Goal: Task Accomplishment & Management: Complete application form

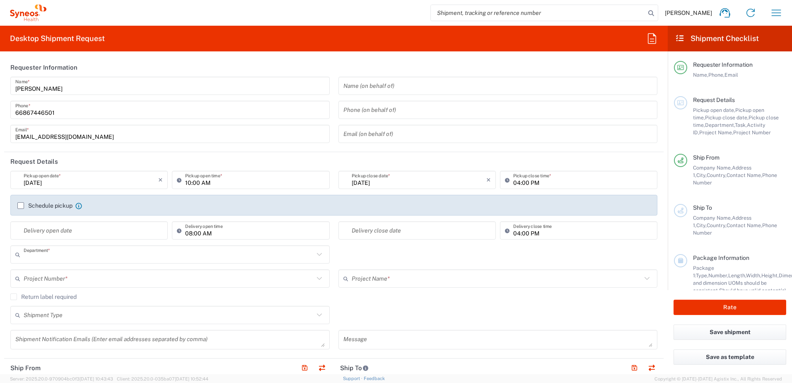
type input "3230"
type input "Syneos Health ([GEOGRAPHIC_DATA]) Limit"
type input "[GEOGRAPHIC_DATA]"
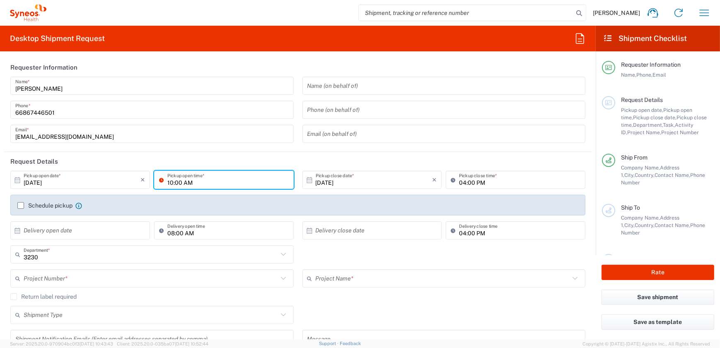
click at [232, 184] on input "10:00 AM" at bounding box center [227, 180] width 121 height 14
click at [169, 184] on input "10:00 AM" at bounding box center [227, 180] width 121 height 14
click at [171, 183] on input "10:00 AM" at bounding box center [227, 180] width 121 height 14
type input "03:00 PM"
drag, startPoint x: 222, startPoint y: 137, endPoint x: 65, endPoint y: 293, distance: 221.1
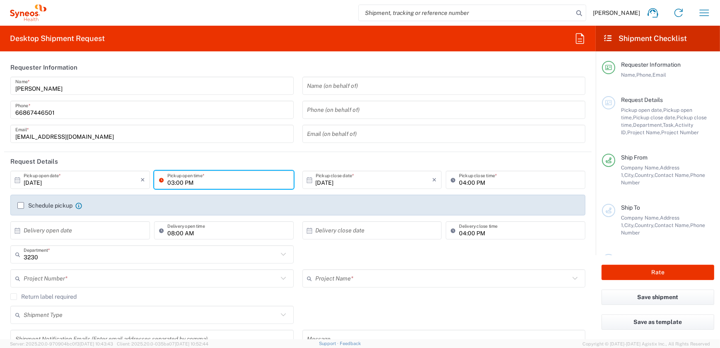
click at [222, 137] on input "[EMAIL_ADDRESS][DOMAIN_NAME]" at bounding box center [151, 134] width 273 height 14
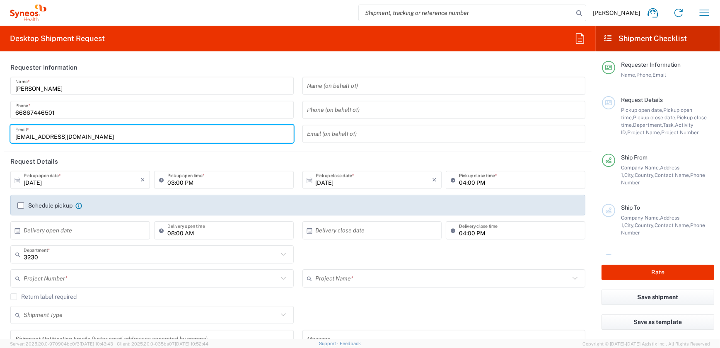
click at [70, 282] on input "text" at bounding box center [151, 278] width 254 height 14
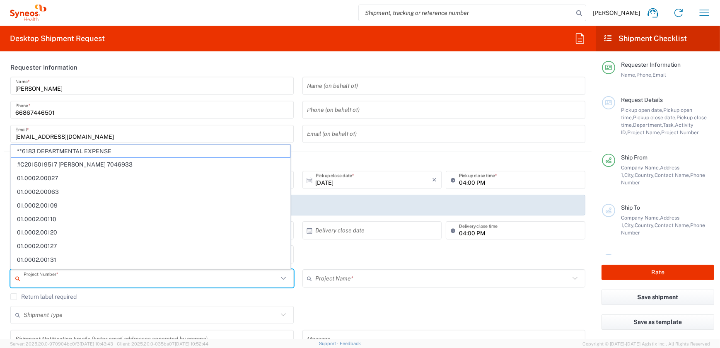
click at [72, 279] on input "text" at bounding box center [151, 278] width 254 height 14
paste input "7065576"
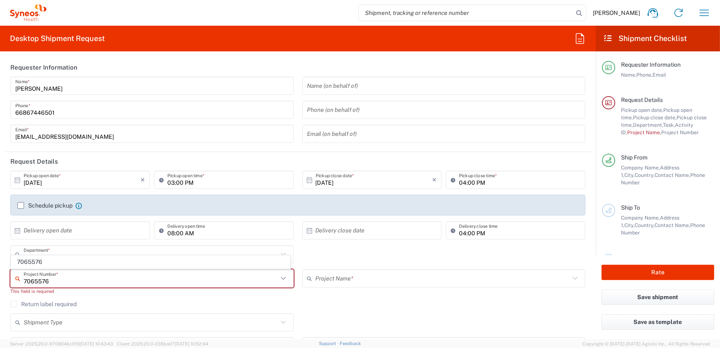
click at [40, 280] on input "7065576" at bounding box center [151, 278] width 254 height 14
click at [197, 283] on input "7065576" at bounding box center [151, 278] width 254 height 14
type input "7065576"
click at [87, 286] on div "7065576 Project Number *" at bounding box center [151, 278] width 283 height 18
click at [85, 281] on input "7065576" at bounding box center [151, 278] width 254 height 14
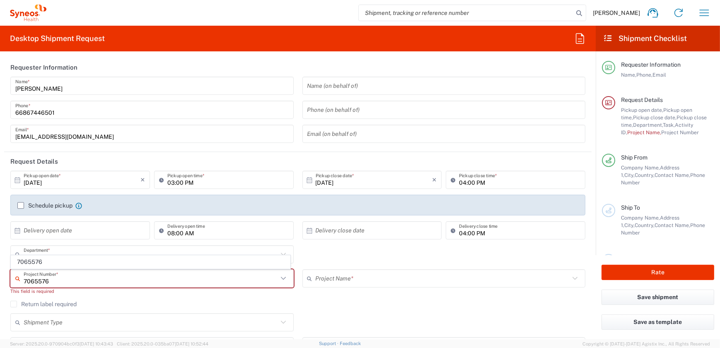
click at [85, 281] on input "7065576" at bounding box center [151, 278] width 254 height 14
drag, startPoint x: 278, startPoint y: 278, endPoint x: 283, endPoint y: 279, distance: 5.2
click at [280, 278] on icon at bounding box center [283, 278] width 11 height 11
click at [207, 268] on span "7065576" at bounding box center [150, 262] width 279 height 13
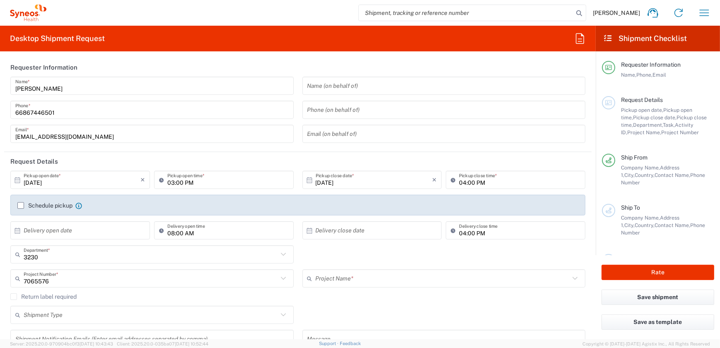
click at [361, 302] on div "Return label required" at bounding box center [297, 299] width 575 height 12
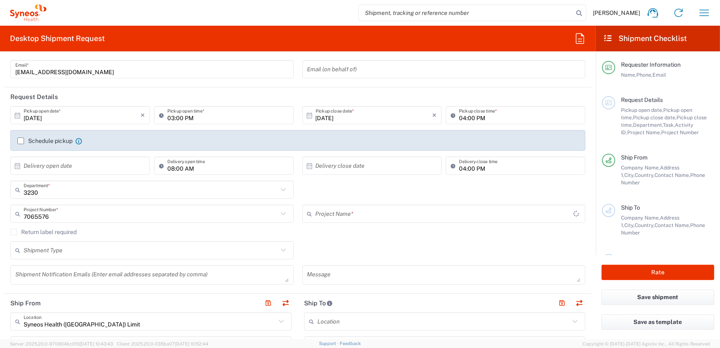
type input "BMS 7065576"
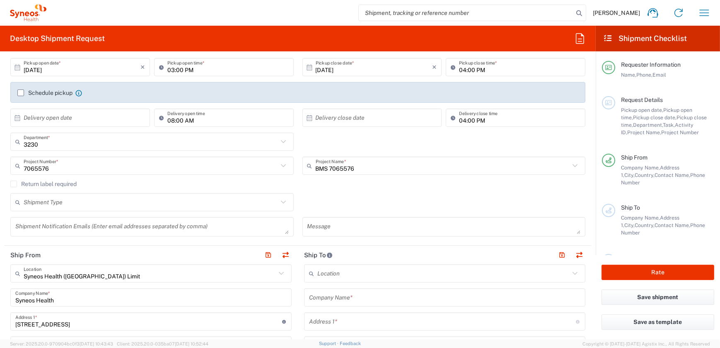
scroll to position [150, 0]
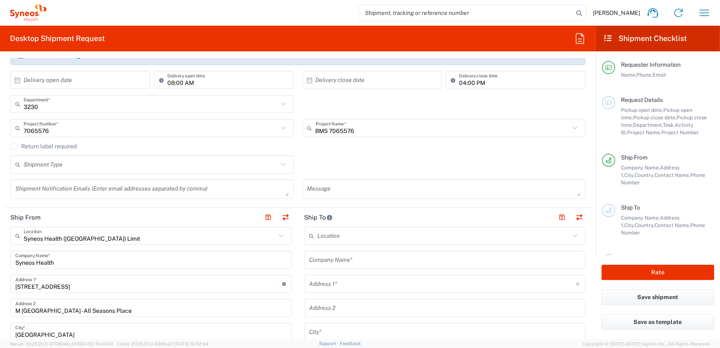
click at [335, 235] on input "text" at bounding box center [443, 236] width 252 height 14
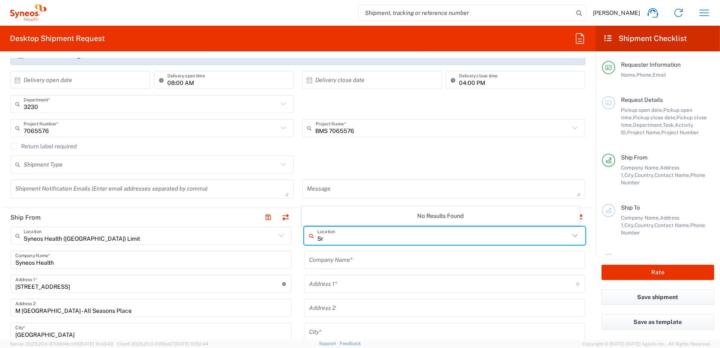
type input "S"
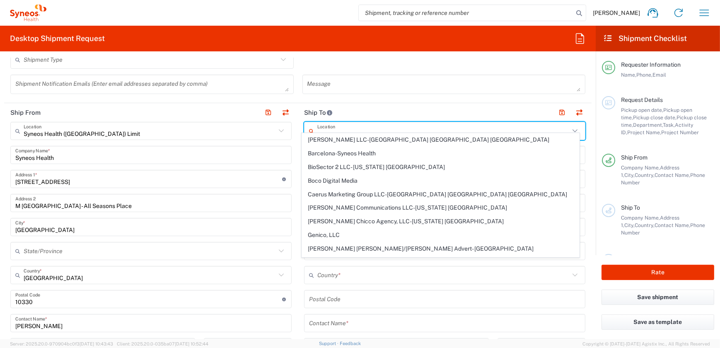
scroll to position [263, 0]
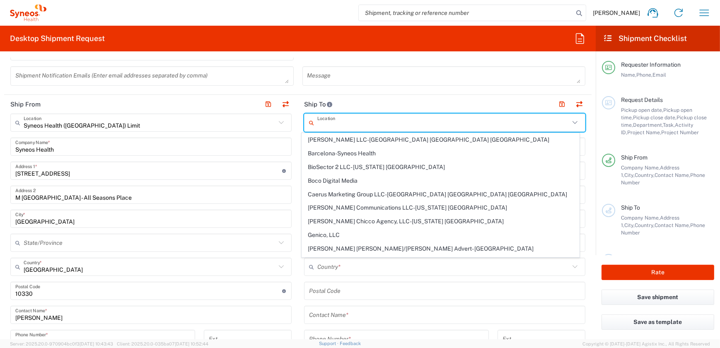
click at [587, 269] on form "Requester Information [PERSON_NAME] Name * [PHONE_NUMBER] Phone * [EMAIL_ADDRES…" at bounding box center [298, 198] width 596 height 281
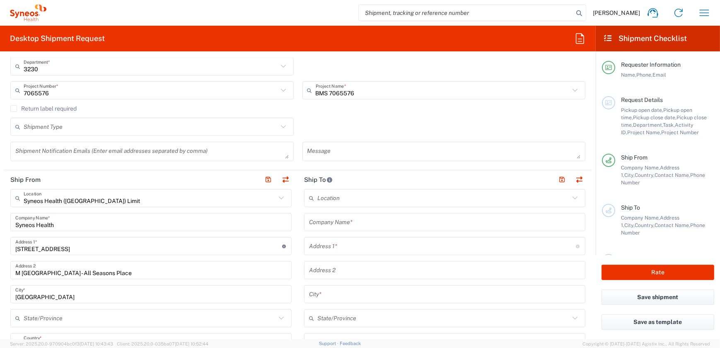
scroll to position [150, 0]
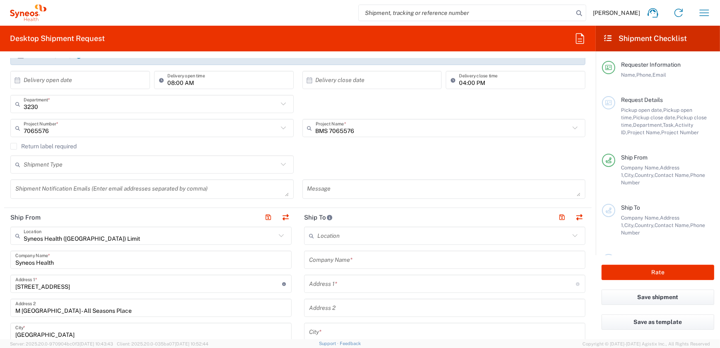
click at [338, 235] on input "text" at bounding box center [443, 236] width 252 height 14
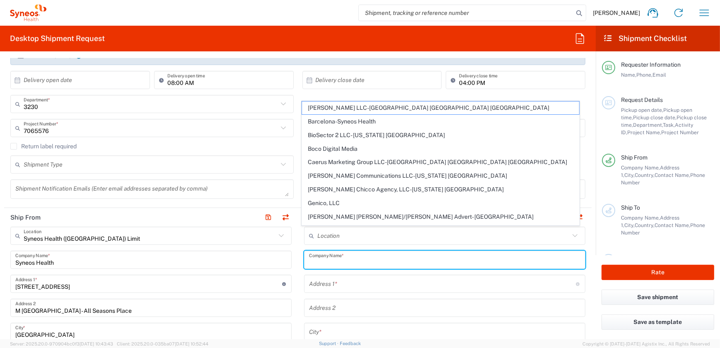
click at [355, 258] on input "text" at bounding box center [444, 260] width 271 height 14
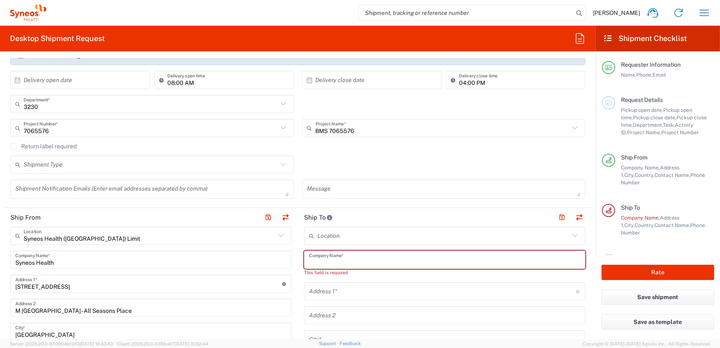
click at [321, 261] on input "text" at bounding box center [444, 260] width 271 height 14
paste input "Academic Clinical Research Office (ACRO)"
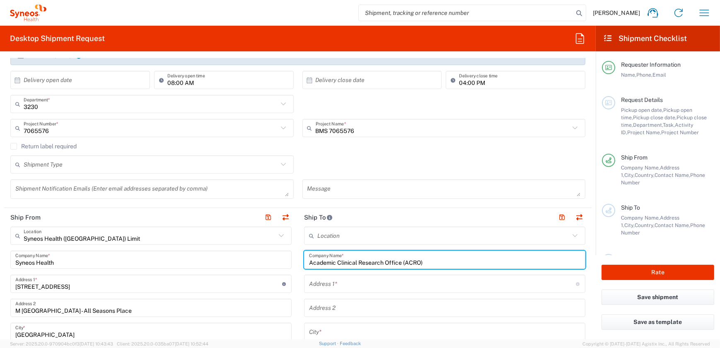
type input "Academic Clinical Research Office (ACRO)"
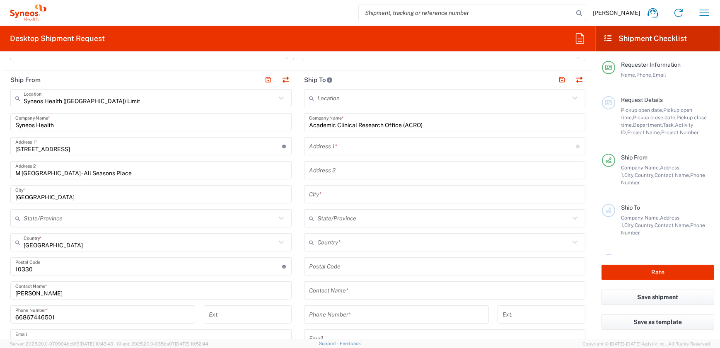
scroll to position [301, 0]
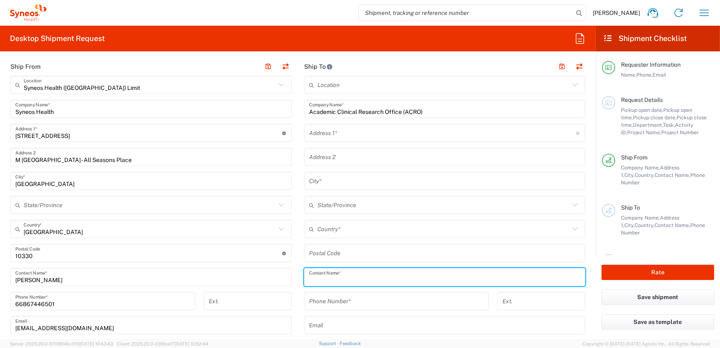
click at [342, 273] on input "text" at bounding box center [444, 277] width 271 height 14
paste input "Khun Phornpapar Seedatai"
type input "Khun Phornpapar Seedatai"
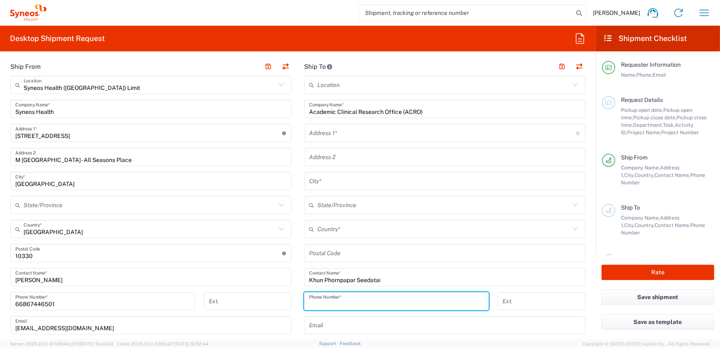
click at [322, 307] on input "tel" at bounding box center [396, 301] width 175 height 14
paste input "[PHONE_NUMBER]"
type input "[PHONE_NUMBER]"
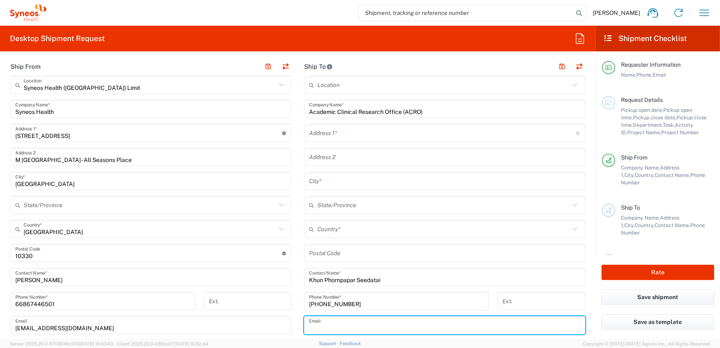
click at [347, 326] on input "text" at bounding box center [444, 325] width 271 height 14
paste input "[EMAIL_ADDRESS][DOMAIN_NAME]"
type input "[EMAIL_ADDRESS][DOMAIN_NAME]"
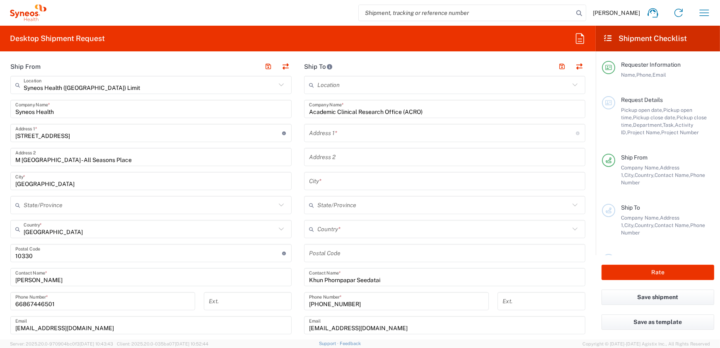
click at [324, 135] on input "text" at bounding box center [442, 133] width 267 height 14
paste input "16 Fl, Room 1606"
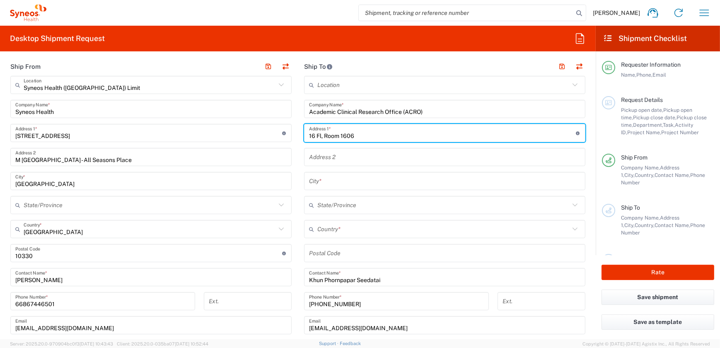
type input "16 Fl, Room 1606"
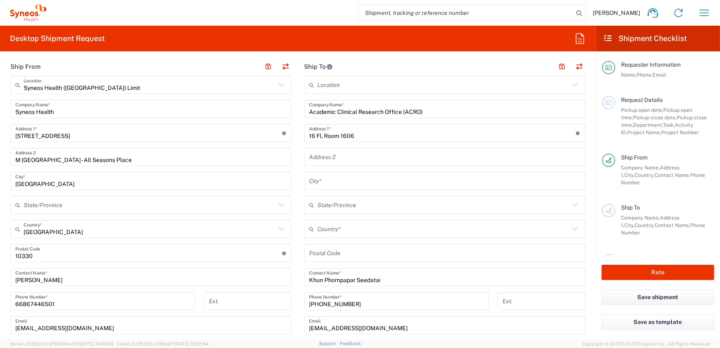
click at [341, 160] on input "text" at bounding box center [444, 157] width 271 height 14
paste input "Fac of Medicine, Khon Kaen Uni"
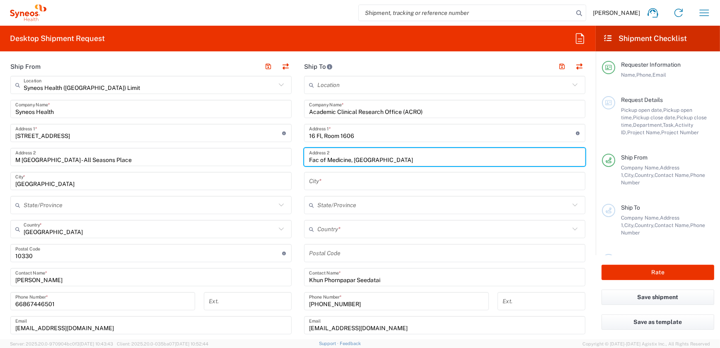
type input "Fac of Medicine, [GEOGRAPHIC_DATA]"
click at [335, 183] on input "text" at bounding box center [444, 181] width 271 height 14
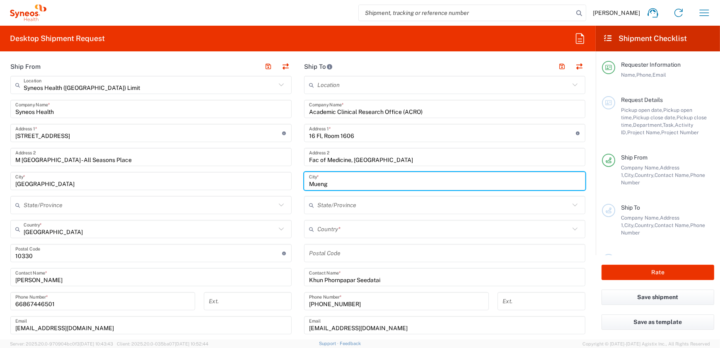
type input "Mueng"
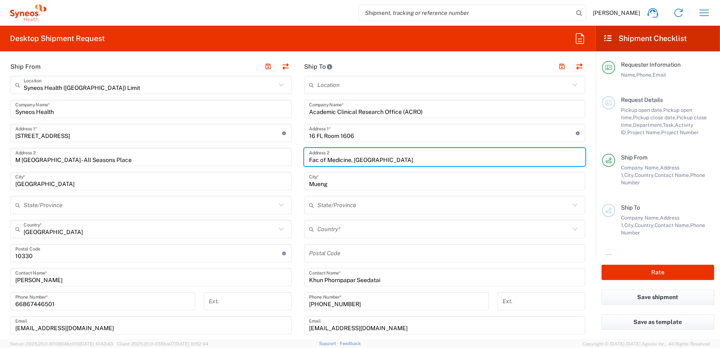
drag, startPoint x: 374, startPoint y: 159, endPoint x: 352, endPoint y: 159, distance: 21.5
click at [352, 159] on input "Fac of Medicine, [GEOGRAPHIC_DATA]" at bounding box center [444, 157] width 271 height 14
click at [331, 203] on input "text" at bounding box center [443, 205] width 252 height 14
paste input "[PERSON_NAME]"
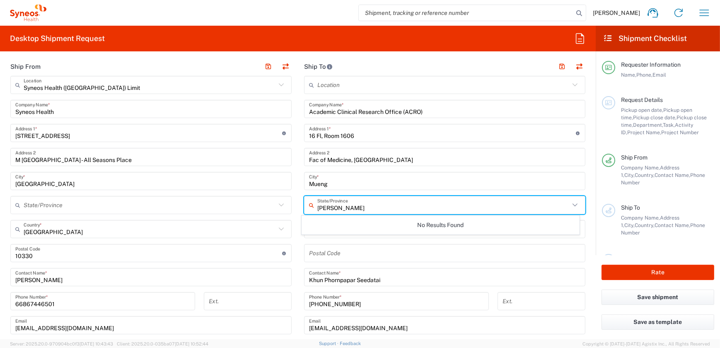
type input "[PERSON_NAME]"
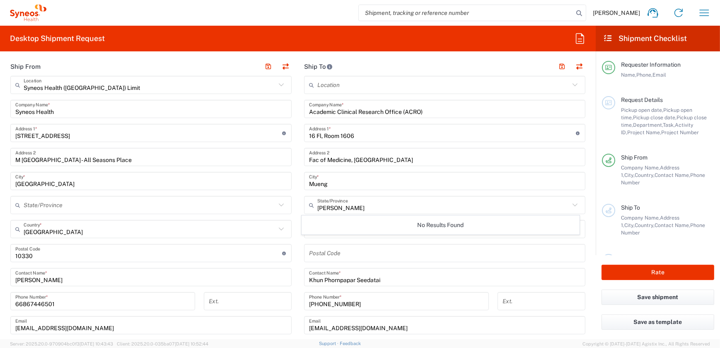
click at [584, 202] on main "Location [PERSON_NAME] LLC-[GEOGRAPHIC_DATA] [GEOGRAPHIC_DATA] [GEOGRAPHIC_DATA…" at bounding box center [445, 250] width 294 height 348
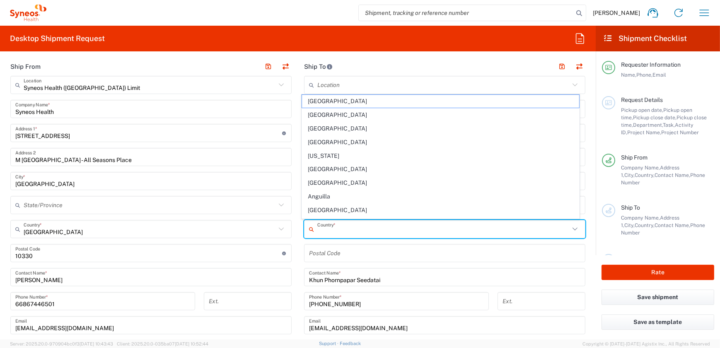
click at [334, 229] on input "text" at bounding box center [443, 229] width 252 height 14
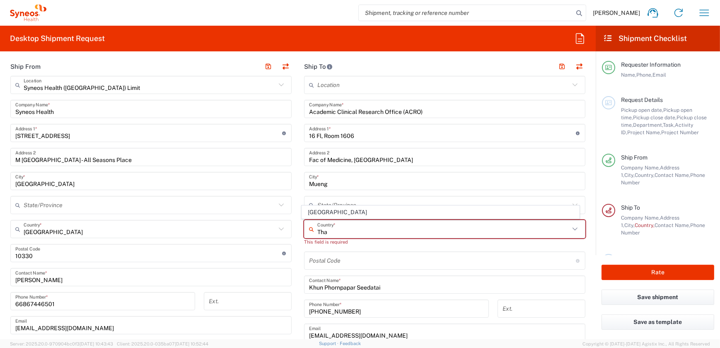
type input "[GEOGRAPHIC_DATA]"
type input "10250"
click at [299, 258] on main "Location [PERSON_NAME] LLC-[GEOGRAPHIC_DATA] [GEOGRAPHIC_DATA] [GEOGRAPHIC_DATA…" at bounding box center [445, 253] width 294 height 355
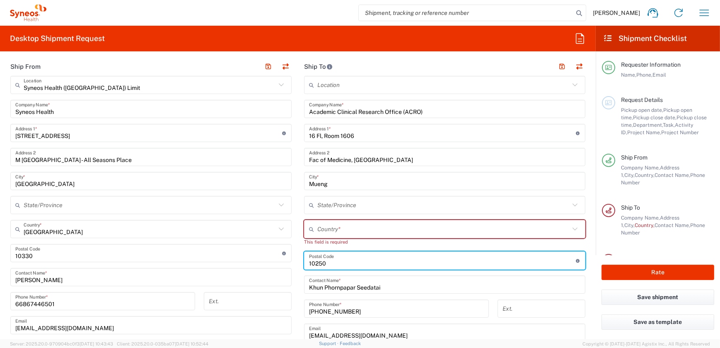
drag, startPoint x: 341, startPoint y: 216, endPoint x: 336, endPoint y: 233, distance: 17.9
click at [341, 216] on div "Location [PERSON_NAME] LLC-[GEOGRAPHIC_DATA] [GEOGRAPHIC_DATA] [GEOGRAPHIC_DATA…" at bounding box center [444, 253] width 281 height 355
click at [336, 261] on input "undefined" at bounding box center [442, 261] width 267 height 14
type input "1"
type input "4002"
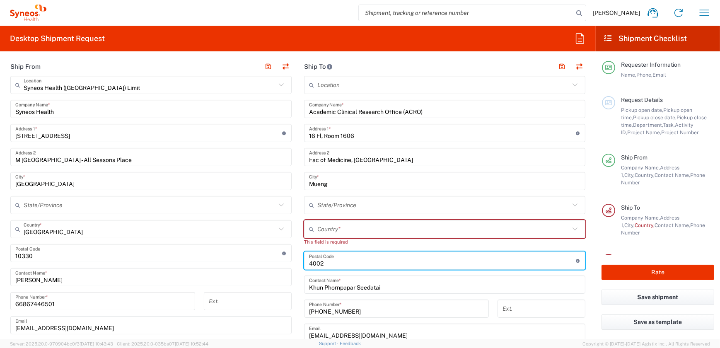
click at [333, 229] on input "text" at bounding box center [443, 229] width 252 height 14
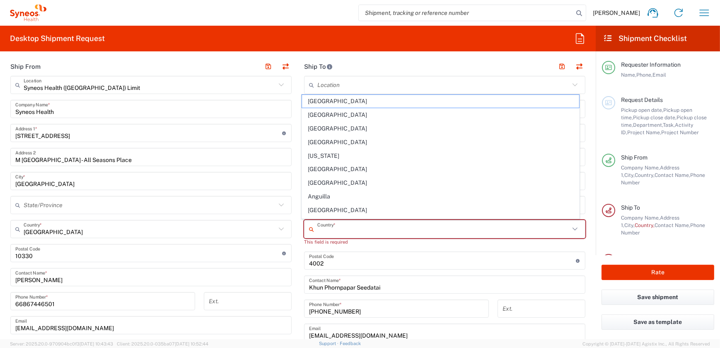
type input "[GEOGRAPHIC_DATA]"
type input "0559/65"
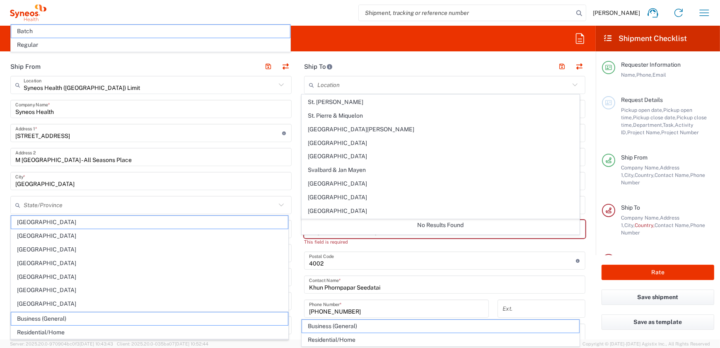
scroll to position [2938, 0]
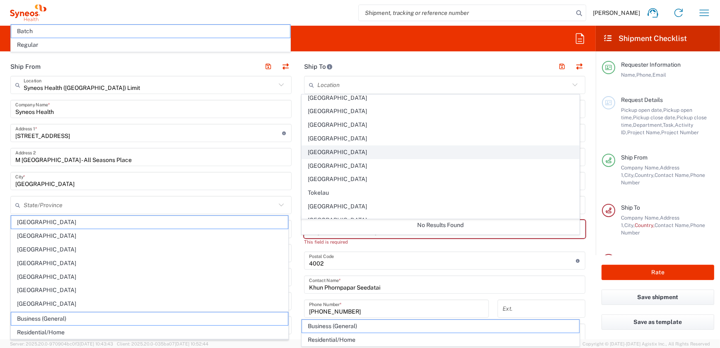
click at [327, 146] on span "[GEOGRAPHIC_DATA]" at bounding box center [440, 152] width 277 height 13
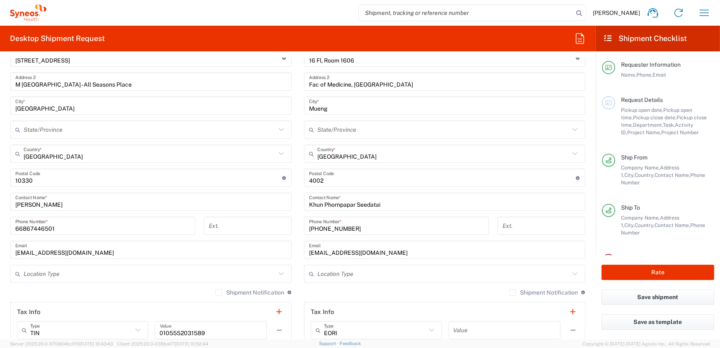
scroll to position [339, 0]
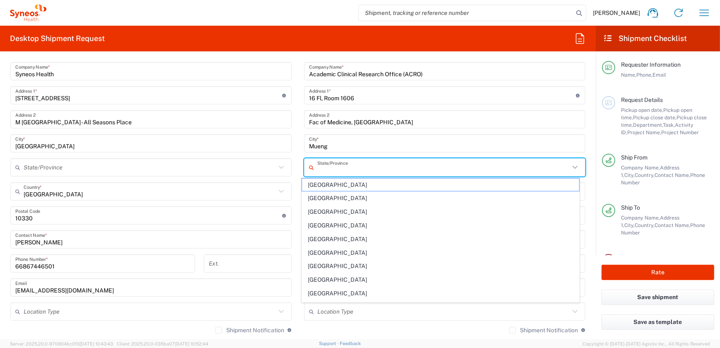
click at [363, 163] on input "text" at bounding box center [443, 167] width 252 height 14
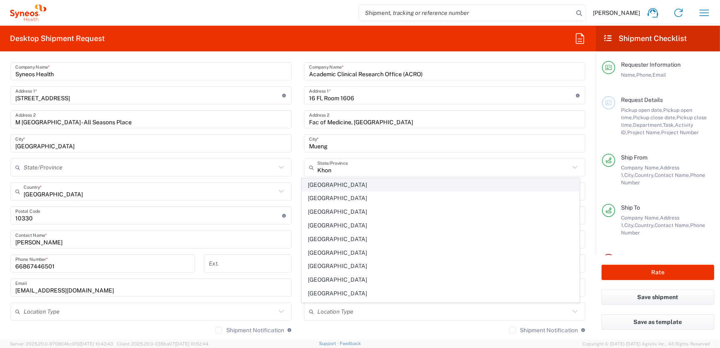
click at [349, 186] on span "[GEOGRAPHIC_DATA]" at bounding box center [440, 185] width 277 height 13
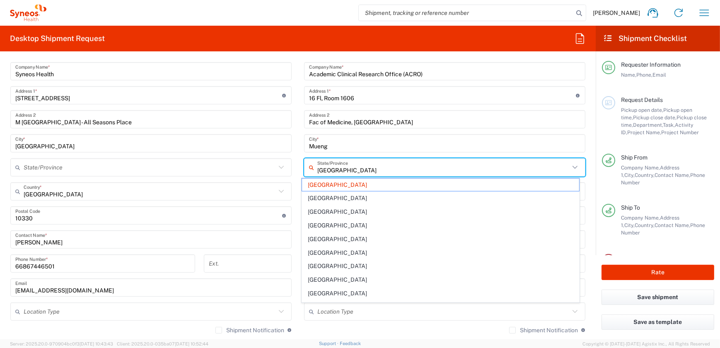
drag, startPoint x: 341, startPoint y: 170, endPoint x: 314, endPoint y: 173, distance: 27.5
click at [314, 173] on div "[GEOGRAPHIC_DATA]/Province" at bounding box center [444, 167] width 281 height 18
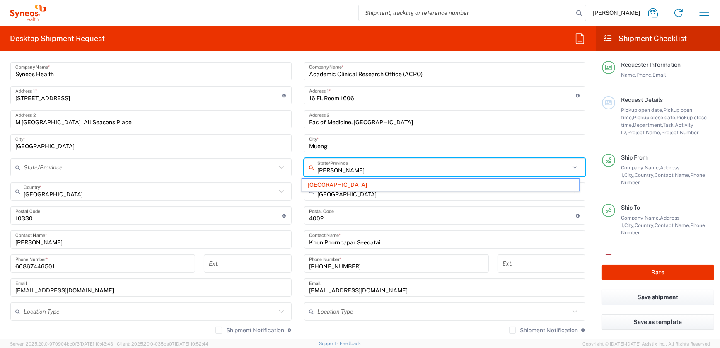
click at [541, 130] on div "Location [PERSON_NAME] LLC-[GEOGRAPHIC_DATA] [GEOGRAPHIC_DATA] [GEOGRAPHIC_DATA…" at bounding box center [444, 212] width 281 height 348
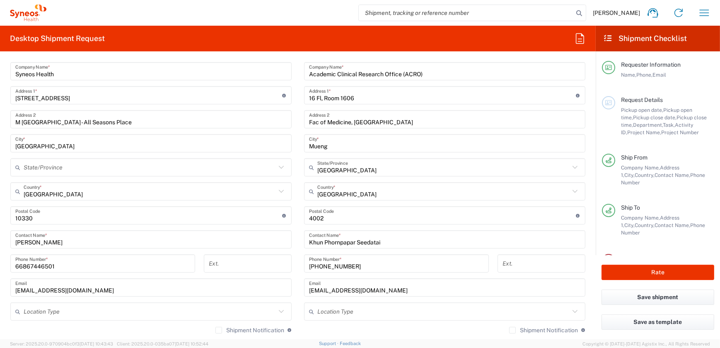
click at [367, 168] on input "[GEOGRAPHIC_DATA]" at bounding box center [443, 167] width 252 height 14
type input "[GEOGRAPHIC_DATA]"
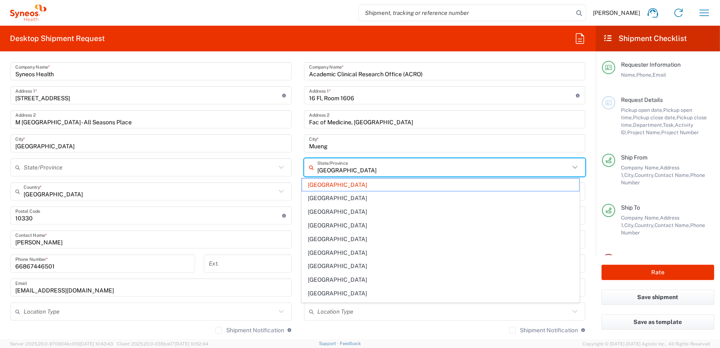
drag, startPoint x: 385, startPoint y: 171, endPoint x: 308, endPoint y: 171, distance: 76.6
click at [308, 171] on div "[GEOGRAPHIC_DATA]/Province" at bounding box center [444, 167] width 281 height 18
click at [339, 147] on input "Mueng" at bounding box center [444, 143] width 271 height 14
type input "[GEOGRAPHIC_DATA]"
drag, startPoint x: 383, startPoint y: 169, endPoint x: 311, endPoint y: 169, distance: 72.5
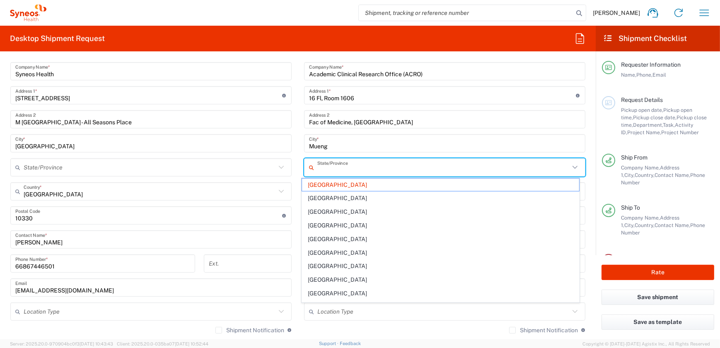
click at [311, 169] on div "State/Province" at bounding box center [444, 167] width 281 height 18
click at [450, 330] on div "Shipment Notification If checked, a shipment notification email will be sent to…" at bounding box center [444, 332] width 281 height 13
type input "[GEOGRAPHIC_DATA]"
drag, startPoint x: 316, startPoint y: 170, endPoint x: 341, endPoint y: 170, distance: 25.3
click at [341, 170] on input "text" at bounding box center [443, 167] width 252 height 14
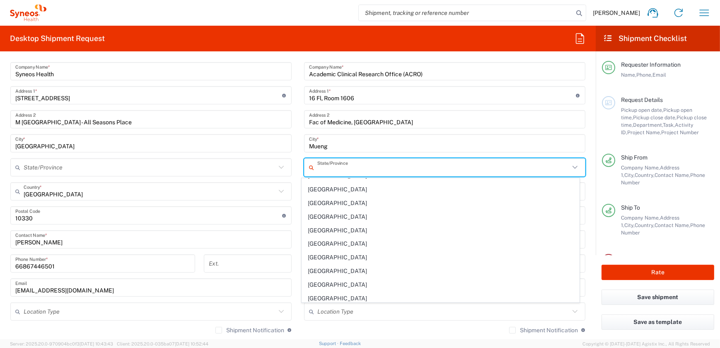
scroll to position [0, 0]
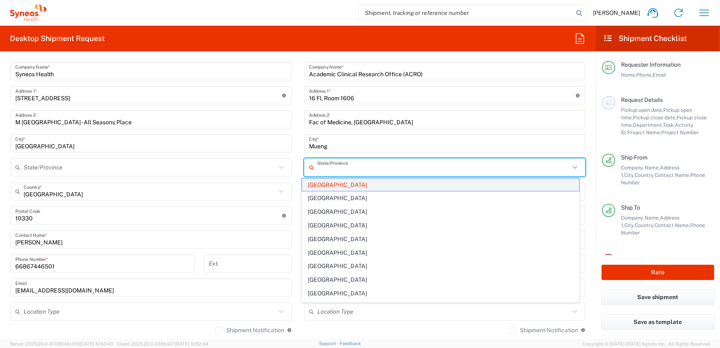
click at [353, 184] on span "[GEOGRAPHIC_DATA]" at bounding box center [440, 185] width 277 height 13
click at [430, 173] on input "text" at bounding box center [443, 167] width 252 height 14
click at [372, 186] on span "[GEOGRAPHIC_DATA]" at bounding box center [440, 185] width 277 height 13
type input "[GEOGRAPHIC_DATA]"
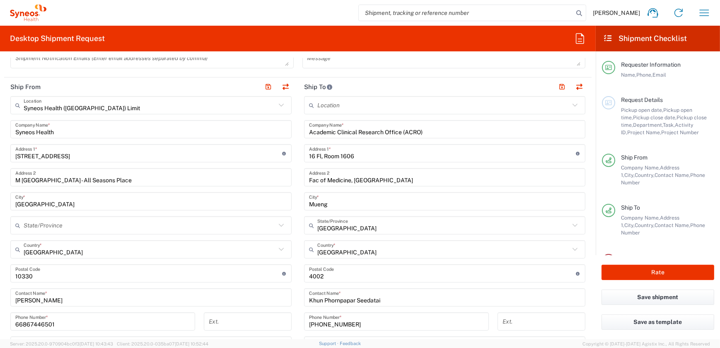
scroll to position [263, 0]
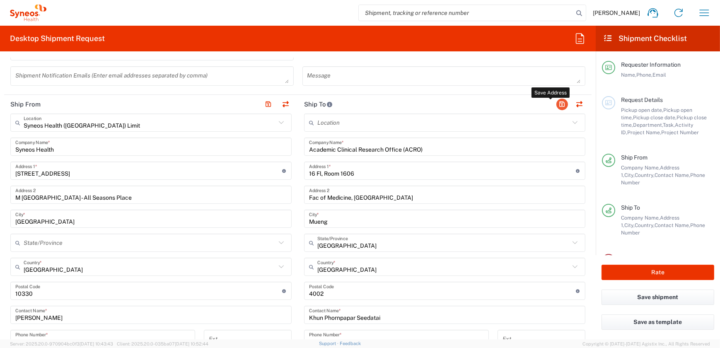
click at [556, 101] on button "button" at bounding box center [562, 105] width 12 height 12
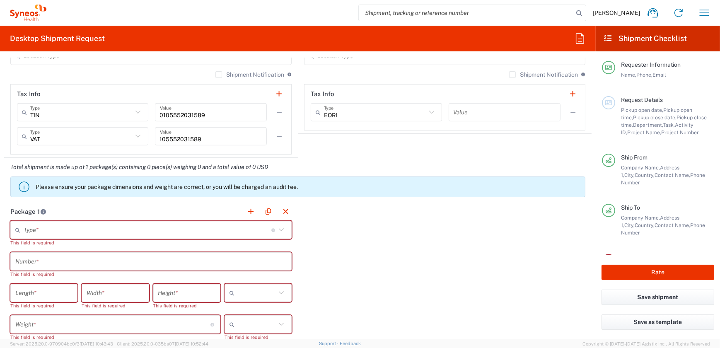
scroll to position [602, 0]
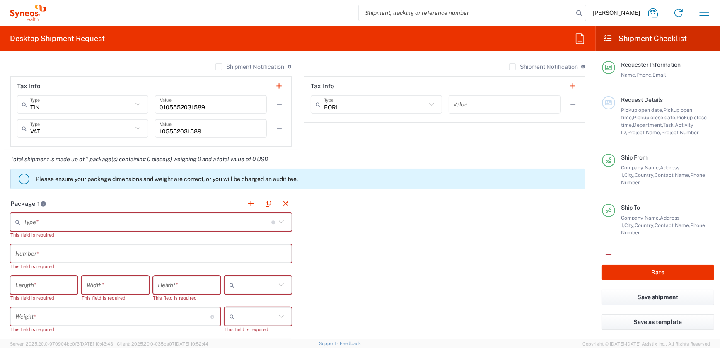
click at [278, 220] on icon at bounding box center [281, 222] width 11 height 11
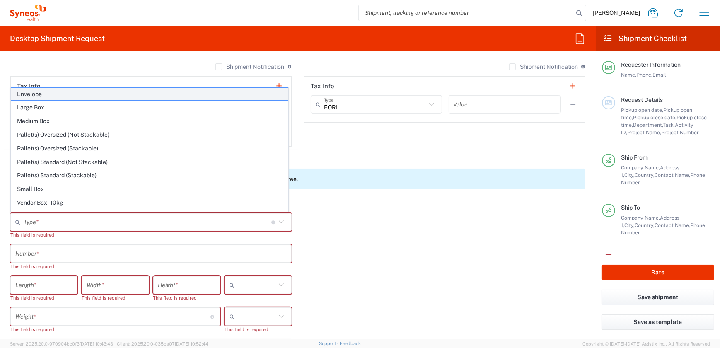
click at [35, 98] on span "Envelope" at bounding box center [149, 94] width 277 height 13
type input "Envelope"
type input "1"
type input "9.5"
type input "12.5"
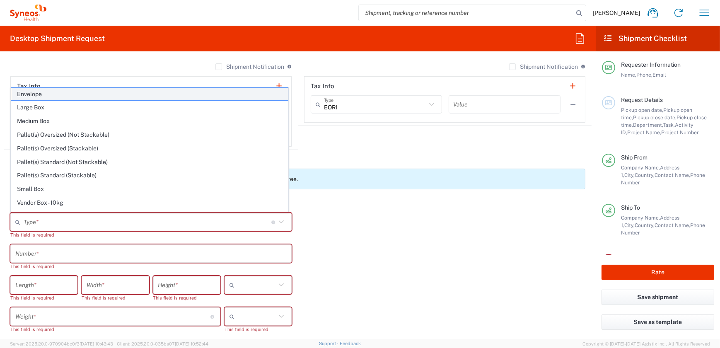
type input "0.25"
type input "in"
type input "0.45"
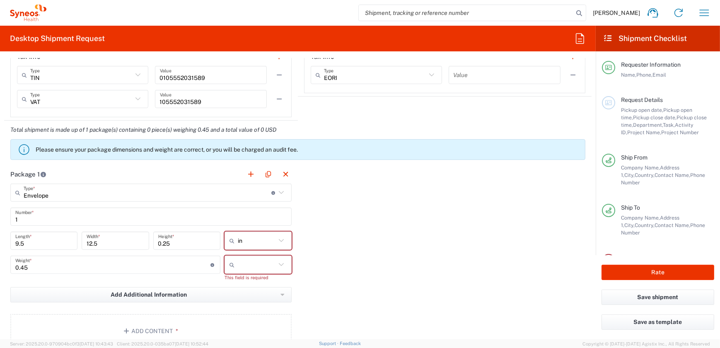
scroll to position [640, 0]
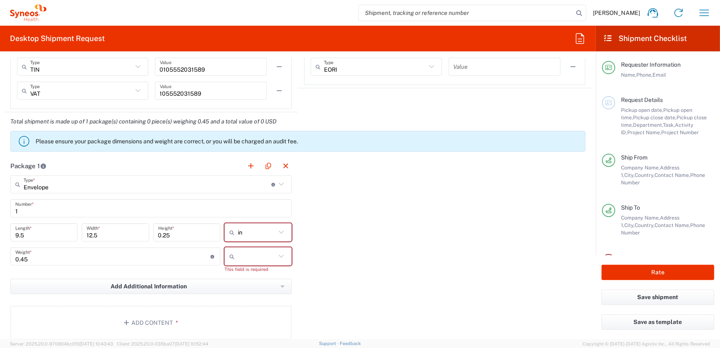
click at [280, 256] on icon at bounding box center [281, 256] width 11 height 11
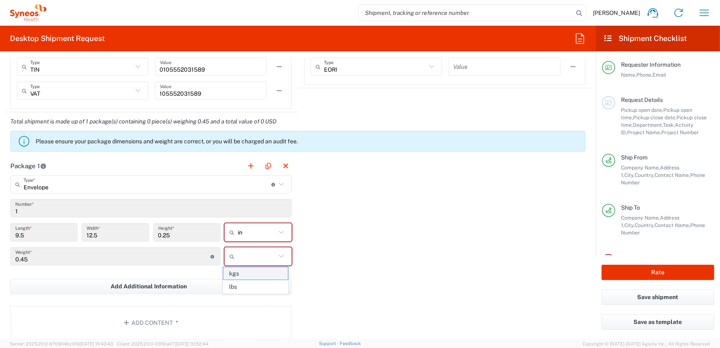
click at [265, 271] on span "kgs" at bounding box center [255, 273] width 65 height 13
type input "kgs"
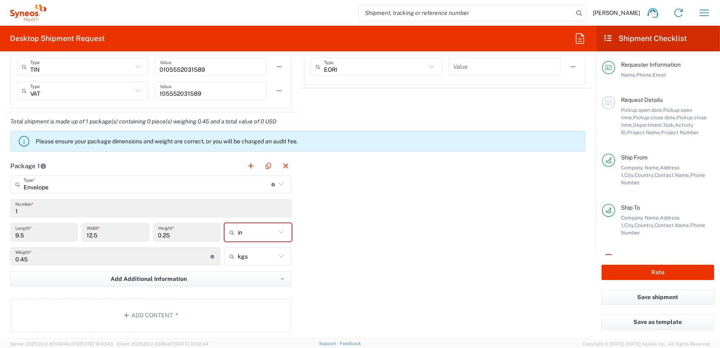
click at [282, 233] on icon at bounding box center [281, 232] width 11 height 11
click at [266, 263] on span "cm" at bounding box center [255, 262] width 65 height 13
type input "24.13"
type input "31.75"
type input "0.64"
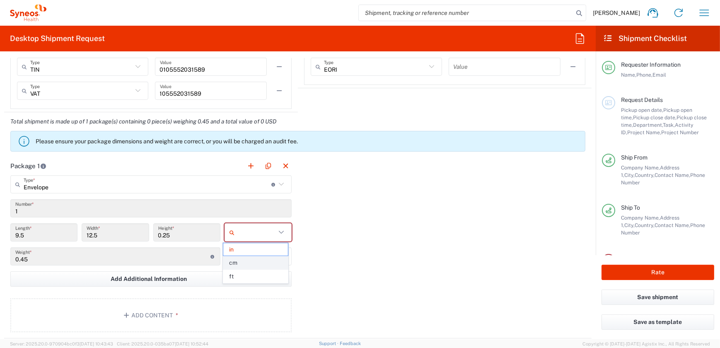
type input "cm"
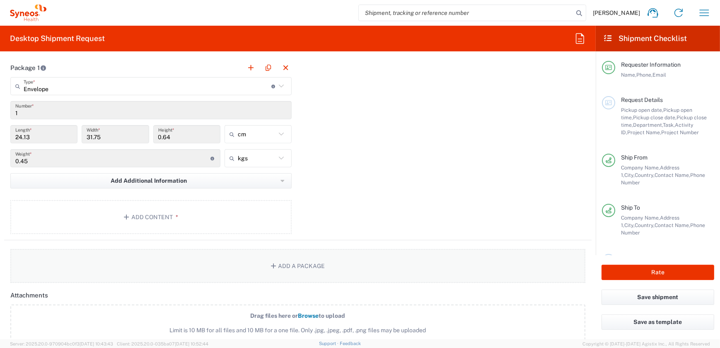
scroll to position [791, 0]
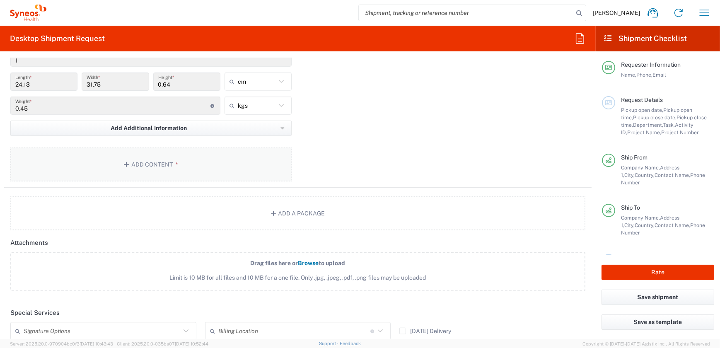
click at [125, 166] on icon "button" at bounding box center [127, 165] width 7 height 6
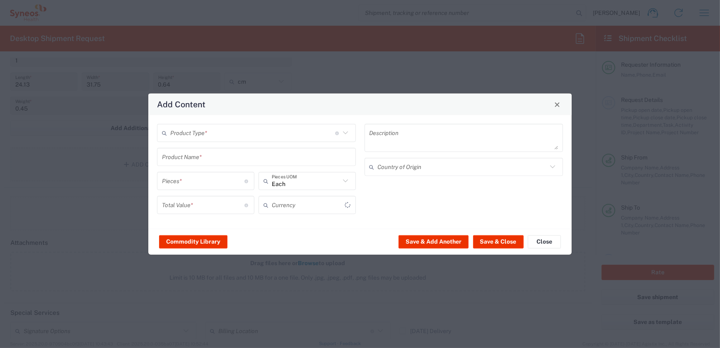
type input "US Dollar"
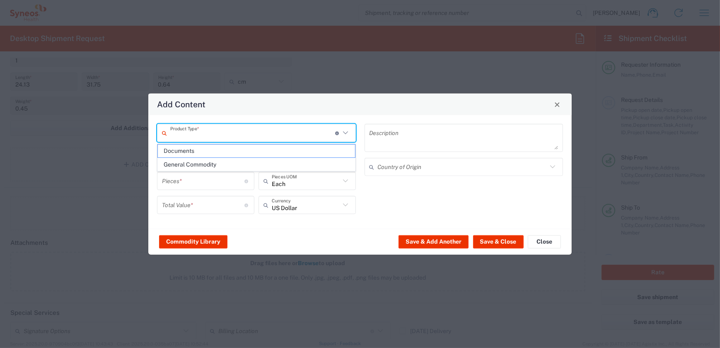
click at [237, 133] on input "text" at bounding box center [252, 133] width 165 height 14
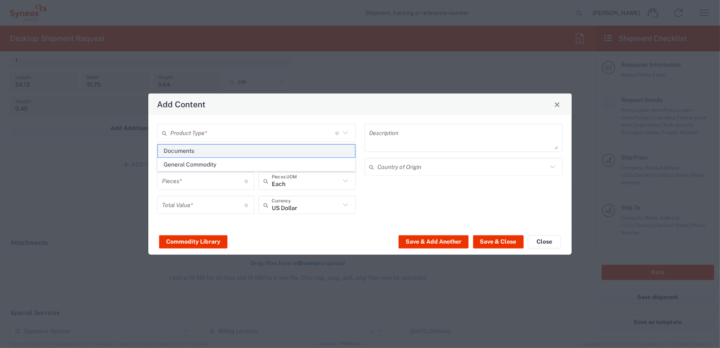
click at [222, 152] on span "Documents" at bounding box center [256, 151] width 197 height 13
type input "Documents"
type input "1"
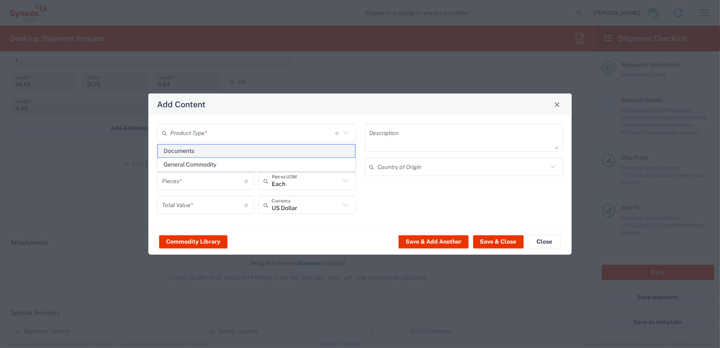
type textarea "Documents"
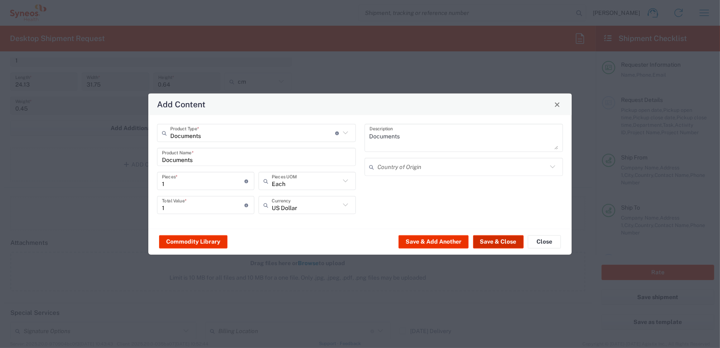
click at [486, 241] on button "Save & Close" at bounding box center [498, 241] width 51 height 13
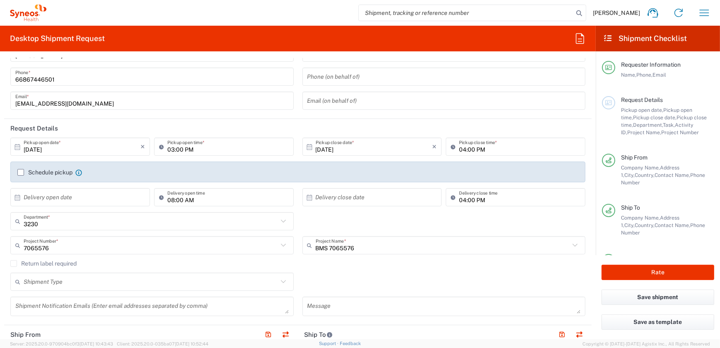
scroll to position [0, 0]
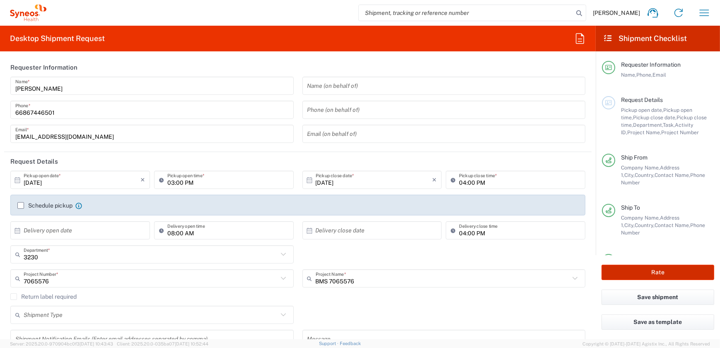
click at [646, 269] on button "Rate" at bounding box center [657, 272] width 113 height 15
type input "7065576"
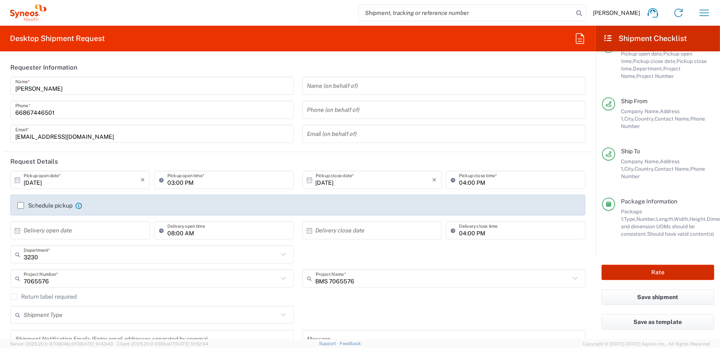
scroll to position [63, 0]
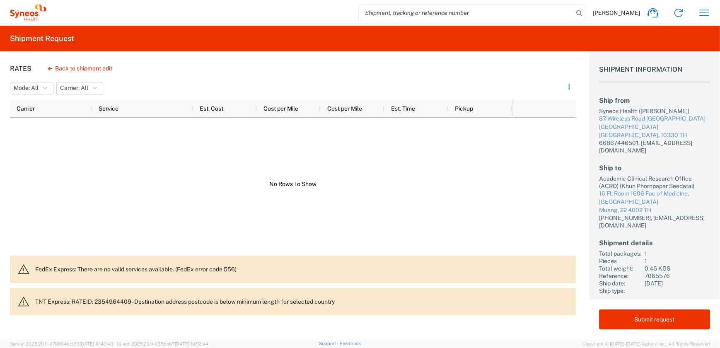
click at [67, 271] on p "FedEx Express: There are no valid services available. (FedEx error code 556)" at bounding box center [302, 269] width 534 height 7
click at [63, 299] on p "TNT Express: RATEID: 2354964409 - Destination address postcode is below minimum…" at bounding box center [302, 301] width 534 height 7
click at [97, 70] on button "Back to shipment edit" at bounding box center [79, 68] width 77 height 14
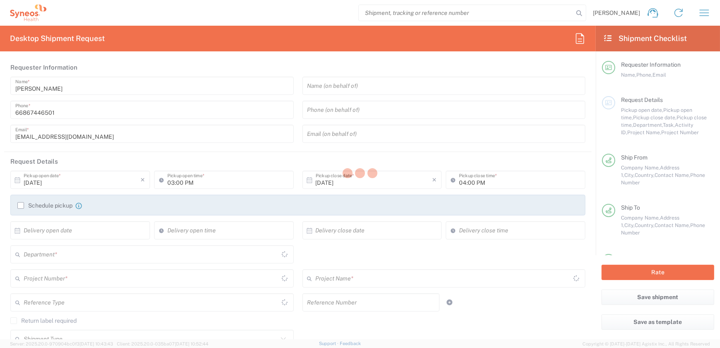
type input "7065576"
type input "[GEOGRAPHIC_DATA]"
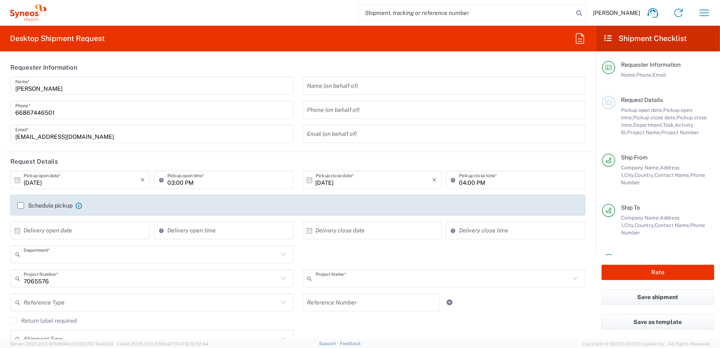
type input "3230"
type input "BMS 7065576"
type input "Envelope"
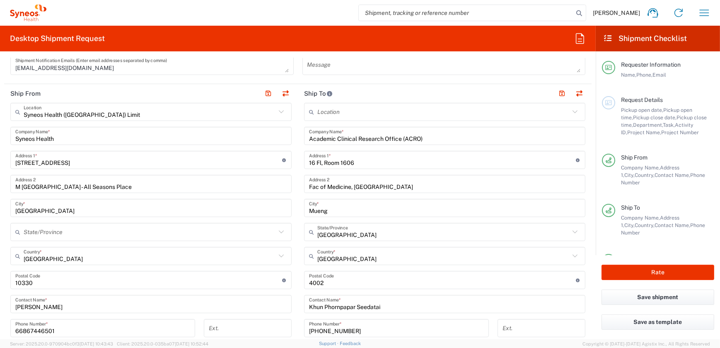
scroll to position [301, 0]
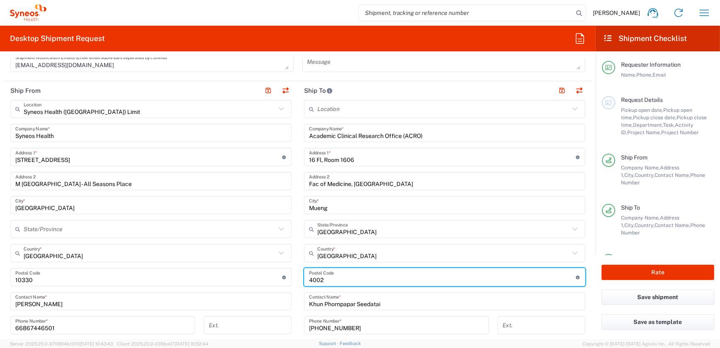
click at [315, 279] on input "undefined" at bounding box center [442, 277] width 267 height 14
drag, startPoint x: 317, startPoint y: 280, endPoint x: 326, endPoint y: 264, distance: 17.8
click at [317, 280] on input "undefined" at bounding box center [442, 277] width 267 height 14
type input "40002"
click at [677, 275] on button "Rate" at bounding box center [657, 272] width 113 height 15
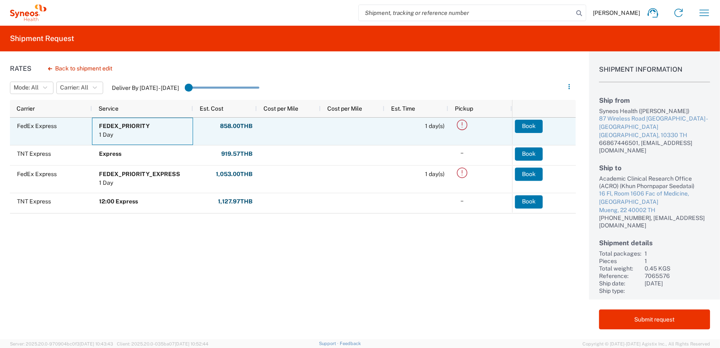
click at [129, 136] on div "1 Day" at bounding box center [124, 134] width 51 height 9
click at [60, 133] on span "FedEx Express" at bounding box center [52, 126] width 71 height 16
click at [535, 128] on button "Book" at bounding box center [529, 126] width 28 height 13
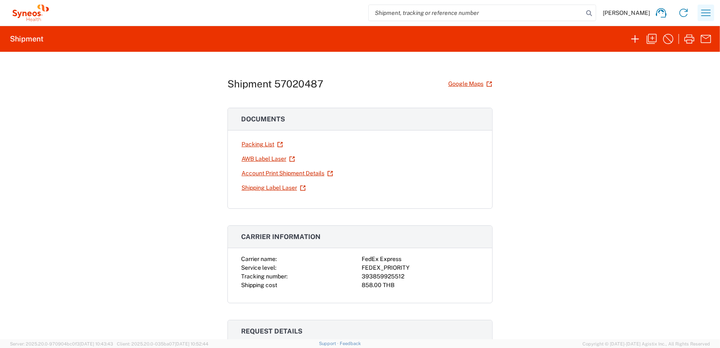
click at [699, 14] on icon "button" at bounding box center [705, 12] width 13 height 13
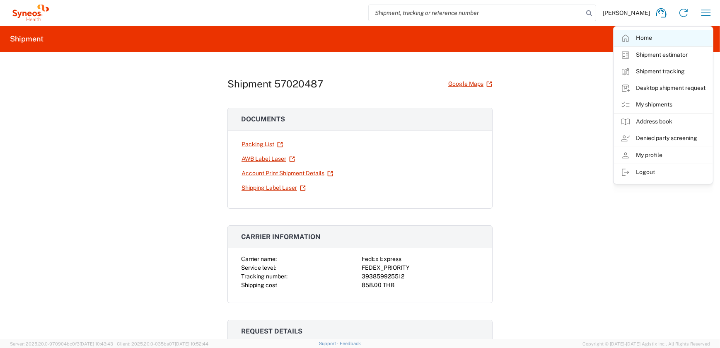
click at [666, 36] on link "Home" at bounding box center [663, 38] width 99 height 17
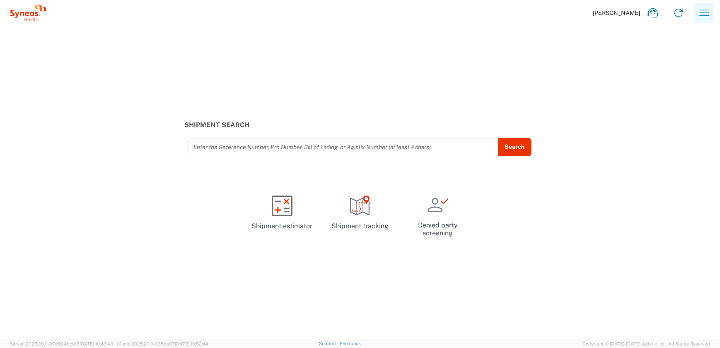
click at [707, 7] on icon "button" at bounding box center [704, 12] width 13 height 13
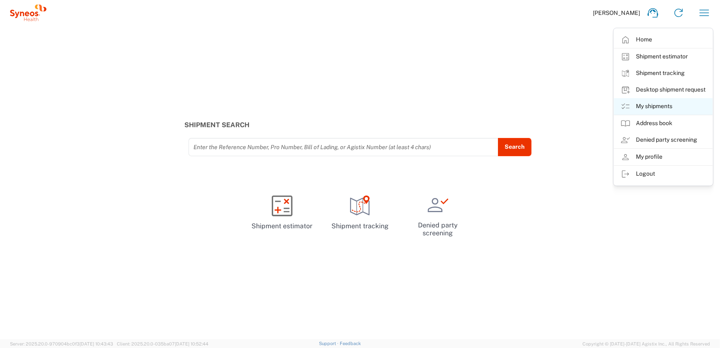
click at [651, 103] on link "My shipments" at bounding box center [663, 106] width 99 height 17
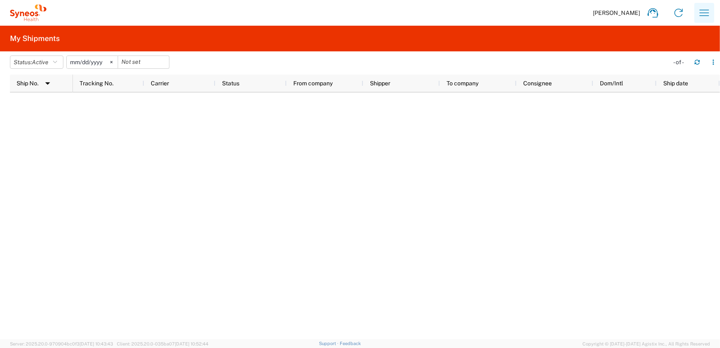
click at [707, 7] on icon "button" at bounding box center [704, 12] width 13 height 13
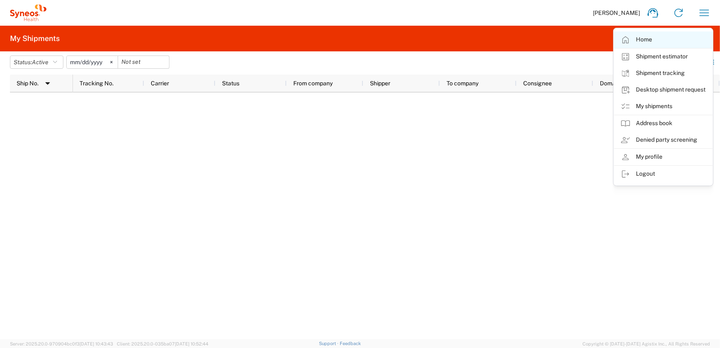
click at [671, 39] on link "Home" at bounding box center [663, 39] width 99 height 17
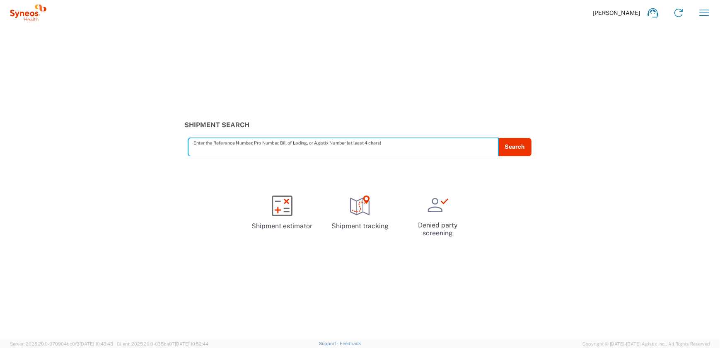
click at [23, 17] on icon at bounding box center [28, 13] width 36 height 17
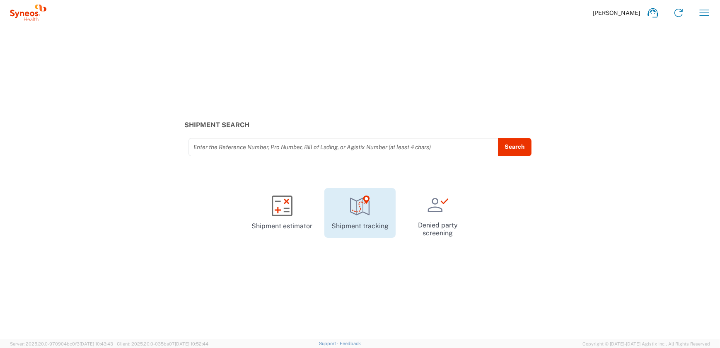
click at [364, 217] on link "Shipment tracking" at bounding box center [359, 213] width 71 height 50
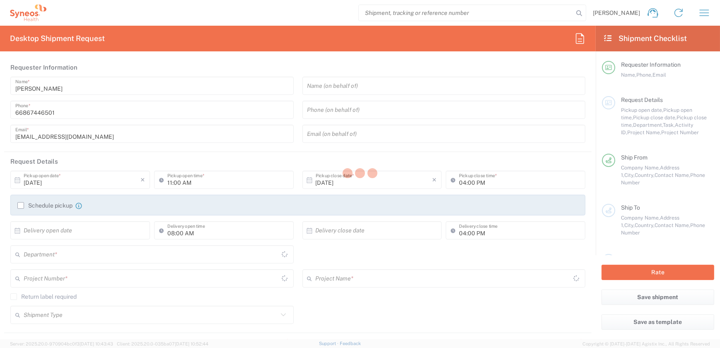
type input "3230"
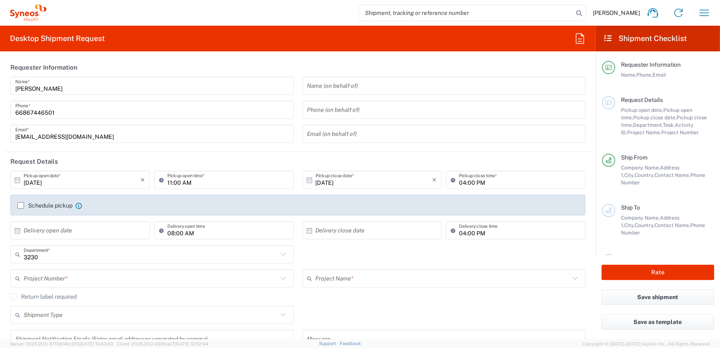
type input "[GEOGRAPHIC_DATA]"
type input "Syneos Health ([GEOGRAPHIC_DATA]) Limit"
click at [169, 183] on input "11:00 AM" at bounding box center [227, 180] width 121 height 14
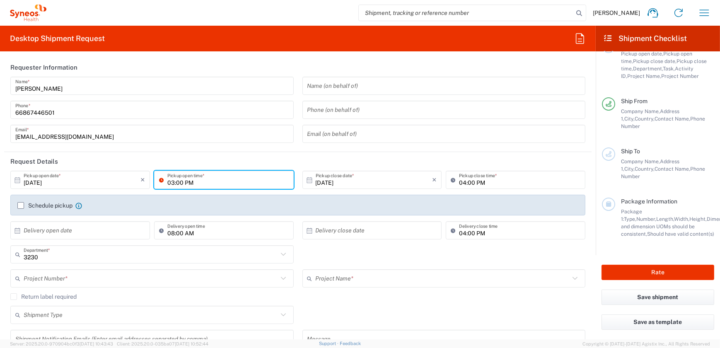
scroll to position [63, 0]
type input "03:00 PM"
drag, startPoint x: 71, startPoint y: 272, endPoint x: 67, endPoint y: 275, distance: 5.9
click at [67, 275] on input "text" at bounding box center [151, 278] width 254 height 14
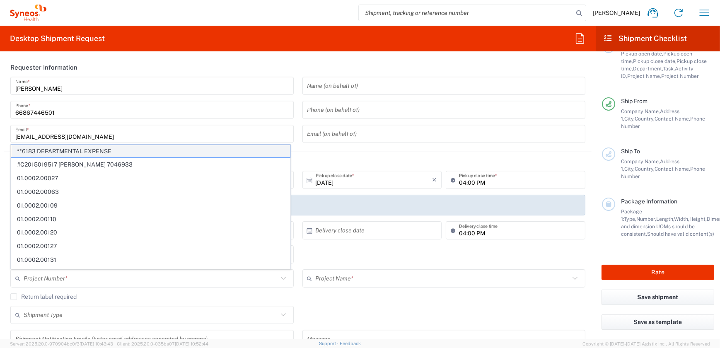
click at [65, 149] on span "**6183 DEPARTMENTAL EXPENSE" at bounding box center [150, 151] width 279 height 13
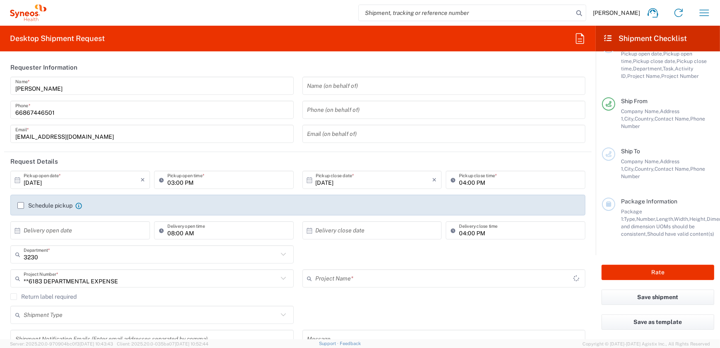
type input "**6183 DEPARTMENTAL EXPENSE"
type input "6183"
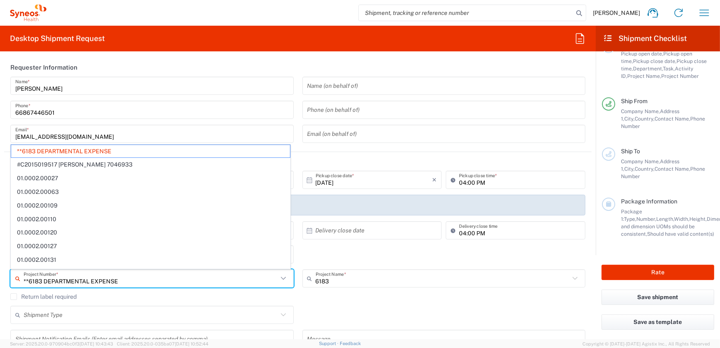
click at [145, 279] on input "**6183 DEPARTMENTAL EXPENSE" at bounding box center [151, 278] width 254 height 14
drag, startPoint x: 100, startPoint y: 283, endPoint x: 18, endPoint y: 282, distance: 82.4
click at [18, 282] on div "**6183 DEPARTMENTAL EXPENSE Project Number *" at bounding box center [151, 278] width 283 height 18
paste input "7065576"
type input "7065576"
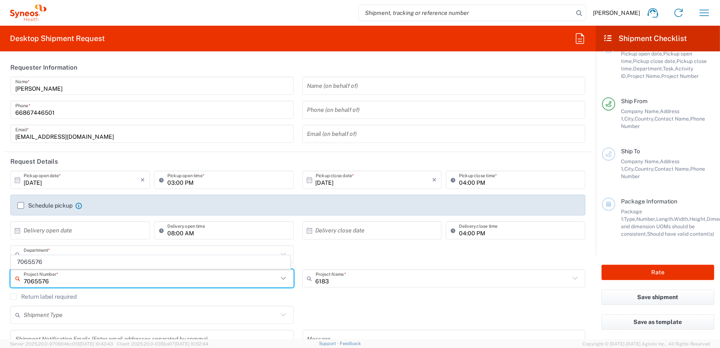
click at [118, 280] on input "7065576" at bounding box center [151, 278] width 254 height 14
type input "BMS 7065576"
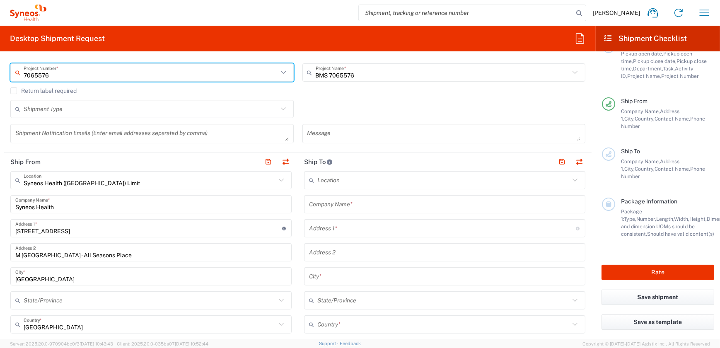
scroll to position [150, 0]
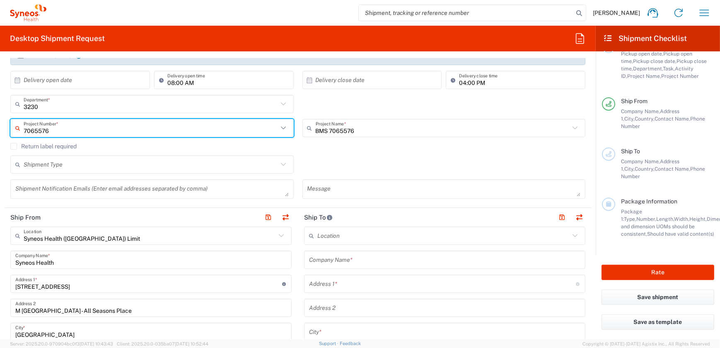
type input "7065576"
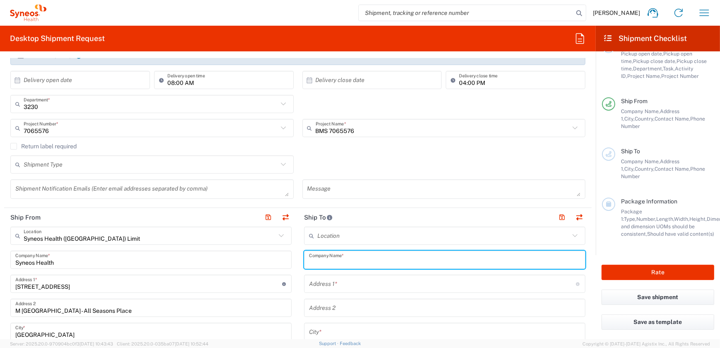
click at [348, 260] on input "text" at bounding box center [444, 260] width 271 height 14
type input "A"
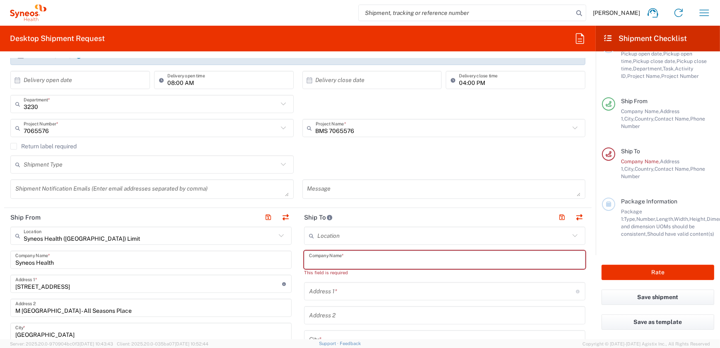
click at [318, 234] on input "text" at bounding box center [443, 236] width 252 height 14
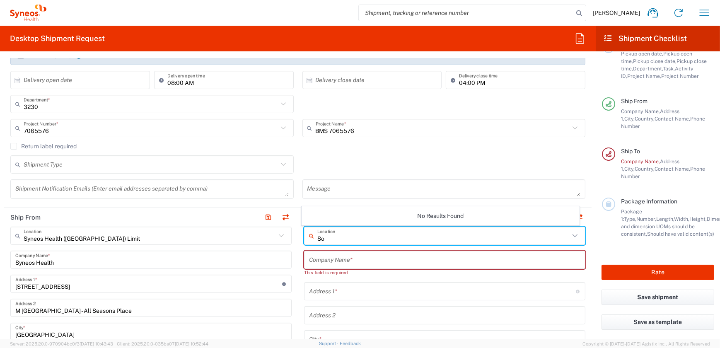
type input "S"
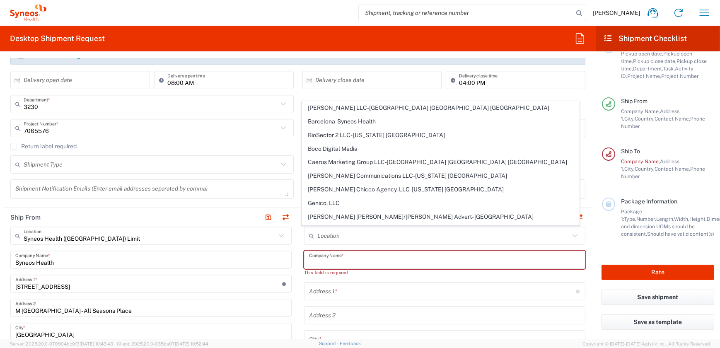
click at [362, 258] on input "text" at bounding box center [444, 260] width 271 height 14
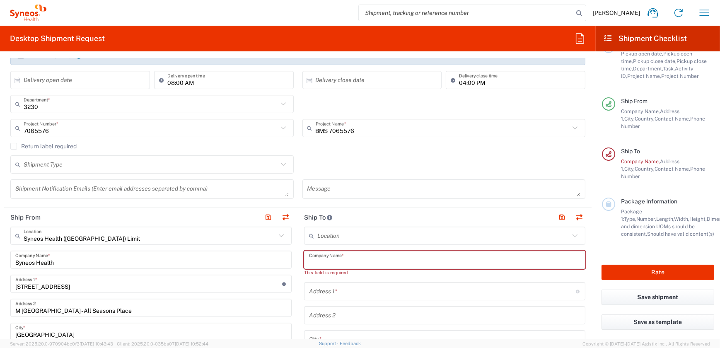
paste input "Division of Medical Oncology, Department of Medicine"
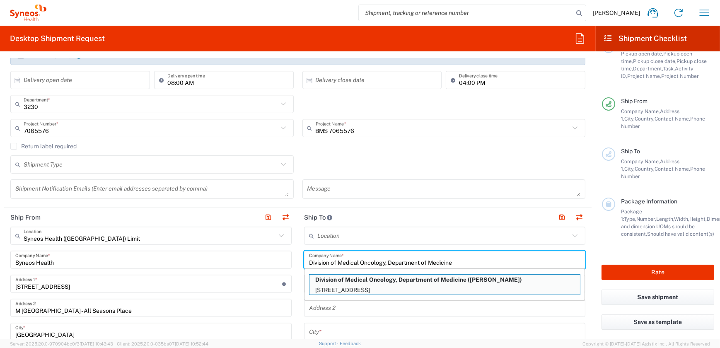
type input "Division of Medical Oncology, Department of Medicine"
drag, startPoint x: 303, startPoint y: 312, endPoint x: 311, endPoint y: 311, distance: 7.9
click at [305, 311] on div "Address 2" at bounding box center [444, 308] width 281 height 18
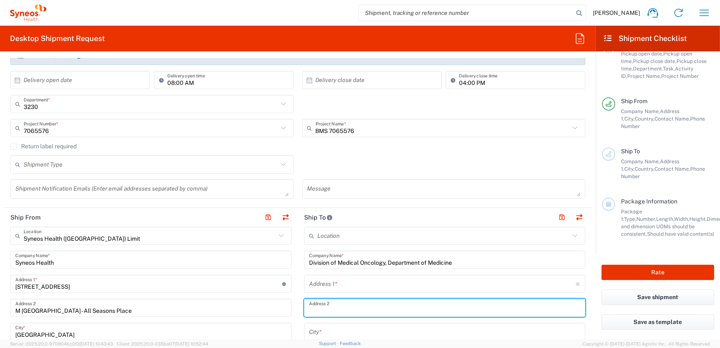
click at [312, 310] on input "text" at bounding box center [444, 308] width 271 height 14
paste input "15 Karnjanavanich Road"
type input "15 Karnjanavanich Road"
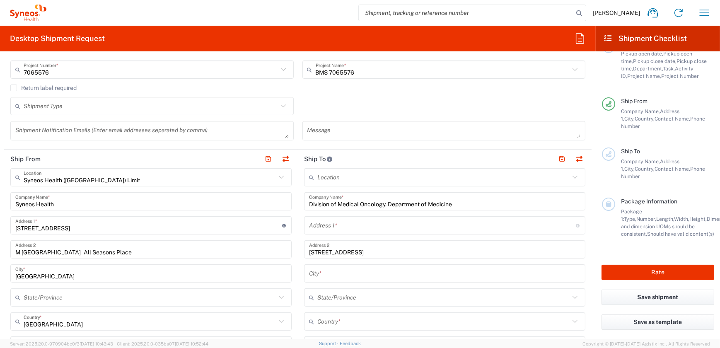
scroll to position [226, 0]
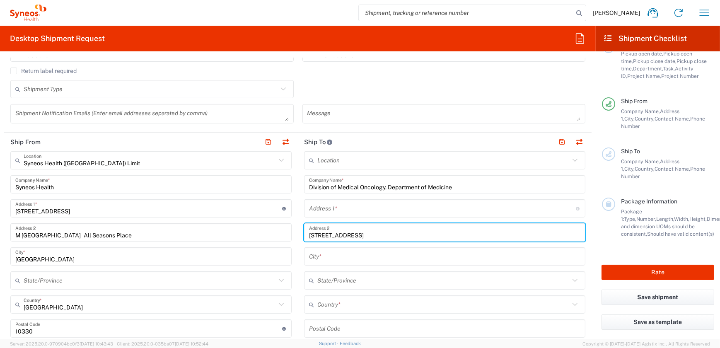
drag, startPoint x: 360, startPoint y: 235, endPoint x: 287, endPoint y: 234, distance: 73.3
click at [287, 234] on div "Ship From Syneos Health (Thailand) Limit Location Syneos Health (Thailand) Limi…" at bounding box center [297, 330] width 587 height 394
click at [329, 209] on input "text" at bounding box center [442, 208] width 267 height 14
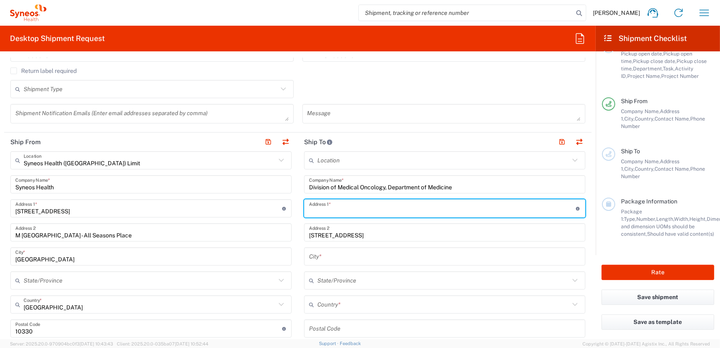
paste input "15 Karnjanavanich Road"
type input "15 Karnjanavanich Road"
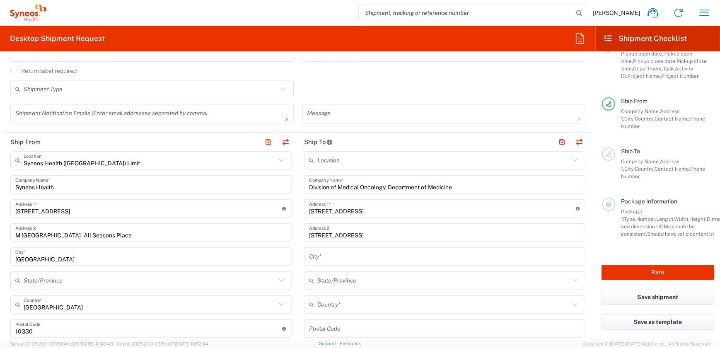
click at [372, 236] on input "15 Karnjanavanich Road" at bounding box center [444, 232] width 271 height 14
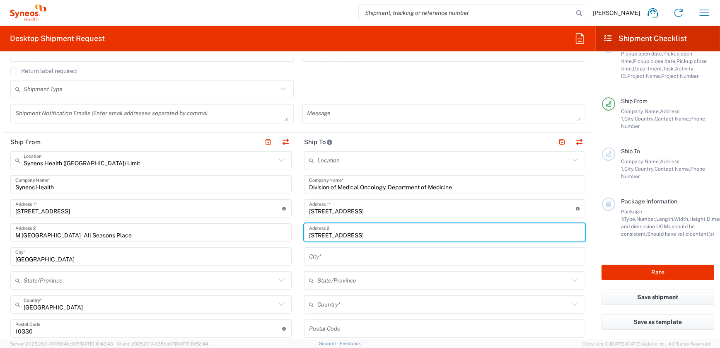
drag, startPoint x: 358, startPoint y: 234, endPoint x: 280, endPoint y: 232, distance: 77.9
click at [280, 232] on div "Ship From Syneos Health (Thailand) Limit Location Syneos Health (Thailand) Limi…" at bounding box center [297, 330] width 587 height 394
paste input "Faculty of Medicine"
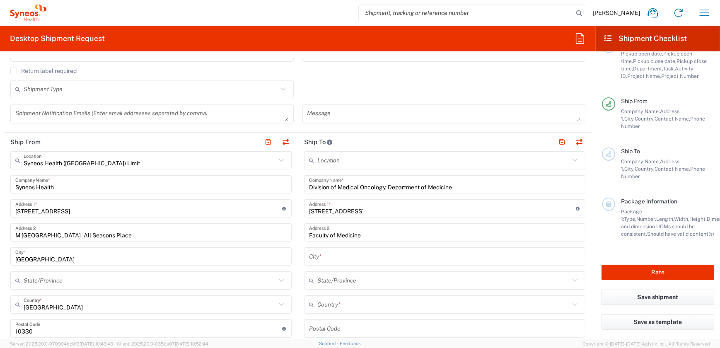
click at [373, 232] on input "Faculty of Medicine" at bounding box center [444, 232] width 271 height 14
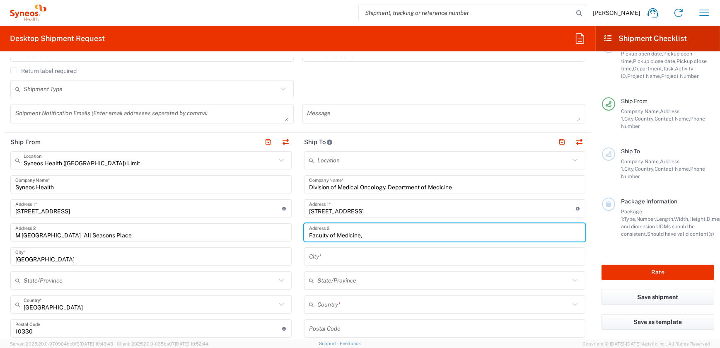
paste input "Prince of Songkla U."
type input "Faculty of Medicine,Prince of Songkla University"
click at [332, 253] on input "text" at bounding box center [444, 256] width 271 height 14
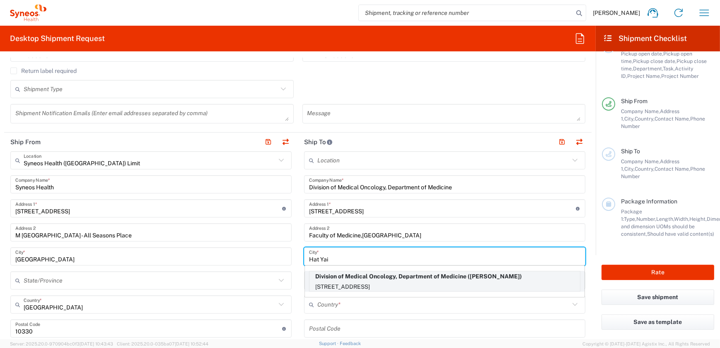
type input "Hat Yai"
click at [341, 282] on p "15 Karnjanavanich Road, Prince of Songkla U., Hat Yai, 90110, TH" at bounding box center [444, 287] width 270 height 10
type input "Prince of Songkla U."
type input "[GEOGRAPHIC_DATA]"
type input "90110"
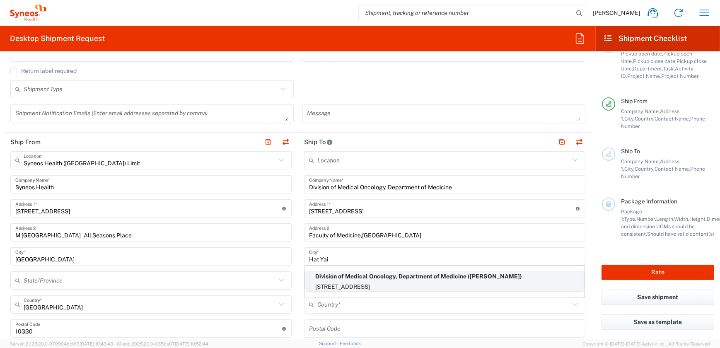
type input "Anongnart Ruangdam"
type input "+6674-451469"
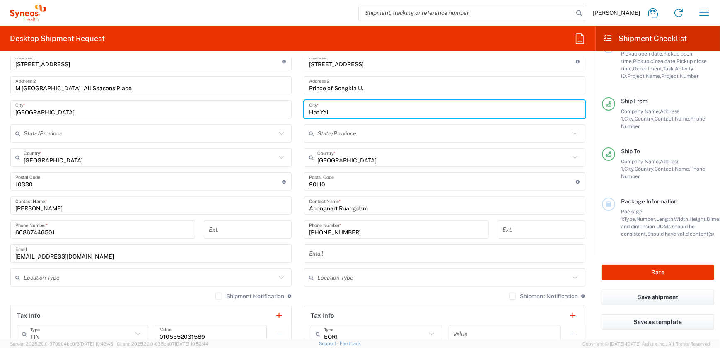
scroll to position [377, 0]
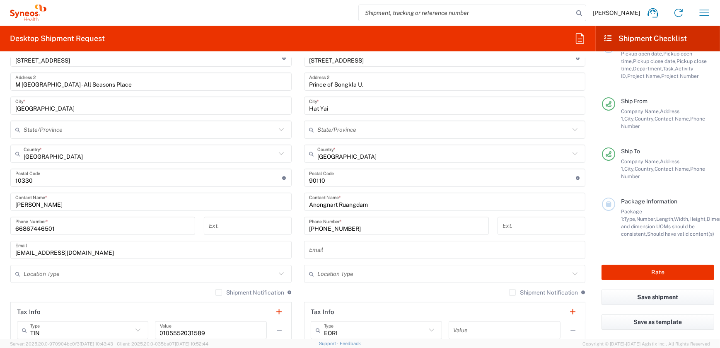
click at [330, 251] on input "text" at bounding box center [444, 250] width 271 height 14
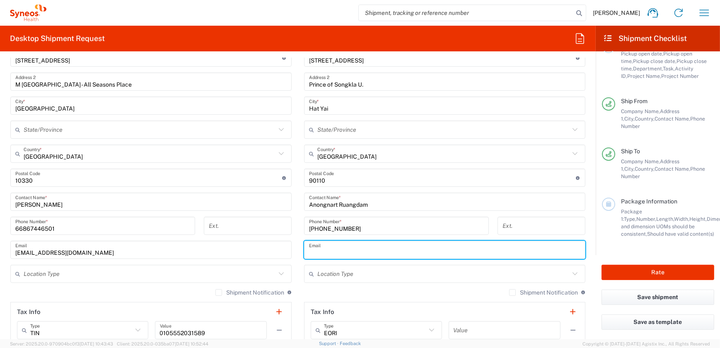
paste input "anongnartruang@gmail.com"
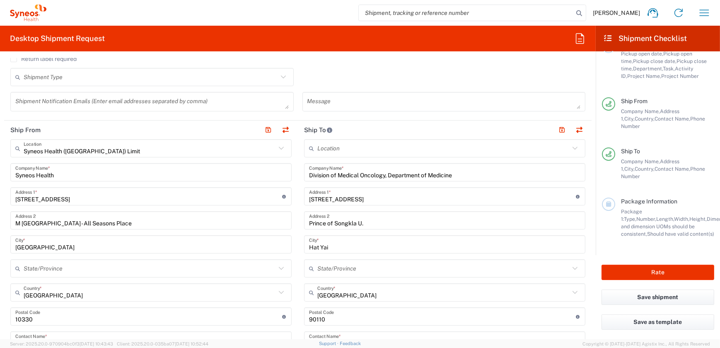
scroll to position [226, 0]
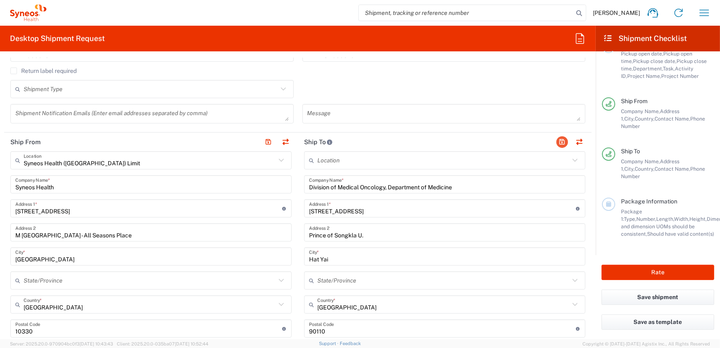
type input "anongnartruang@gmail.com"
click at [560, 143] on button "button" at bounding box center [562, 142] width 12 height 12
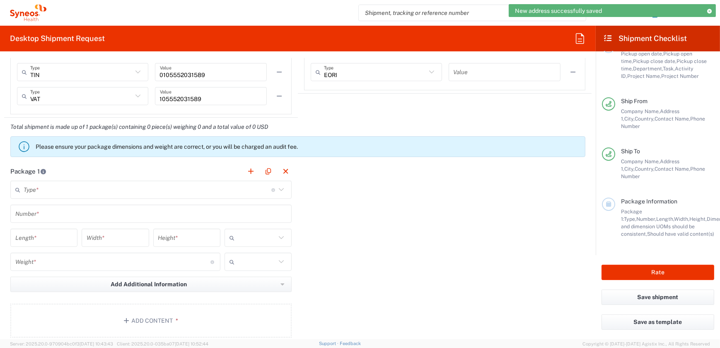
scroll to position [640, 0]
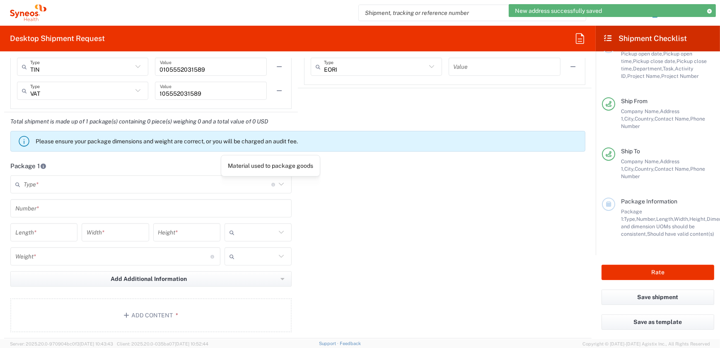
click at [277, 184] on icon at bounding box center [281, 184] width 11 height 11
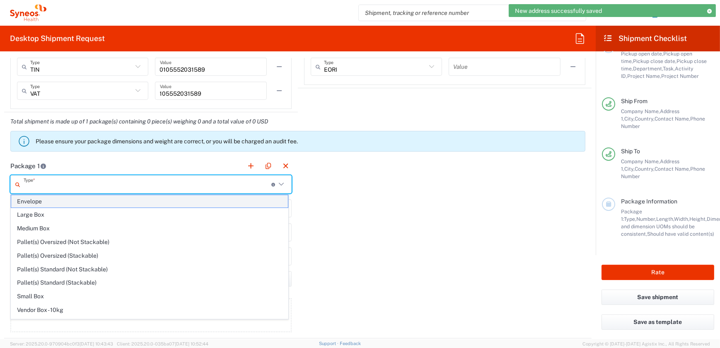
click at [166, 206] on span "Envelope" at bounding box center [149, 201] width 277 height 13
type input "Envelope"
type input "1"
type input "9.5"
type input "12.5"
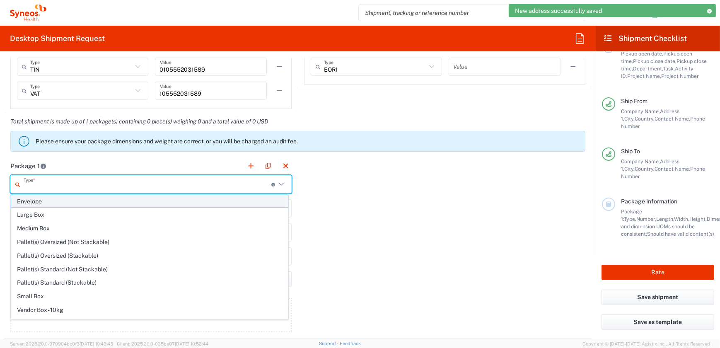
type input "0.25"
type input "in"
type input "0.45"
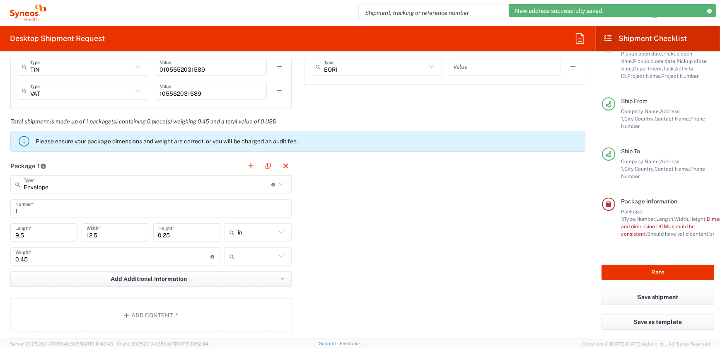
click at [281, 235] on icon at bounding box center [281, 232] width 11 height 11
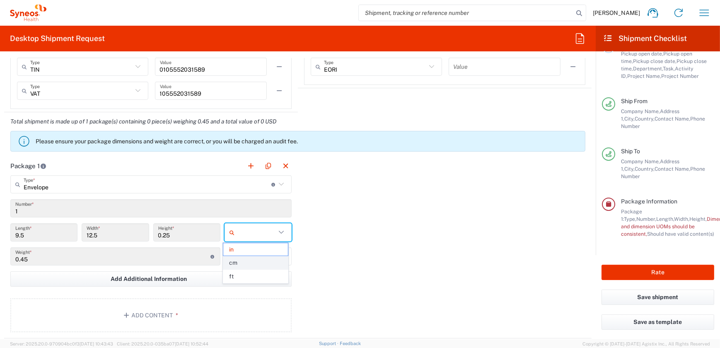
click at [255, 261] on span "cm" at bounding box center [255, 262] width 65 height 13
type input "24.13"
type input "31.75"
type input "0.64"
type input "cm"
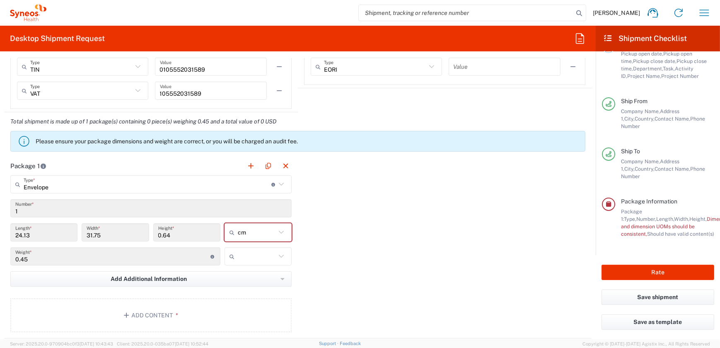
click at [258, 256] on input "text" at bounding box center [257, 256] width 38 height 13
click at [257, 273] on span "kgs" at bounding box center [255, 273] width 65 height 13
type input "kgs"
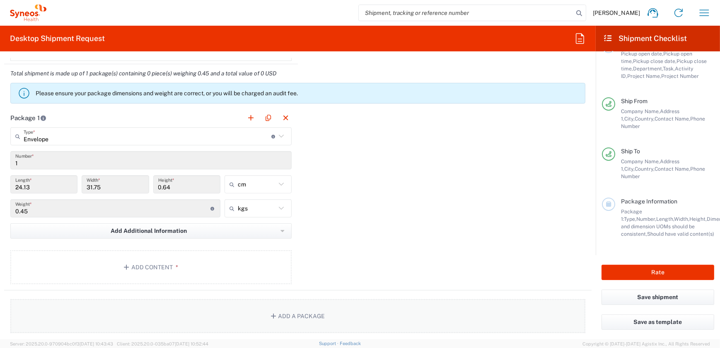
scroll to position [753, 0]
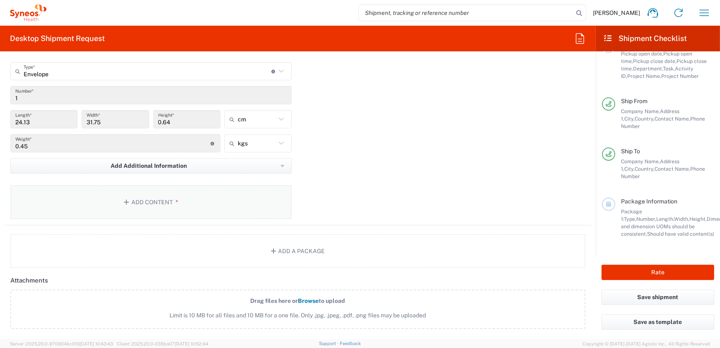
click at [128, 201] on icon "button" at bounding box center [127, 202] width 7 height 6
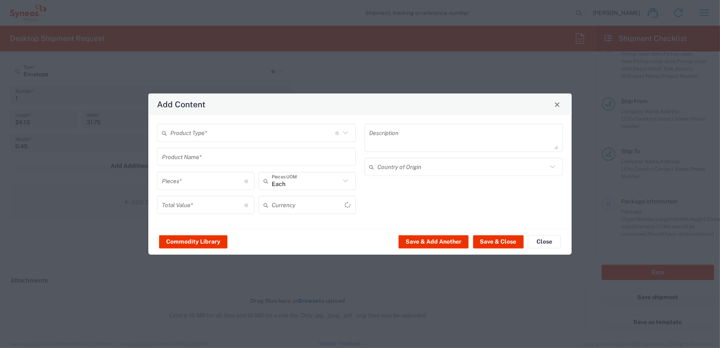
type input "US Dollar"
click at [264, 130] on input "text" at bounding box center [252, 133] width 165 height 14
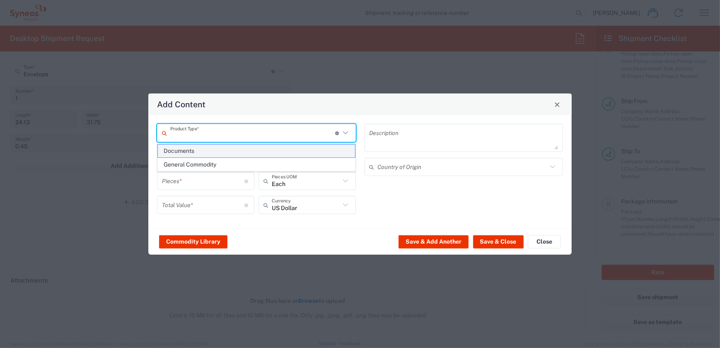
click at [242, 153] on span "Documents" at bounding box center [256, 151] width 197 height 13
type input "Documents"
type input "1"
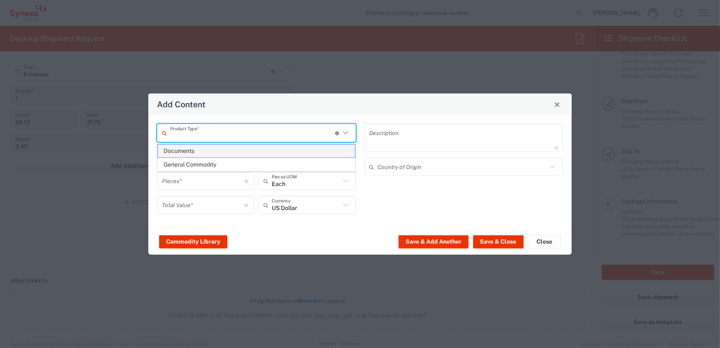
type textarea "Documents"
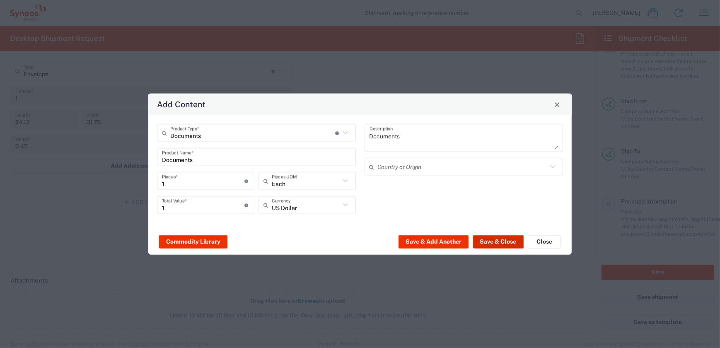
click at [484, 242] on button "Save & Close" at bounding box center [498, 241] width 51 height 13
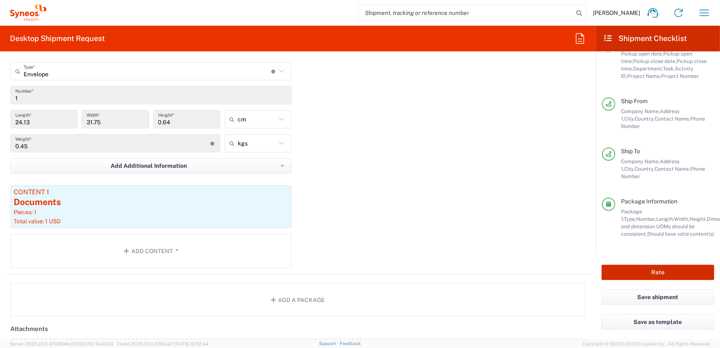
click at [631, 266] on button "Rate" at bounding box center [657, 272] width 113 height 15
type input "7065576"
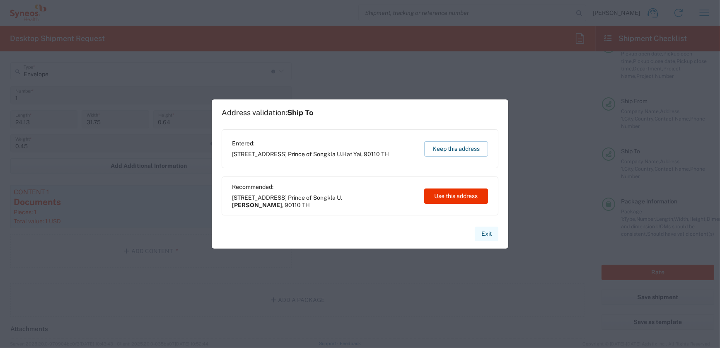
click at [485, 234] on button "Exit" at bounding box center [487, 234] width 24 height 14
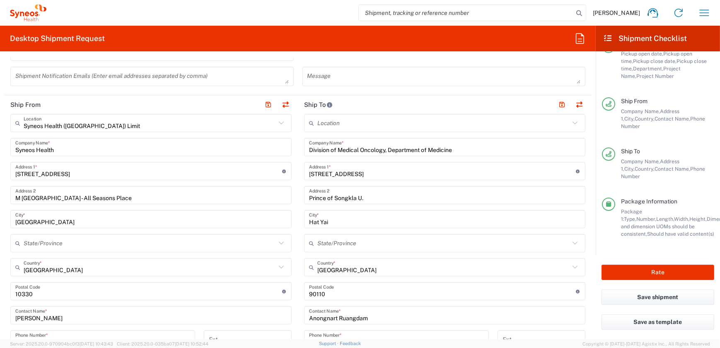
scroll to position [263, 0]
click at [113, 126] on input "text" at bounding box center [150, 123] width 252 height 14
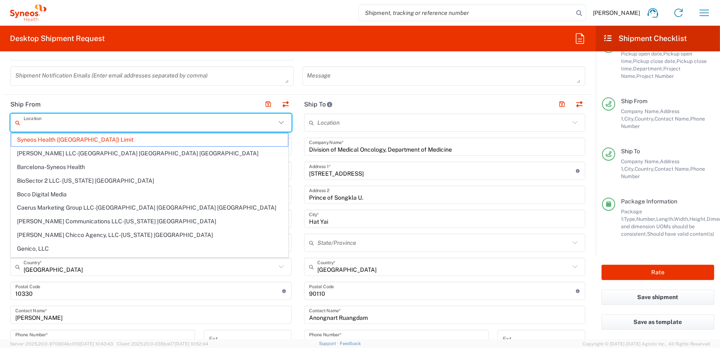
click at [113, 121] on input "text" at bounding box center [150, 123] width 252 height 14
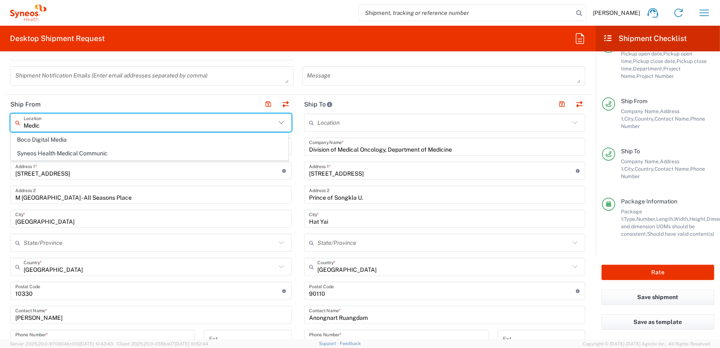
type input "Medica"
drag, startPoint x: 111, startPoint y: 126, endPoint x: 19, endPoint y: 118, distance: 92.4
click at [19, 118] on div "Medica Location" at bounding box center [150, 123] width 281 height 18
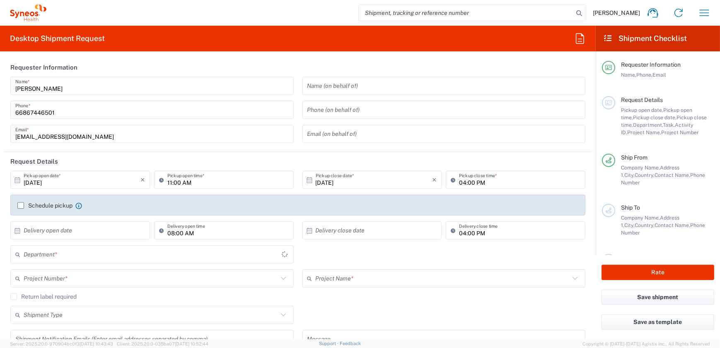
type input "[GEOGRAPHIC_DATA]"
type input "3230"
type input "Syneos Health (Thailand) Limit"
click at [706, 16] on icon "button" at bounding box center [705, 13] width 10 height 6
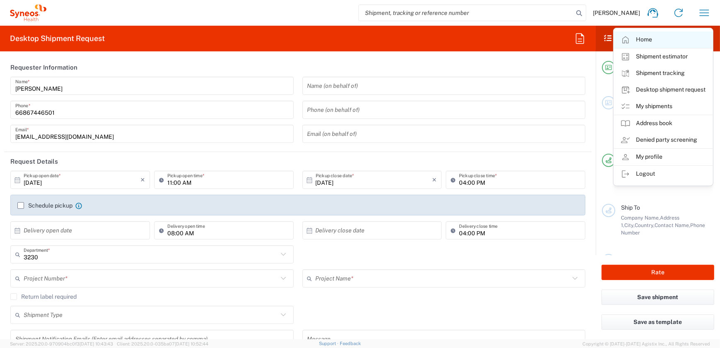
click at [634, 43] on link "Home" at bounding box center [663, 39] width 99 height 17
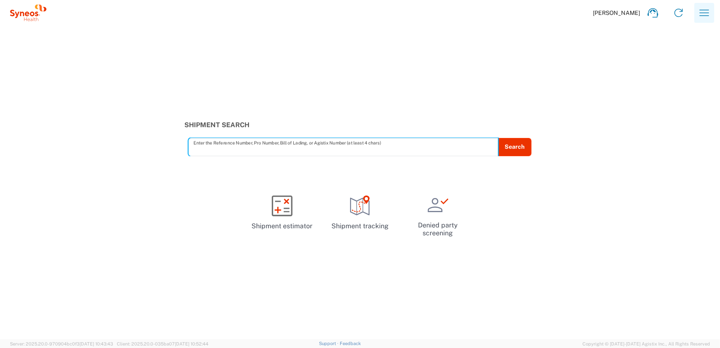
click at [710, 14] on icon "button" at bounding box center [704, 12] width 13 height 13
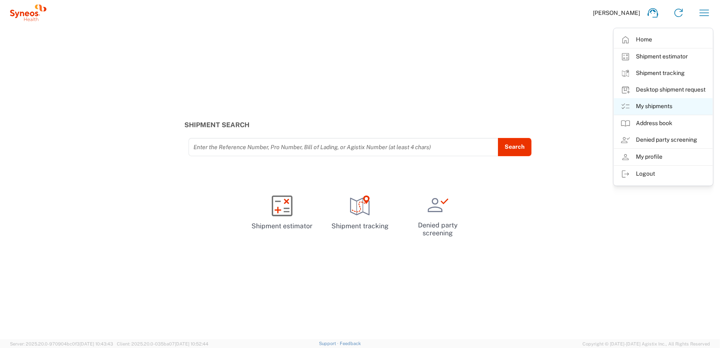
click at [650, 108] on link "My shipments" at bounding box center [663, 106] width 99 height 17
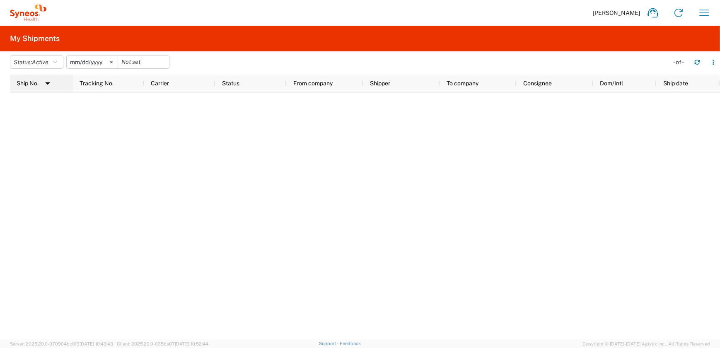
click at [49, 85] on img at bounding box center [47, 83] width 13 height 13
click at [57, 59] on icon "button" at bounding box center [55, 62] width 4 height 6
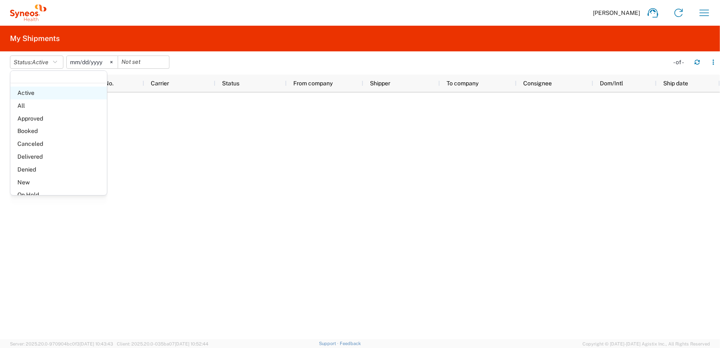
click at [51, 90] on span "Active" at bounding box center [58, 93] width 97 height 13
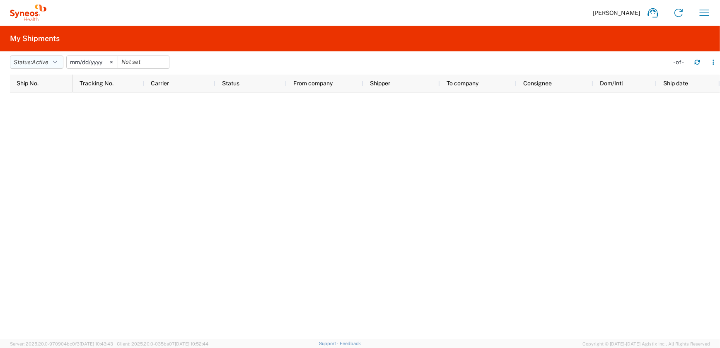
click at [57, 63] on icon "button" at bounding box center [55, 62] width 4 height 6
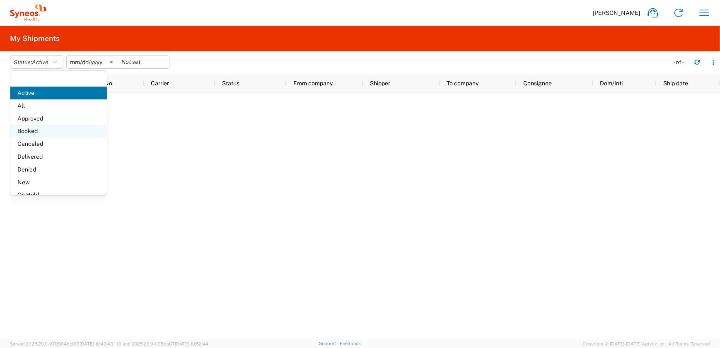
click at [35, 128] on span "Booked" at bounding box center [58, 131] width 97 height 13
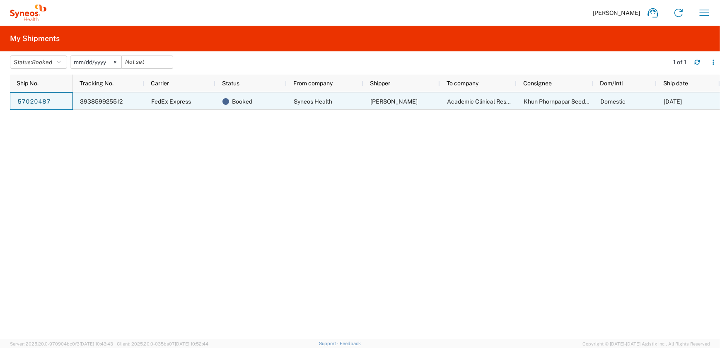
click at [42, 101] on link "57020487" at bounding box center [34, 101] width 34 height 13
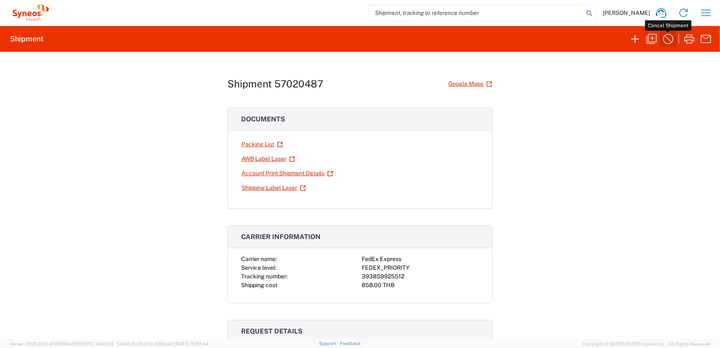
click at [663, 36] on icon "button" at bounding box center [668, 38] width 13 height 13
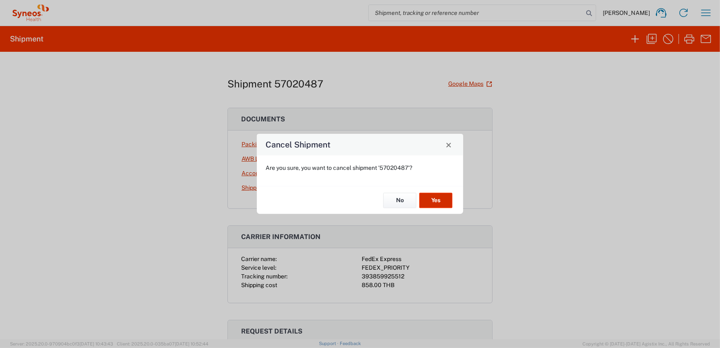
click at [434, 198] on button "Yes" at bounding box center [435, 200] width 33 height 15
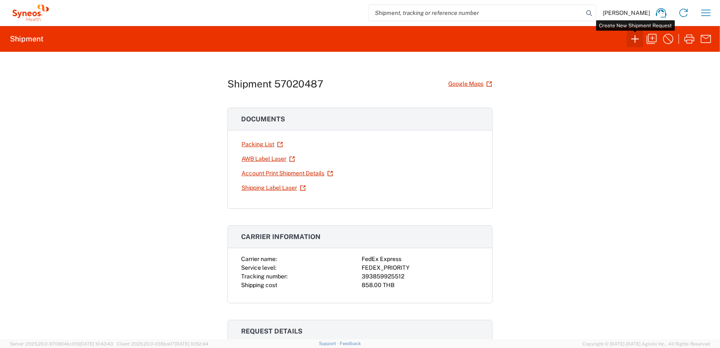
click at [633, 40] on icon "button" at bounding box center [634, 38] width 13 height 13
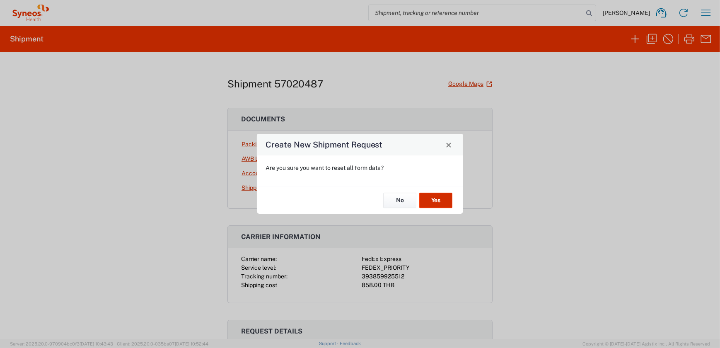
click at [428, 194] on button "Yes" at bounding box center [435, 200] width 33 height 15
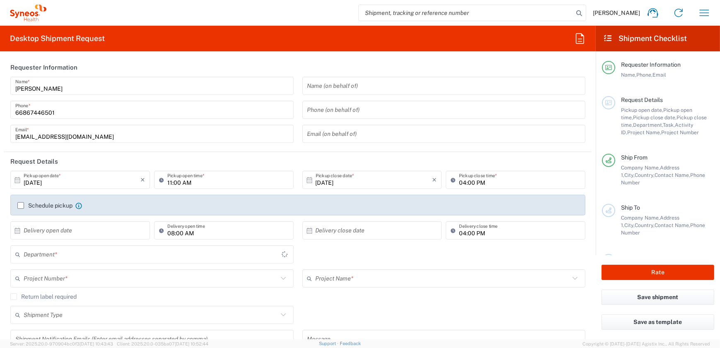
type input "3230"
drag, startPoint x: 170, startPoint y: 184, endPoint x: 170, endPoint y: 178, distance: 5.4
click at [170, 183] on input "11:00 AM" at bounding box center [227, 180] width 121 height 14
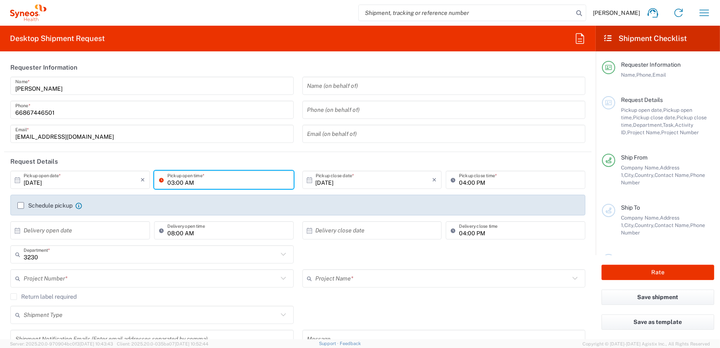
click at [196, 184] on input "03:00 AM" at bounding box center [227, 180] width 121 height 14
type input "03:00 PM"
click at [81, 278] on input "text" at bounding box center [151, 278] width 254 height 14
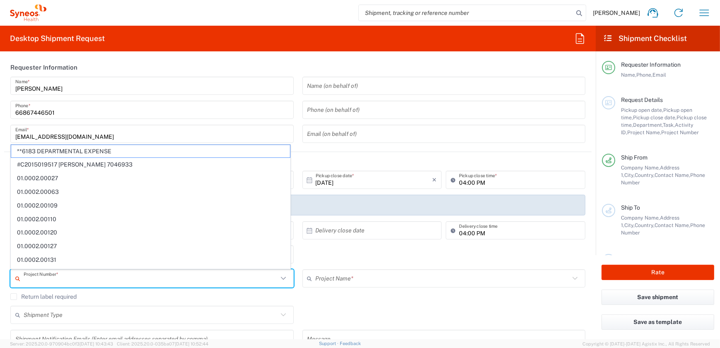
paste input "anongnartruang@gmail.com"
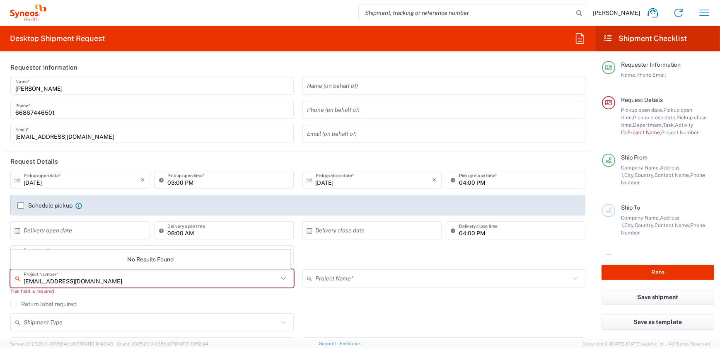
type input "anongnartruang@gmail.com"
drag, startPoint x: 114, startPoint y: 282, endPoint x: 8, endPoint y: 281, distance: 105.6
click at [8, 281] on div "anongnartruang@gmail.com Project Number * No Results Found This field is requir…" at bounding box center [152, 284] width 292 height 31
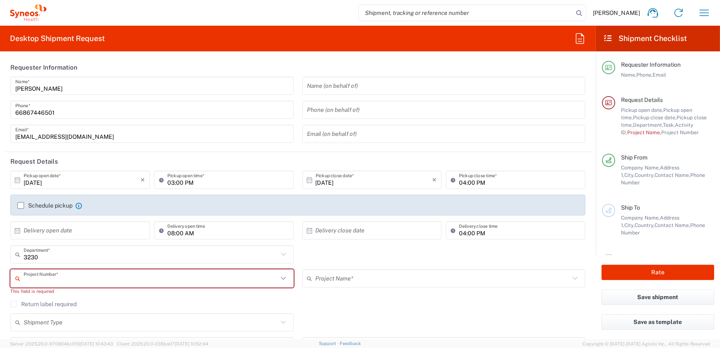
paste input "7065576"
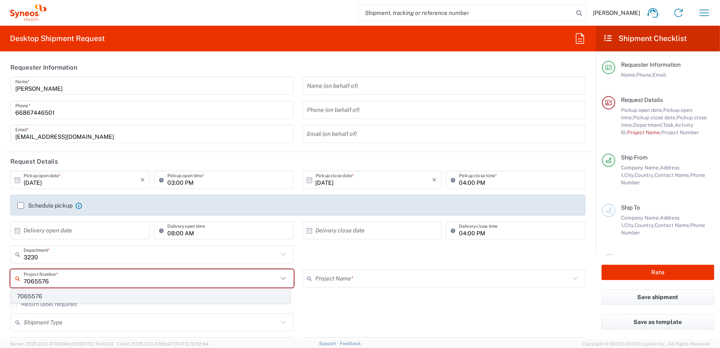
type input "7065576"
click at [93, 298] on span "7065576" at bounding box center [150, 296] width 279 height 13
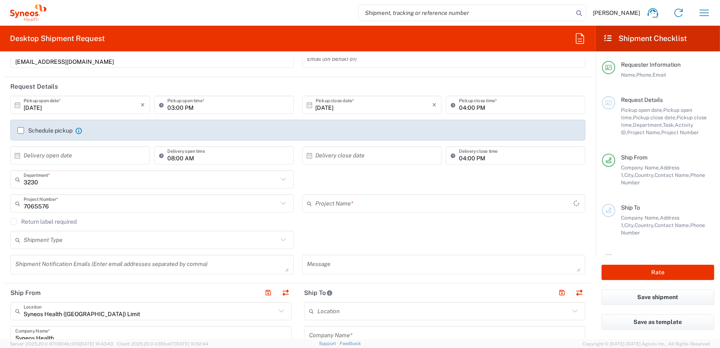
type input "BMS 7065576"
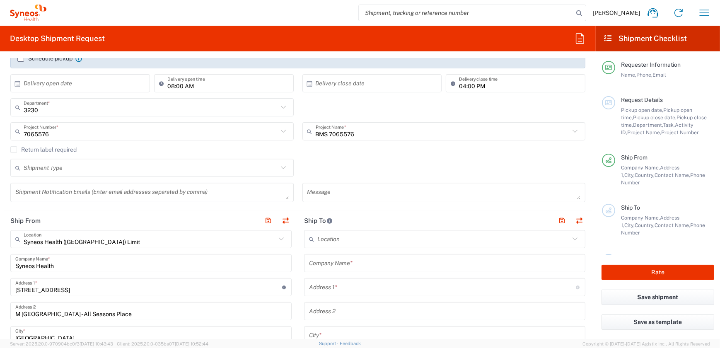
scroll to position [150, 0]
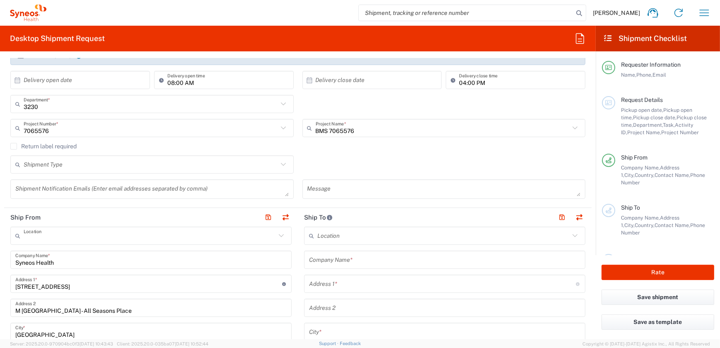
click at [208, 240] on input "text" at bounding box center [150, 236] width 252 height 14
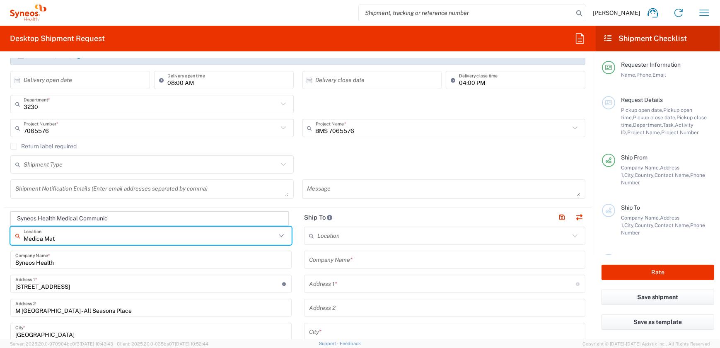
type input "Medica Mate"
drag, startPoint x: 86, startPoint y: 238, endPoint x: 6, endPoint y: 236, distance: 80.0
click at [79, 258] on div "No Results Found" at bounding box center [150, 255] width 278 height 19
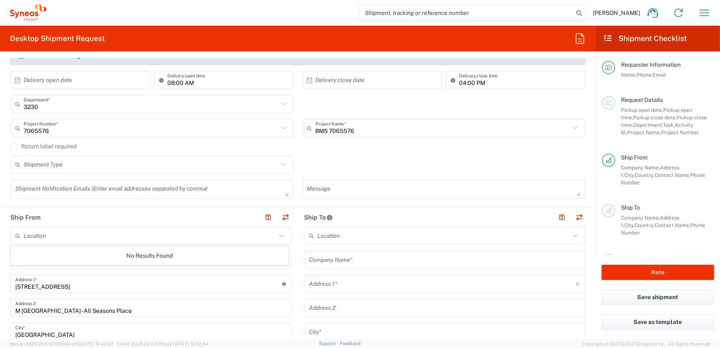
click at [112, 257] on input "Syneos Health" at bounding box center [150, 260] width 271 height 14
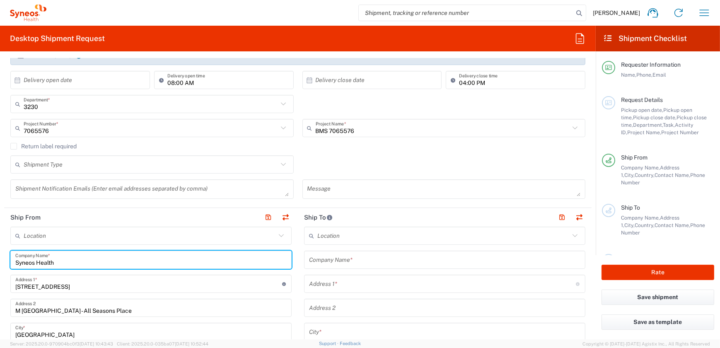
drag, startPoint x: 72, startPoint y: 261, endPoint x: -1, endPoint y: 260, distance: 72.9
click at [0, 260] on html "Khanittha Homjeen Home Shipment estimator Shipment tracking Desktop shipment re…" at bounding box center [360, 174] width 720 height 348
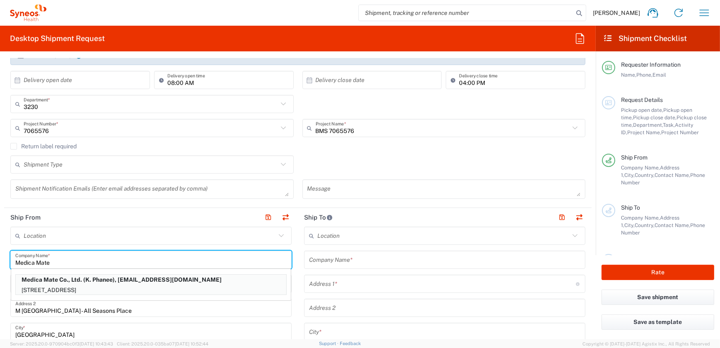
click at [62, 282] on p "Medica Mate Co., Ltd. (K. Phanee), phaneep@medicamate.com" at bounding box center [151, 280] width 270 height 10
type input "Medica Mate Co., Ltd."
type input "16 Soi Onnut 34, Sukhumvit 77"
type input "Kwaeng Onnut"
type input "10250"
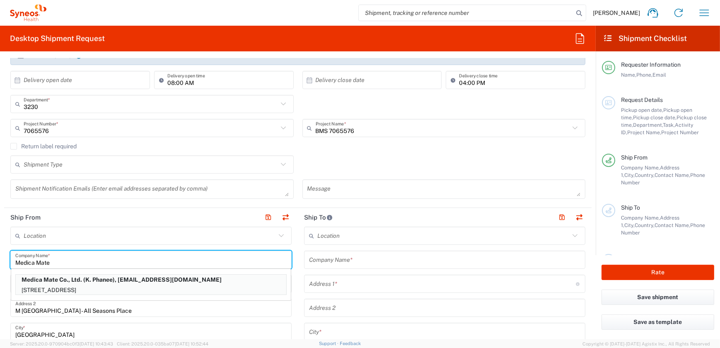
type input "K. Phanee"
type input "+6623324293"
type input "phaneep@medicamate.com"
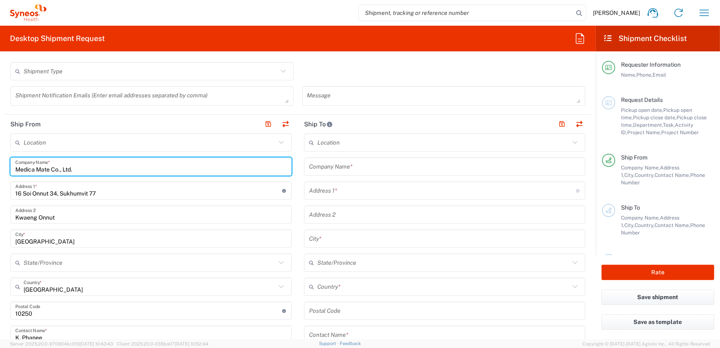
scroll to position [226, 0]
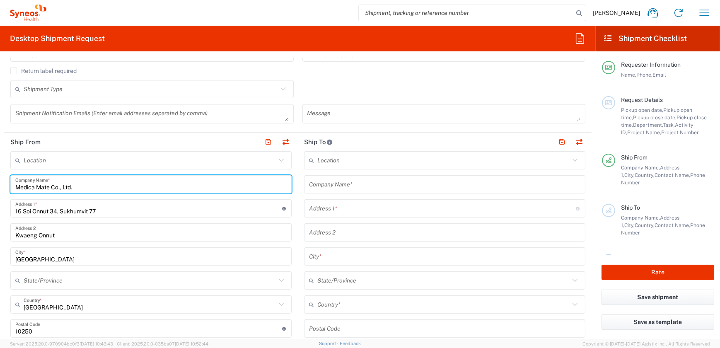
click at [354, 182] on input "text" at bounding box center [444, 184] width 271 height 14
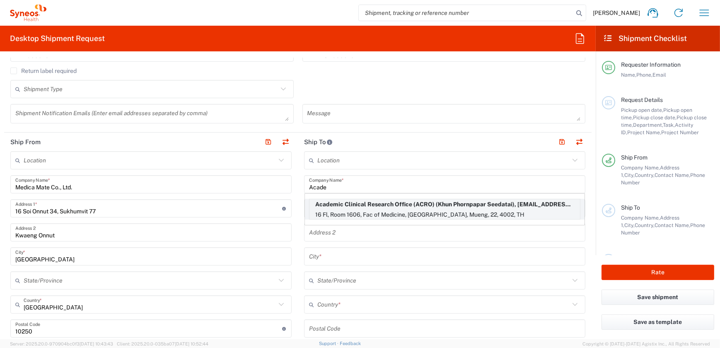
click at [374, 210] on p "16 Fl, Room 1606, Fac of Medicine, Khon Kaen University, Mueng, 22, 4002, TH" at bounding box center [444, 215] width 270 height 10
type input "Academic Clinical Research Office (ACRO)"
type input "16 Fl, Room 1606"
type input "Fac of Medicine, [GEOGRAPHIC_DATA]"
type input "Mueng"
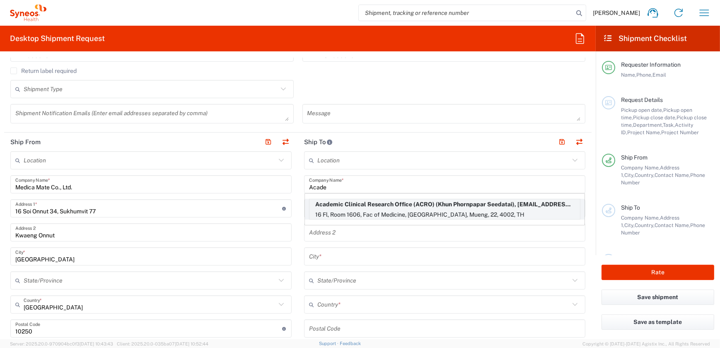
type input "[GEOGRAPHIC_DATA]"
type input "4002"
type input "Khun Phornpapar Seedatai"
type input "[PHONE_NUMBER]"
type input "[EMAIL_ADDRESS][DOMAIN_NAME]"
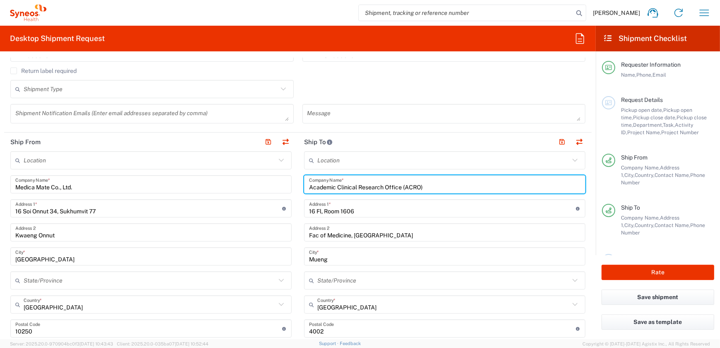
type input "[GEOGRAPHIC_DATA]"
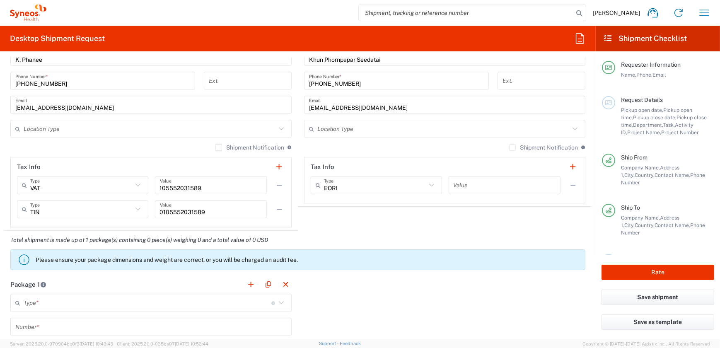
scroll to position [602, 0]
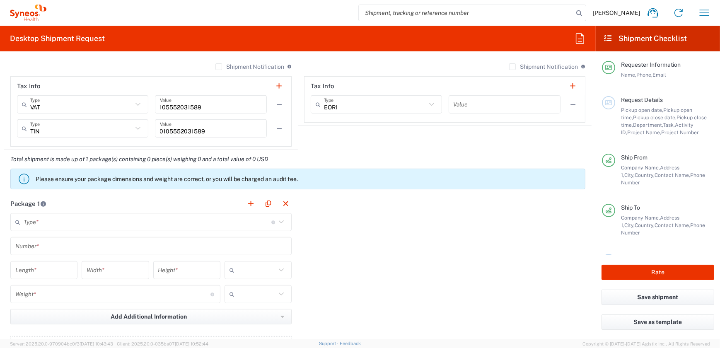
click at [266, 221] on input "text" at bounding box center [148, 222] width 248 height 14
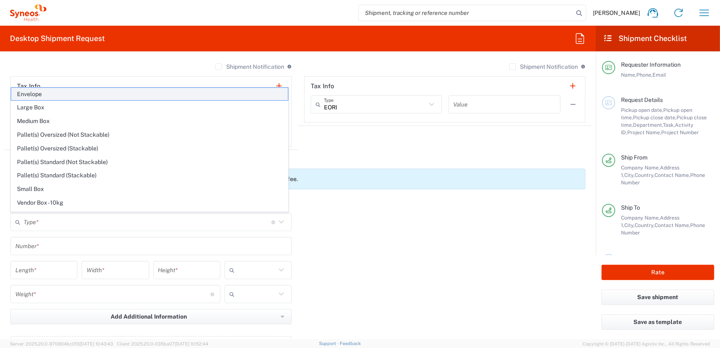
click at [46, 92] on span "Envelope" at bounding box center [149, 94] width 277 height 13
type input "Envelope"
type input "1"
type input "9.5"
type input "12.5"
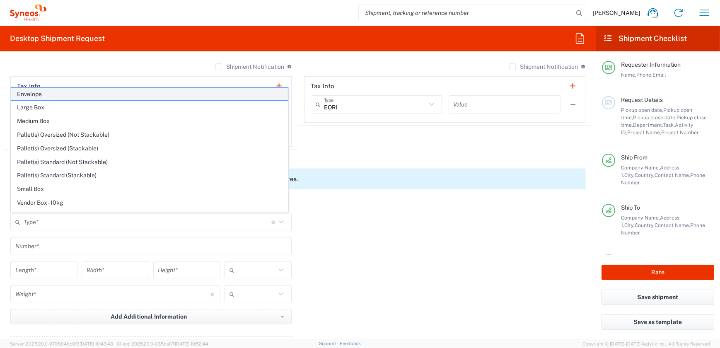
type input "0.25"
type input "in"
type input "0.45"
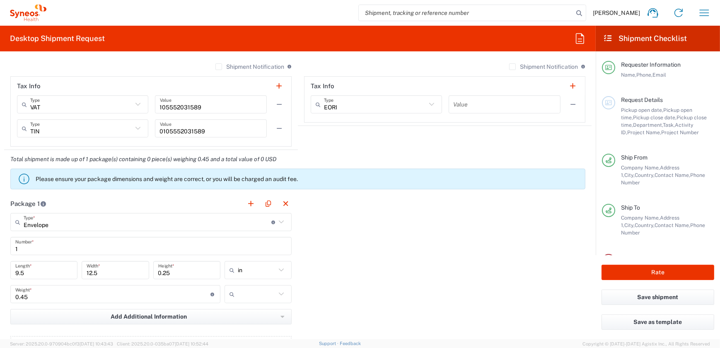
click at [279, 268] on icon at bounding box center [281, 270] width 11 height 11
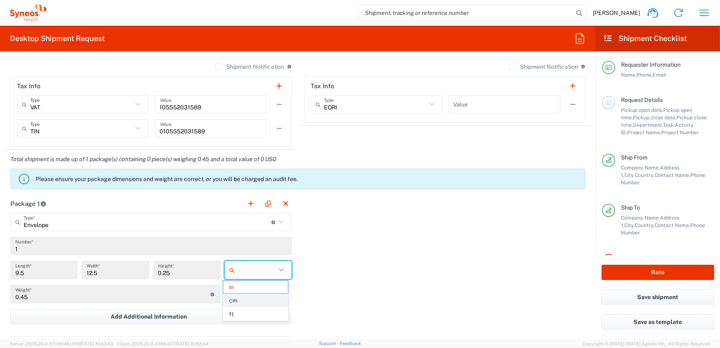
click at [255, 299] on span "cm" at bounding box center [255, 300] width 65 height 13
type input "24.13"
type input "31.75"
type input "0.64"
type input "cm"
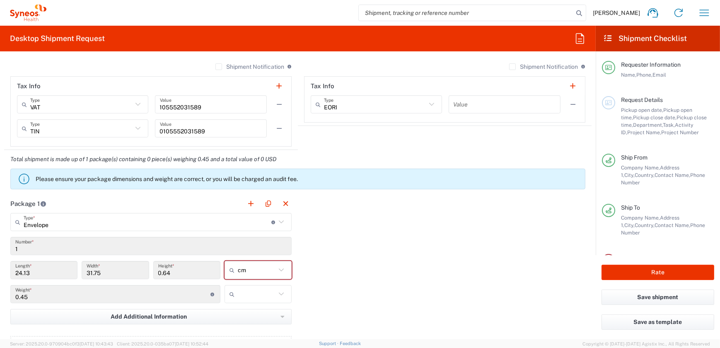
click at [260, 291] on input "text" at bounding box center [257, 293] width 38 height 13
click at [256, 314] on span "kgs" at bounding box center [255, 310] width 65 height 13
type input "kgs"
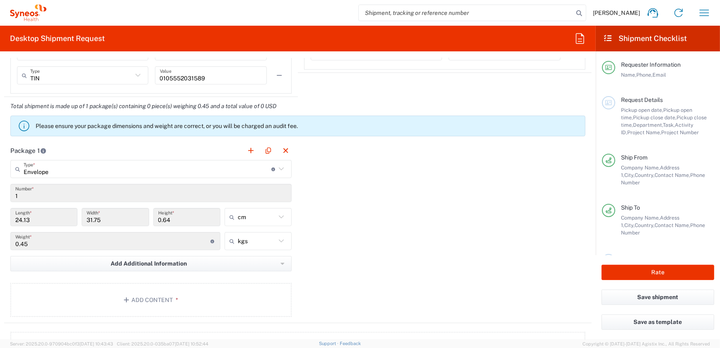
scroll to position [753, 0]
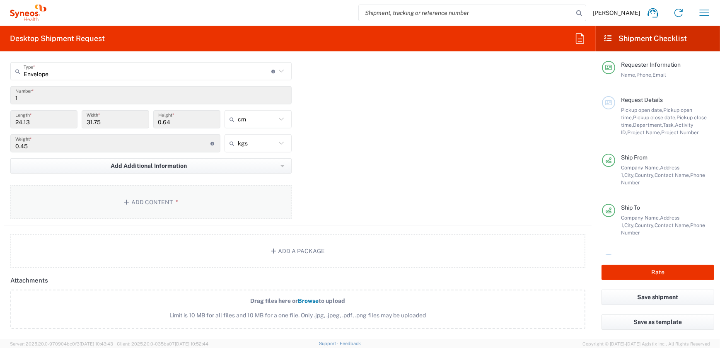
click at [124, 202] on icon "button" at bounding box center [127, 202] width 7 height 6
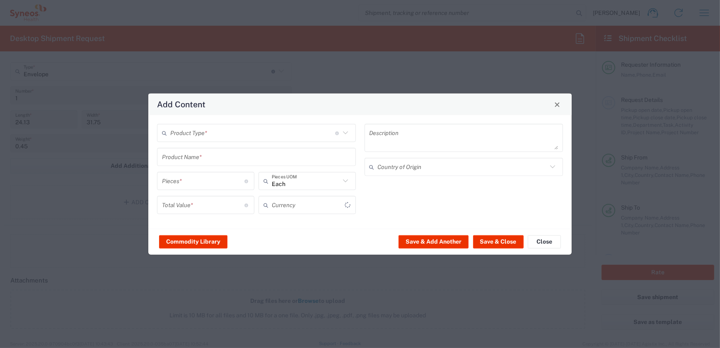
type input "US Dollar"
click at [325, 125] on div "Product Type * Document: Paper document generated internally by Syneos, a clien…" at bounding box center [256, 133] width 199 height 18
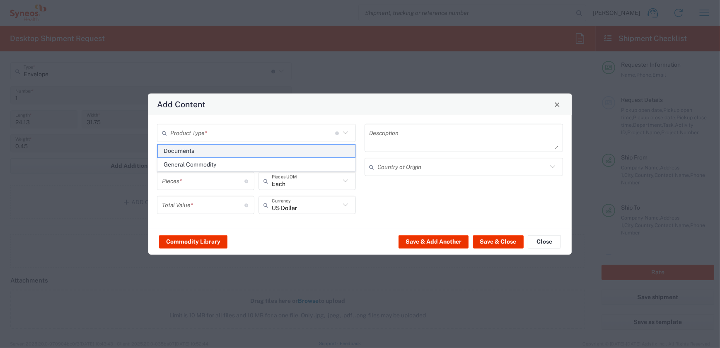
click at [305, 149] on span "Documents" at bounding box center [256, 151] width 197 height 13
type input "Documents"
type input "1"
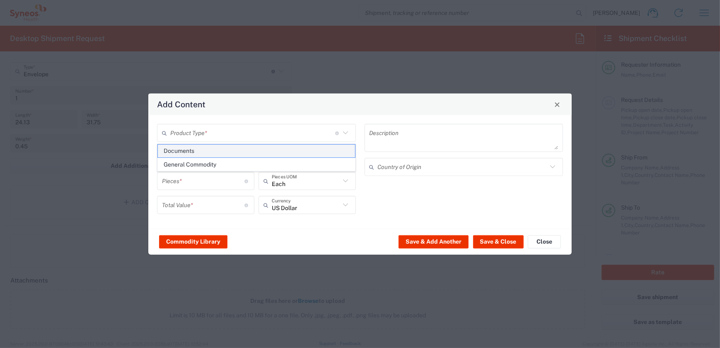
type textarea "Documents"
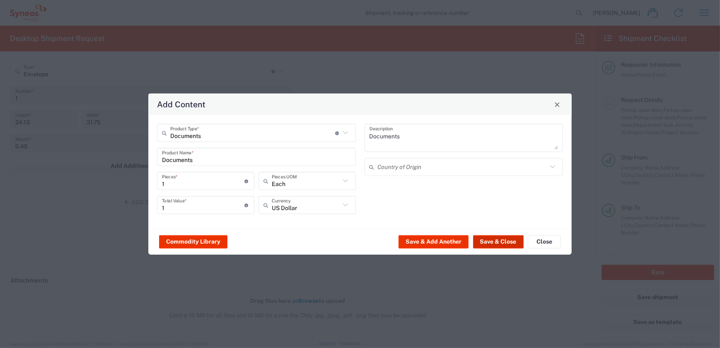
click at [485, 242] on button "Save & Close" at bounding box center [498, 241] width 51 height 13
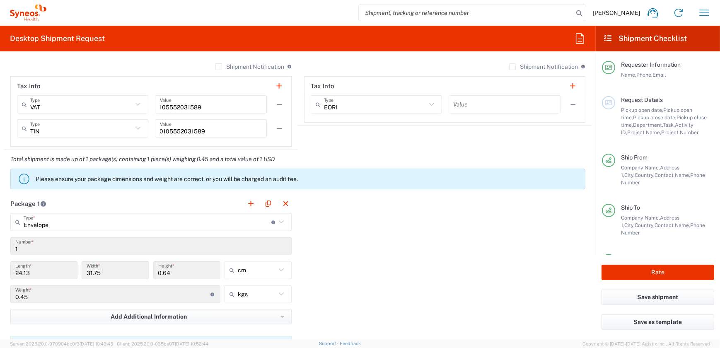
scroll to position [414, 0]
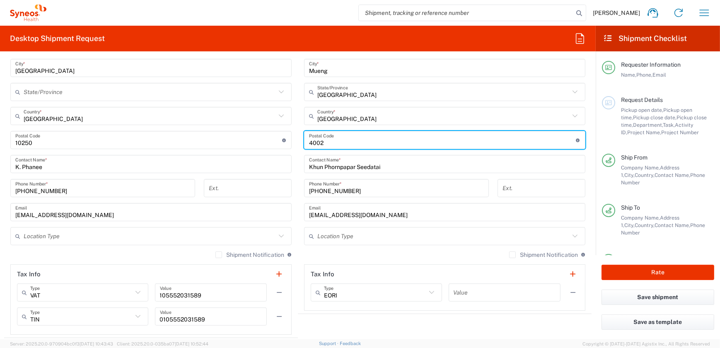
drag, startPoint x: 317, startPoint y: 142, endPoint x: 324, endPoint y: 133, distance: 11.5
click at [317, 142] on input "undefined" at bounding box center [442, 140] width 267 height 14
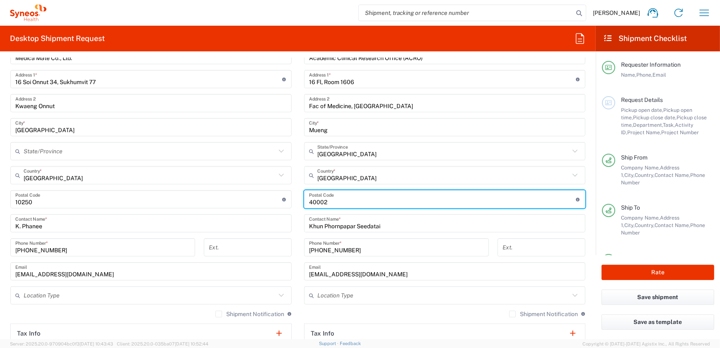
scroll to position [301, 0]
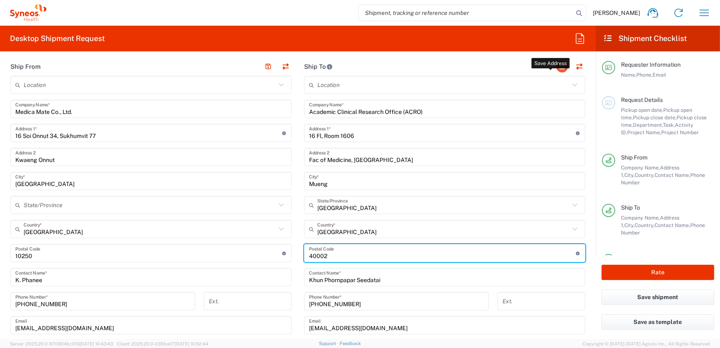
type input "40002"
click at [558, 67] on button "button" at bounding box center [562, 67] width 12 height 12
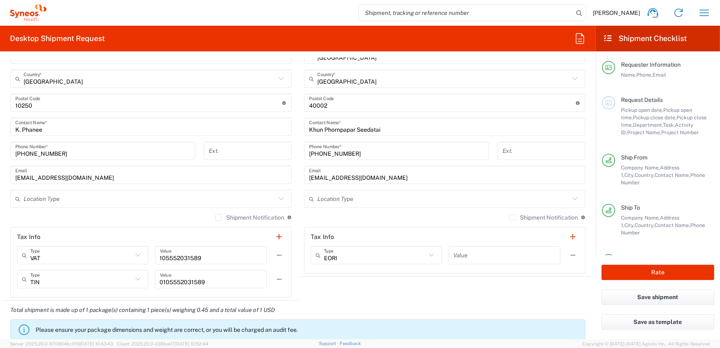
scroll to position [602, 0]
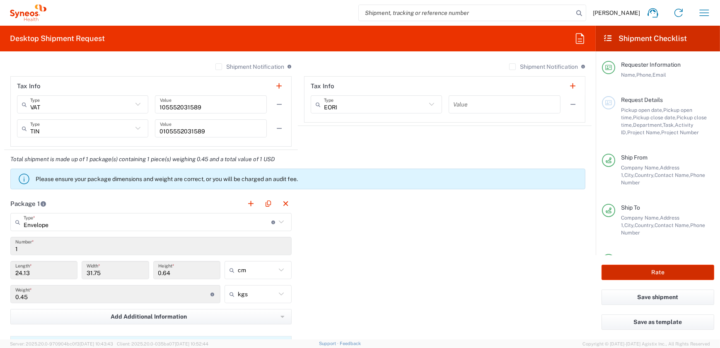
click at [638, 270] on button "Rate" at bounding box center [657, 272] width 113 height 15
type input "7065576"
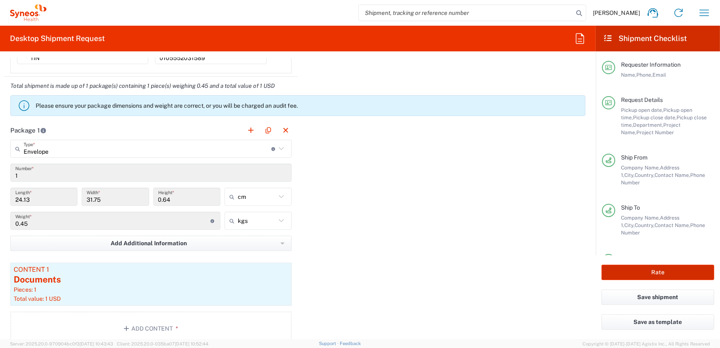
scroll to position [753, 0]
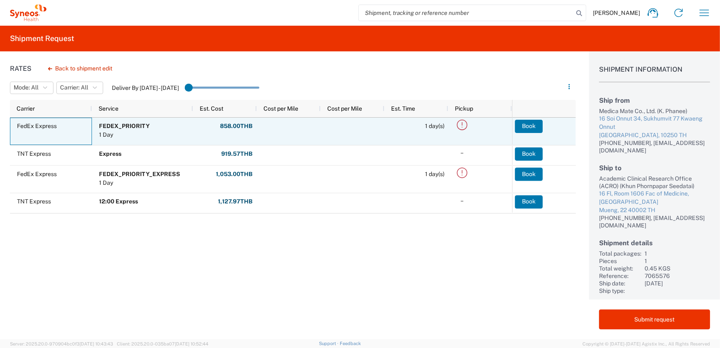
click at [58, 137] on div "FedEx Express" at bounding box center [51, 131] width 82 height 27
click at [460, 123] on icon at bounding box center [462, 125] width 14 height 14
click at [521, 125] on button "Book" at bounding box center [529, 126] width 28 height 13
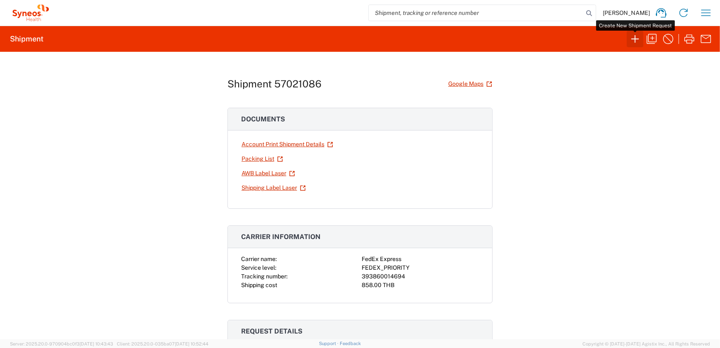
click at [637, 37] on icon "button" at bounding box center [634, 38] width 13 height 13
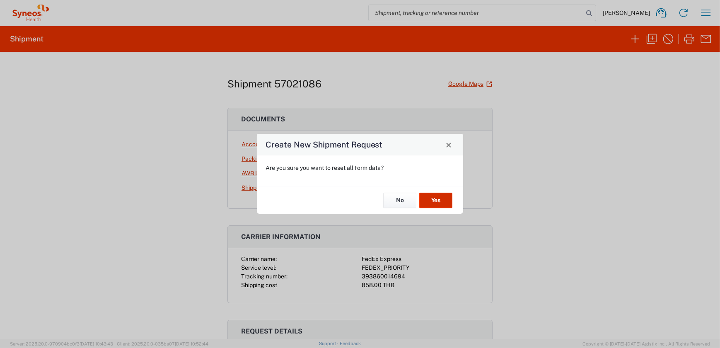
click at [435, 196] on button "Yes" at bounding box center [435, 200] width 33 height 15
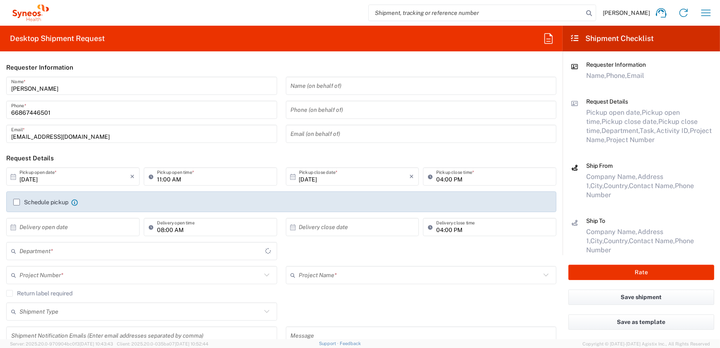
type input "3230"
click at [157, 180] on input "11:00 AM" at bounding box center [214, 176] width 115 height 14
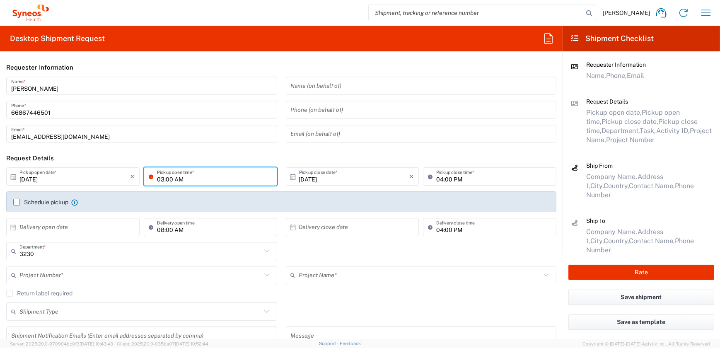
click at [184, 178] on input "03:00 AM" at bounding box center [214, 176] width 115 height 14
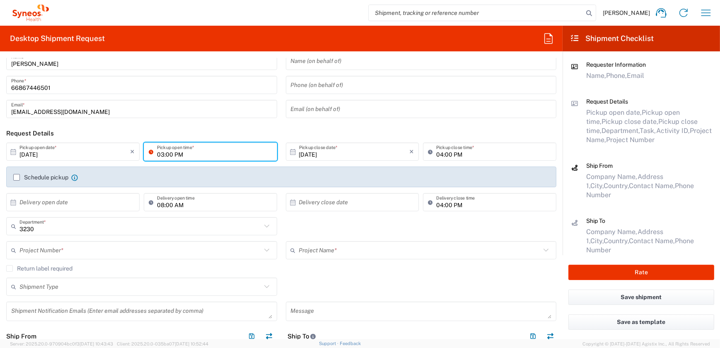
scroll to position [37, 0]
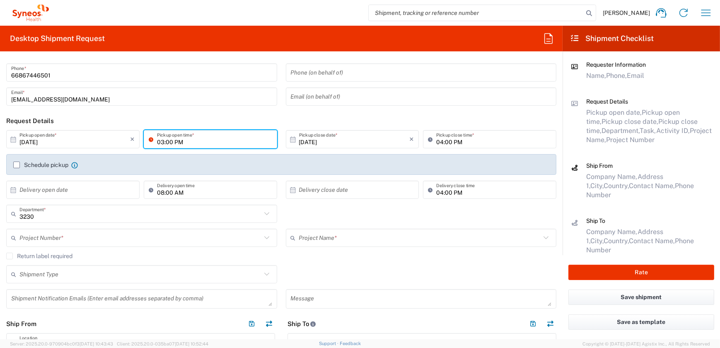
type input "03:00 PM"
click at [34, 239] on input "text" at bounding box center [140, 238] width 242 height 14
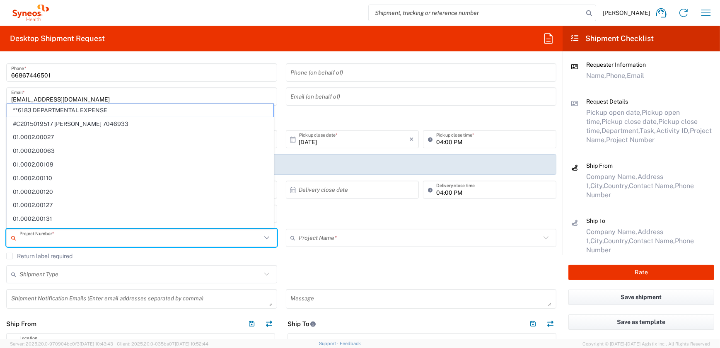
paste input "7065576"
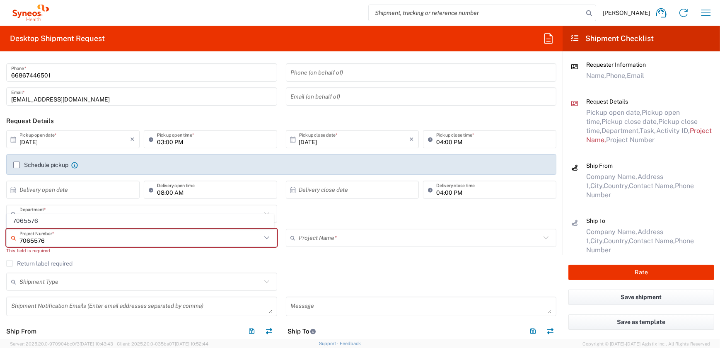
click at [66, 239] on input "7065576" at bounding box center [140, 238] width 242 height 14
type input "7065576"
click at [77, 256] on div "7065576 Project Number * 7065576 This field is required" at bounding box center [142, 244] width 280 height 31
click at [57, 241] on input "text" at bounding box center [140, 238] width 242 height 14
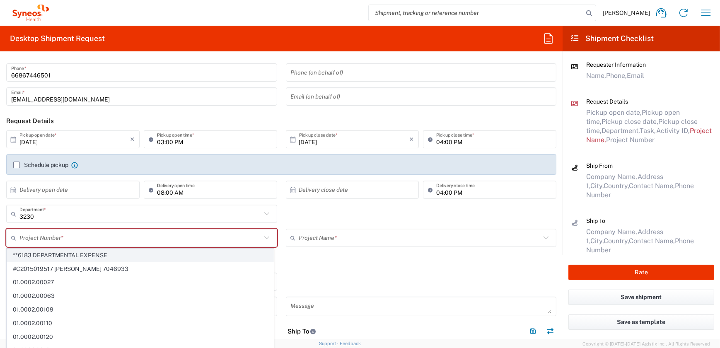
click at [48, 257] on span "**6183 DEPARTMENTAL EXPENSE" at bounding box center [140, 255] width 266 height 13
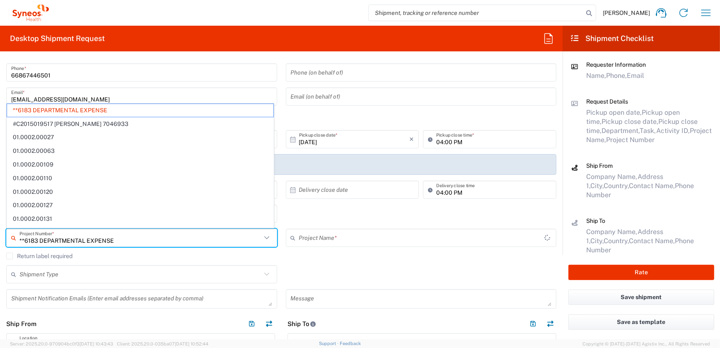
drag, startPoint x: 119, startPoint y: 236, endPoint x: -8, endPoint y: 238, distance: 126.8
click at [0, 238] on html "Khanittha Homjeen Home Shipment estimator Shipment tracking Desktop shipment re…" at bounding box center [360, 174] width 720 height 348
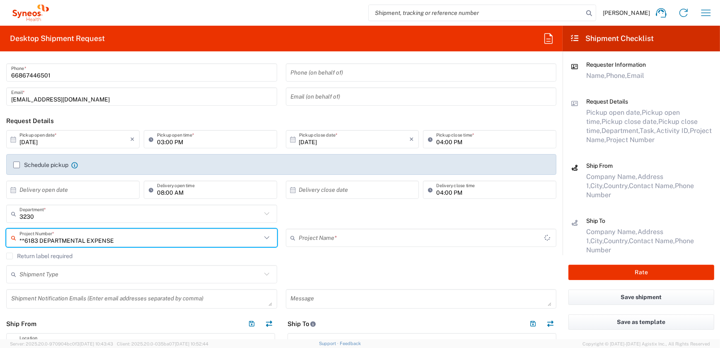
paste input "7065576"
type input "7065576"
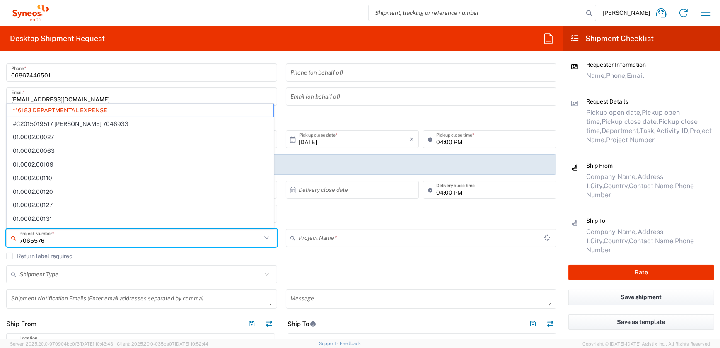
type input "6183"
click at [94, 254] on agx-checkbox-control "Return label required" at bounding box center [281, 256] width 550 height 7
type input "**6183 DEPARTMENTAL EXPENSE"
click at [137, 242] on input "text" at bounding box center [140, 238] width 242 height 14
paste input "7065576"
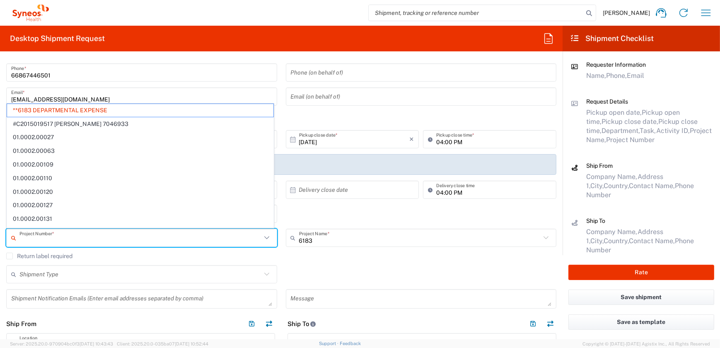
type input "7065576"
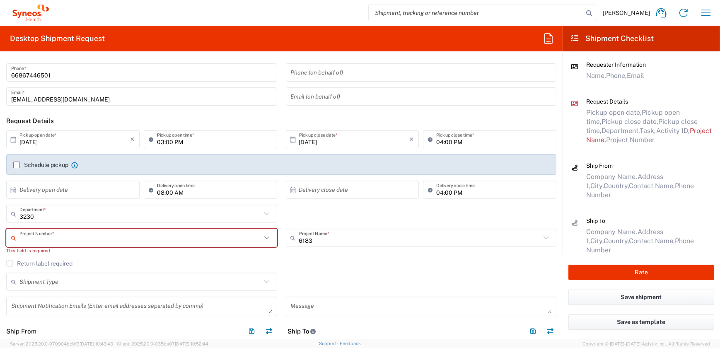
click at [127, 240] on input "text" at bounding box center [140, 238] width 242 height 14
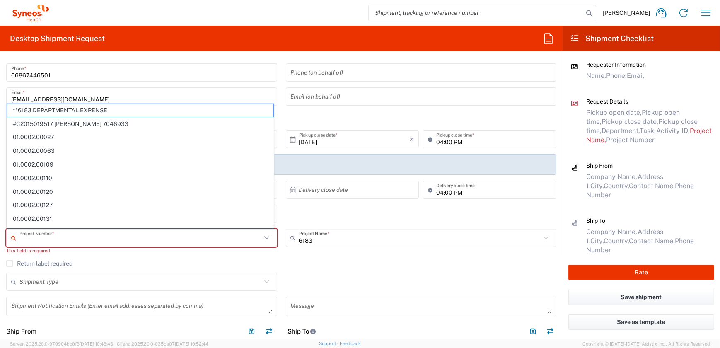
paste input "7065576"
type input "7065576"
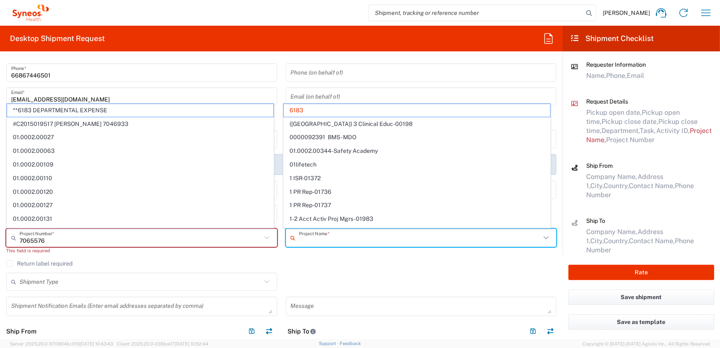
drag, startPoint x: 316, startPoint y: 240, endPoint x: 300, endPoint y: 240, distance: 16.2
click at [300, 240] on input "text" at bounding box center [420, 238] width 242 height 14
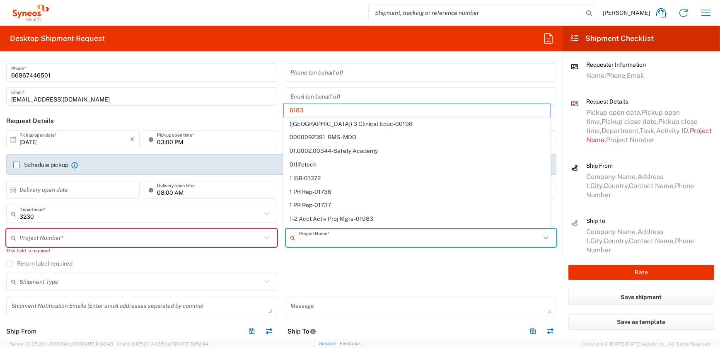
click at [179, 238] on input "text" at bounding box center [140, 238] width 242 height 14
type input "6183"
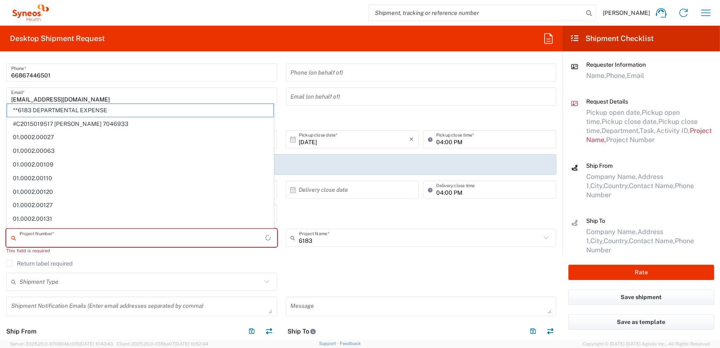
paste input "7065576"
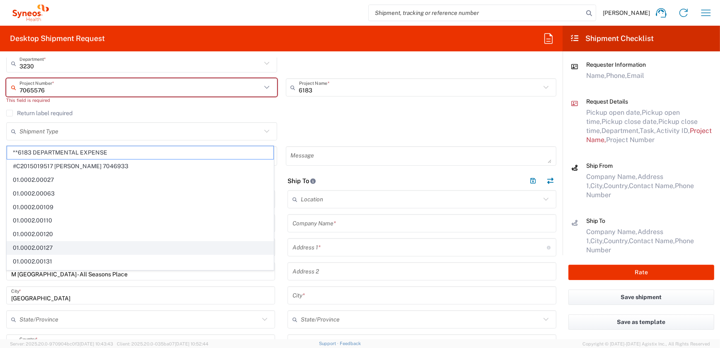
scroll to position [188, 0]
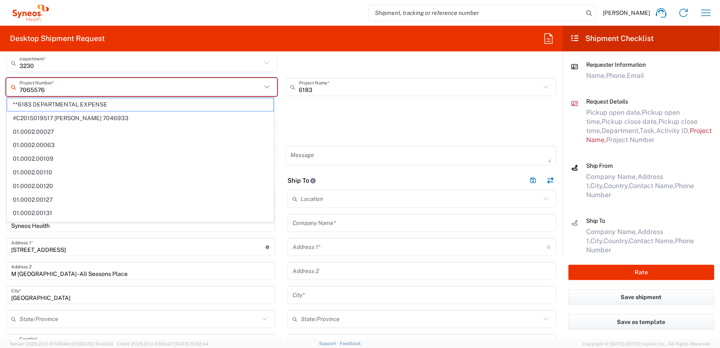
type input "7065576"
click at [326, 111] on agx-checkbox-control "Return label required" at bounding box center [281, 112] width 550 height 7
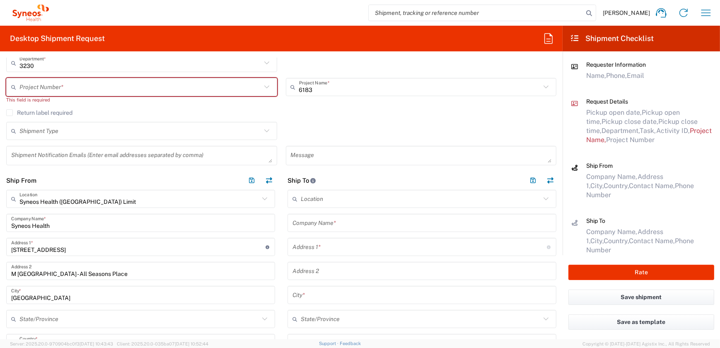
scroll to position [37, 0]
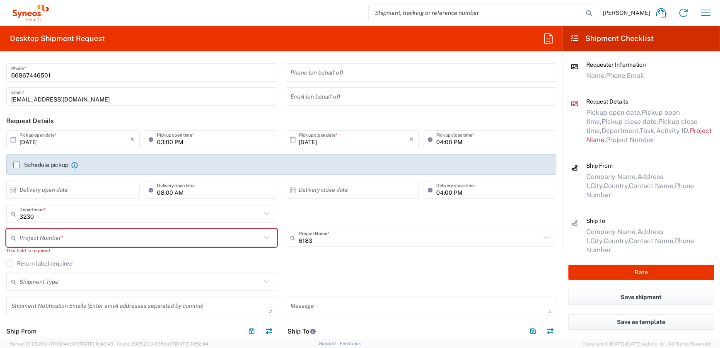
click at [320, 245] on div "6183 Project Name *" at bounding box center [421, 238] width 271 height 18
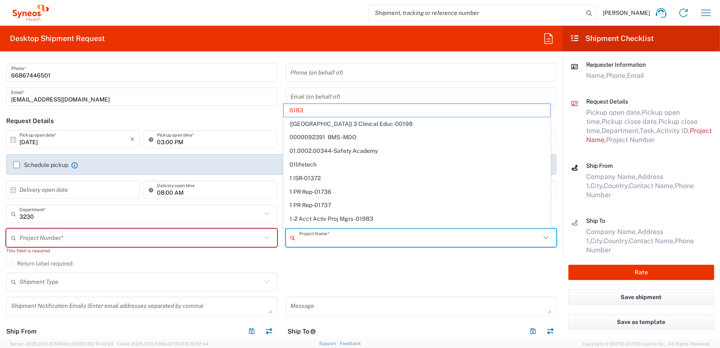
click at [106, 240] on input "text" at bounding box center [140, 238] width 242 height 14
type input "6183"
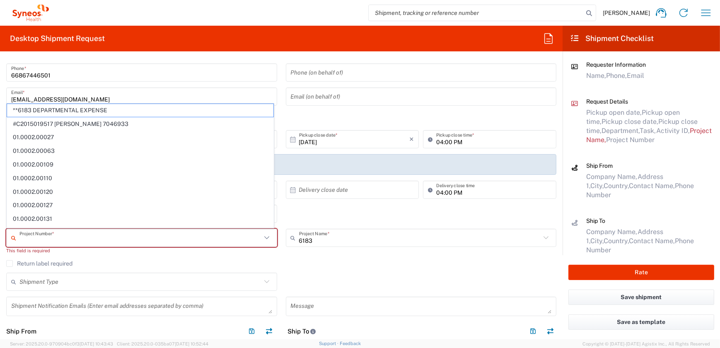
paste input "7065576"
type input "7065576"
click at [12, 238] on icon at bounding box center [15, 237] width 8 height 13
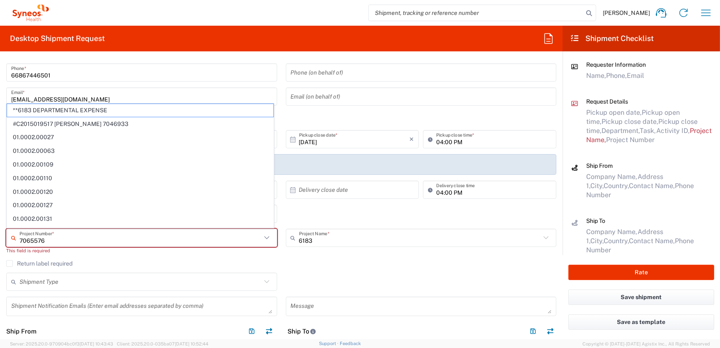
click at [60, 238] on input "7065576" at bounding box center [140, 238] width 242 height 14
drag, startPoint x: 60, startPoint y: 238, endPoint x: 10, endPoint y: 241, distance: 51.0
click at [10, 241] on div "7065576 Project Number *" at bounding box center [141, 238] width 271 height 18
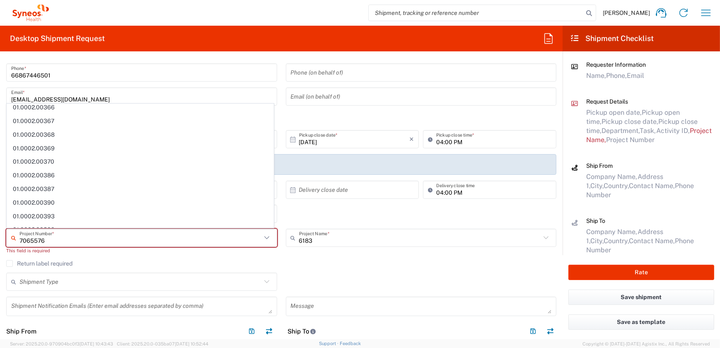
scroll to position [965, 0]
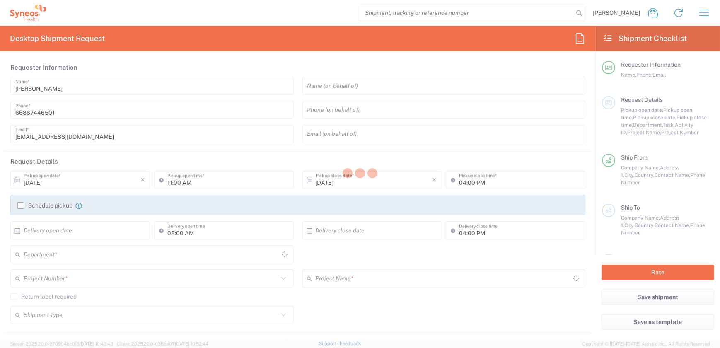
type input "3230"
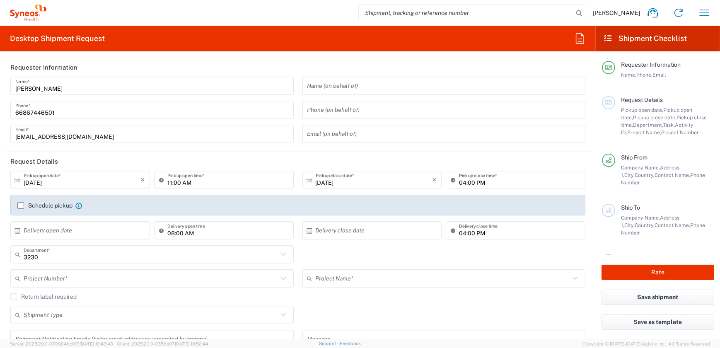
type input "[GEOGRAPHIC_DATA]"
click at [169, 182] on input "11:00 AM" at bounding box center [227, 180] width 121 height 14
click at [171, 182] on input "11:00 AM" at bounding box center [227, 180] width 121 height 14
type input "Syneos Health ([GEOGRAPHIC_DATA]) Limit"
click at [169, 182] on input "11:00 AM" at bounding box center [227, 180] width 121 height 14
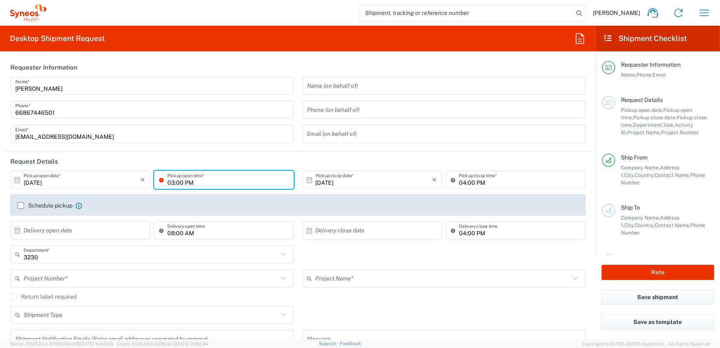
type input "03:00 PM"
click at [46, 278] on input "text" at bounding box center [151, 278] width 254 height 14
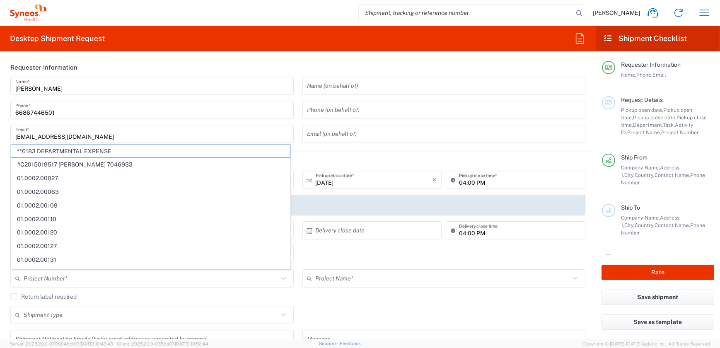
click at [72, 277] on input "text" at bounding box center [151, 278] width 254 height 14
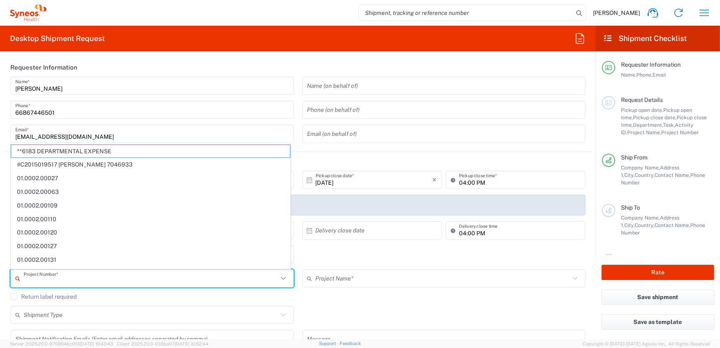
paste input "7065576"
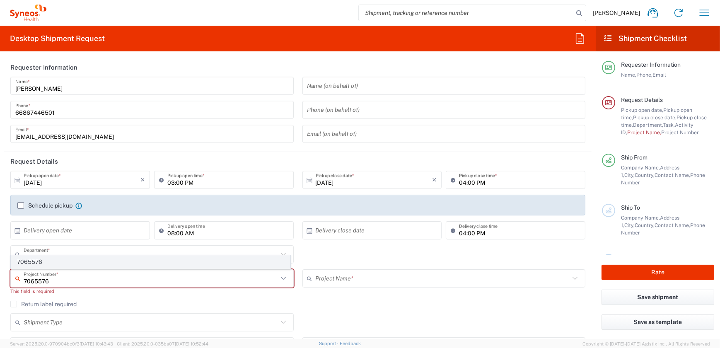
type input "7065576"
click at [35, 263] on span "7065576" at bounding box center [150, 262] width 279 height 13
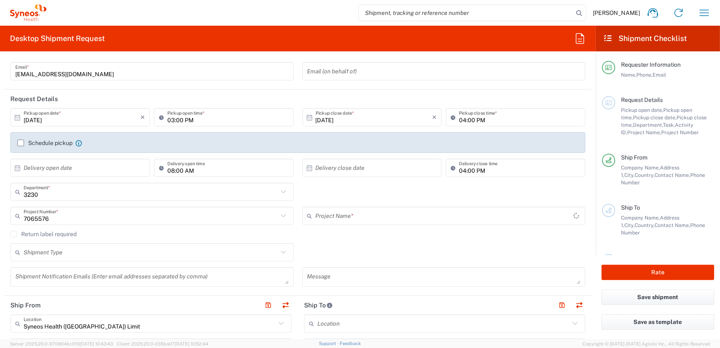
scroll to position [150, 0]
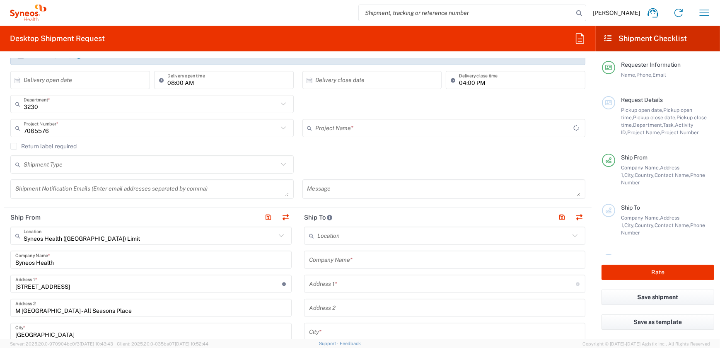
type input "BMS 7065576"
click at [215, 237] on input "text" at bounding box center [150, 236] width 252 height 14
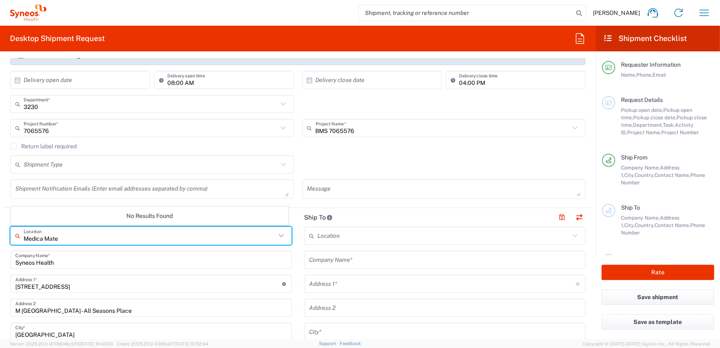
type input "Medica Mate"
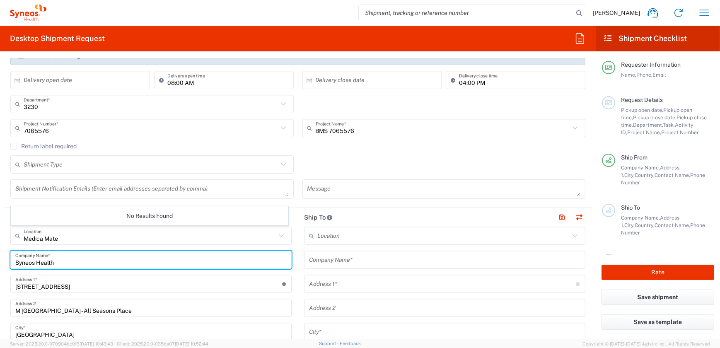
drag, startPoint x: 73, startPoint y: 259, endPoint x: 0, endPoint y: 257, distance: 73.8
click at [0, 257] on html "Khanittha Homjeen Home Shipment estimator Shipment tracking Desktop shipment re…" at bounding box center [360, 174] width 720 height 348
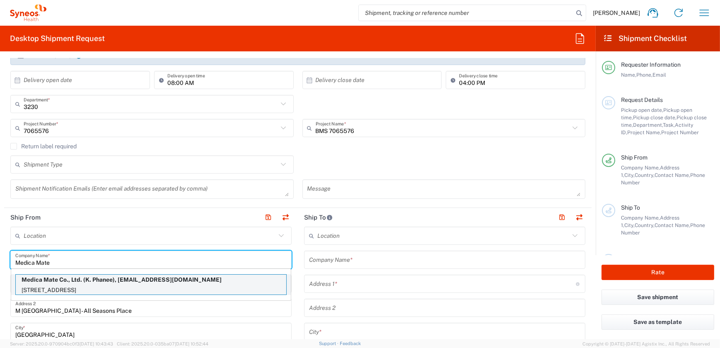
click at [158, 277] on p "Medica Mate Co., Ltd. (K. Phanee), phaneep@medicamate.com" at bounding box center [151, 280] width 270 height 10
type input "Medica Mate Co., Ltd."
type input "16 Soi Onnut 34, Sukhumvit 77"
type input "Kwaeng Onnut"
type input "10250"
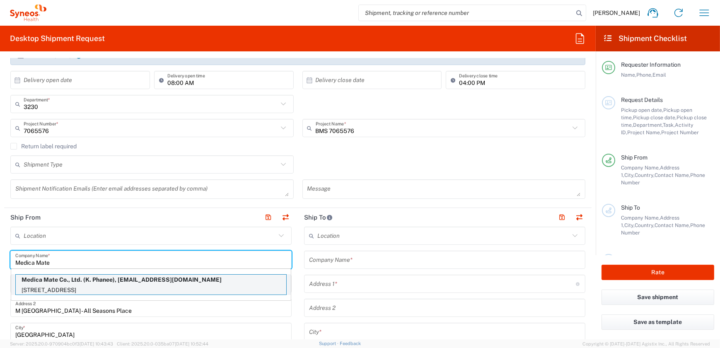
type input "K. Phanee"
type input "+6623324293"
type input "phaneep@medicamate.com"
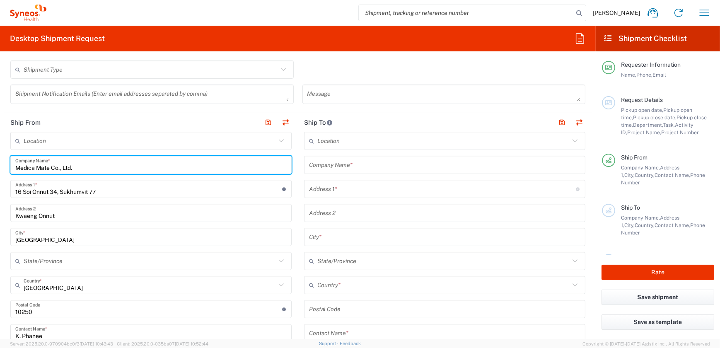
scroll to position [188, 0]
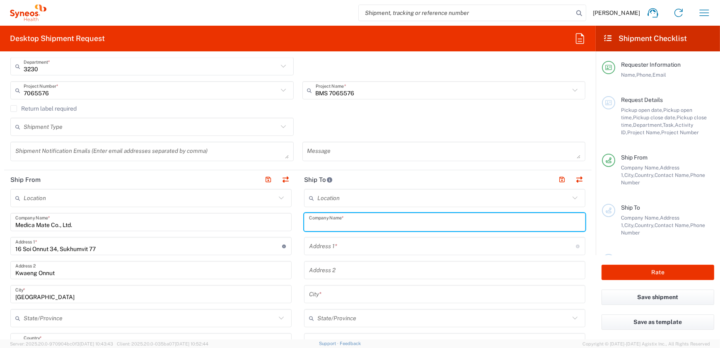
click at [331, 219] on input "text" at bounding box center [444, 222] width 271 height 14
type input "A"
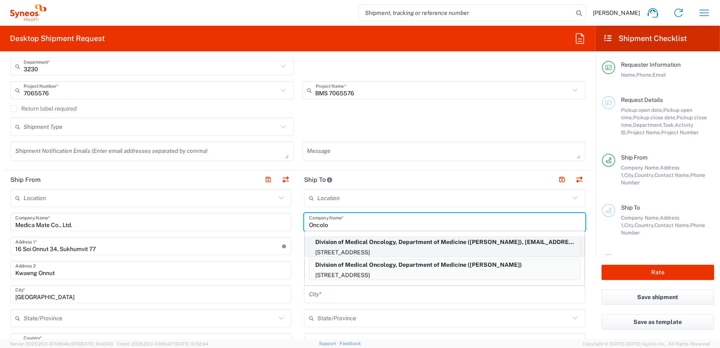
click at [419, 250] on p "15 Karnjanavanich Road, Prince of Songkla U., Hat Yai, 90110, TH" at bounding box center [444, 252] width 270 height 10
type input "Division of Medical Oncology, Department of Medicine"
type input "15 Karnjanavanich Road"
type input "Prince of Songkla U."
type input "Hat Yai"
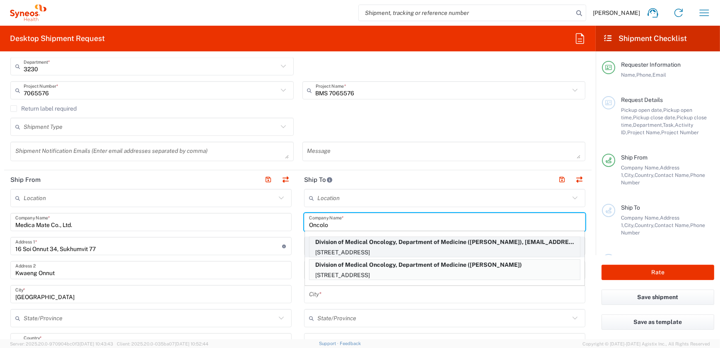
type input "[GEOGRAPHIC_DATA]"
type input "90110"
type input "Anongnart Ruangdam"
type input "+6674-451469"
type input "anongnartruang@gmail.com"
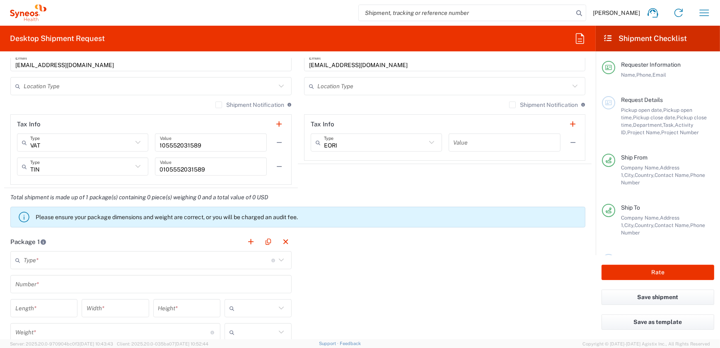
scroll to position [565, 0]
click at [277, 260] on icon at bounding box center [281, 259] width 11 height 11
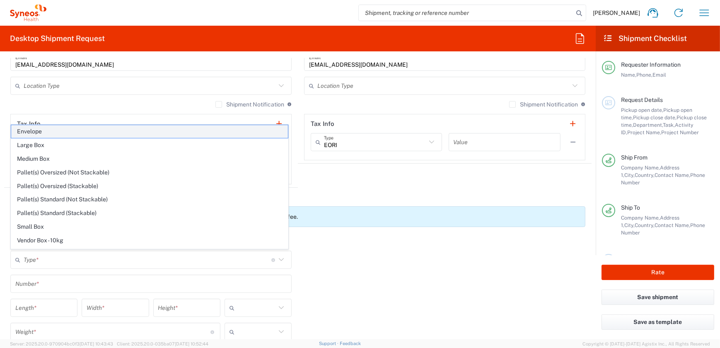
click at [73, 134] on span "Envelope" at bounding box center [149, 131] width 277 height 13
type input "Envelope"
type input "1"
type input "9.5"
type input "12.5"
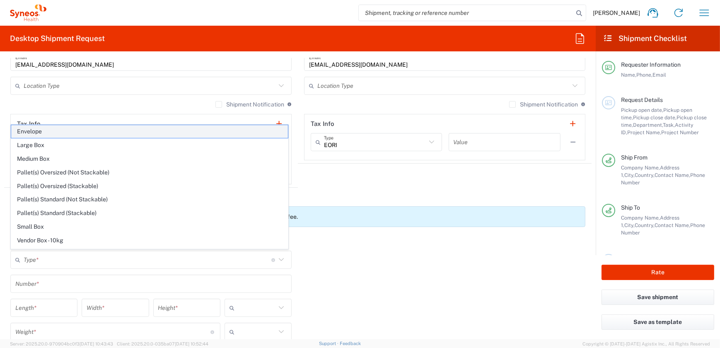
type input "0.25"
type input "in"
type input "0.45"
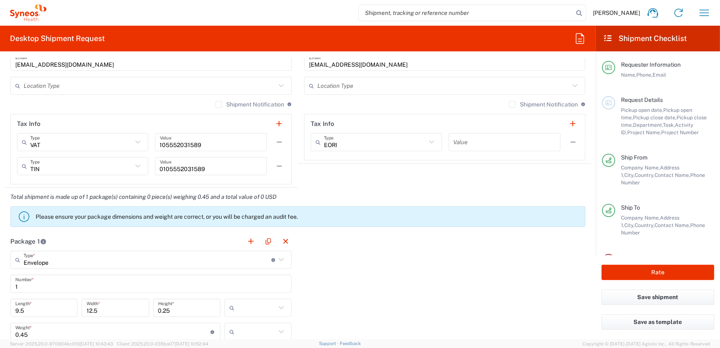
click at [272, 309] on input "text" at bounding box center [257, 307] width 38 height 13
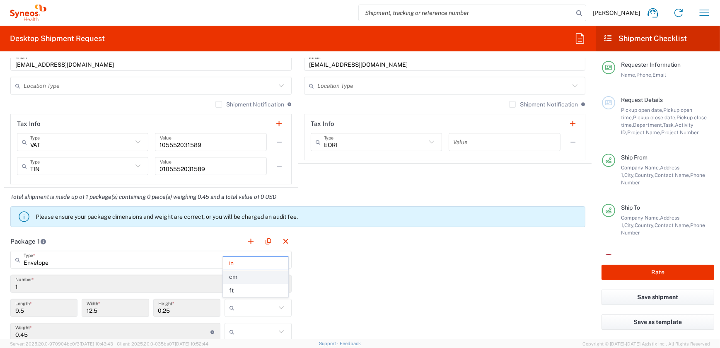
click at [243, 278] on span "cm" at bounding box center [255, 276] width 65 height 13
type input "24.13"
type input "31.75"
type input "0.64"
type input "cm"
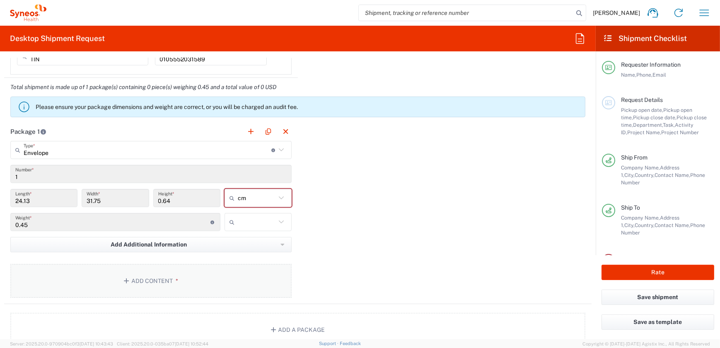
scroll to position [678, 0]
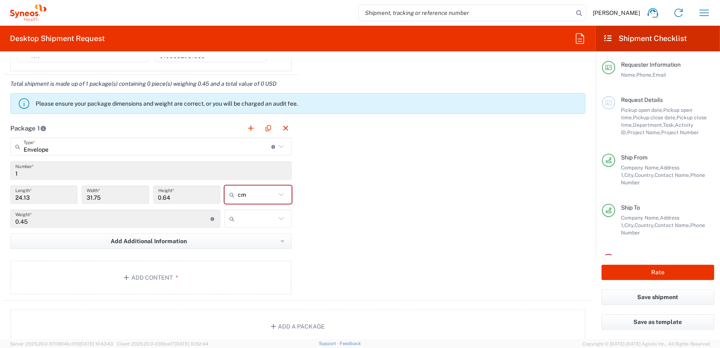
click at [276, 215] on icon at bounding box center [281, 218] width 11 height 11
click at [269, 236] on span "kgs" at bounding box center [255, 235] width 65 height 13
type input "kgs"
click at [121, 277] on button "Add Content *" at bounding box center [150, 278] width 281 height 34
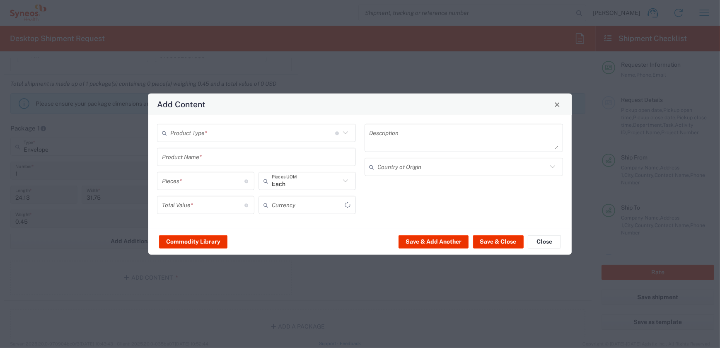
type input "US Dollar"
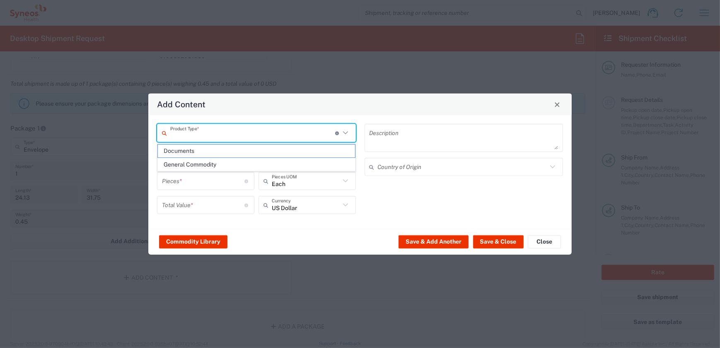
click at [241, 135] on input "text" at bounding box center [252, 133] width 165 height 14
click at [234, 151] on span "Documents" at bounding box center [256, 151] width 197 height 13
type input "Documents"
type input "1"
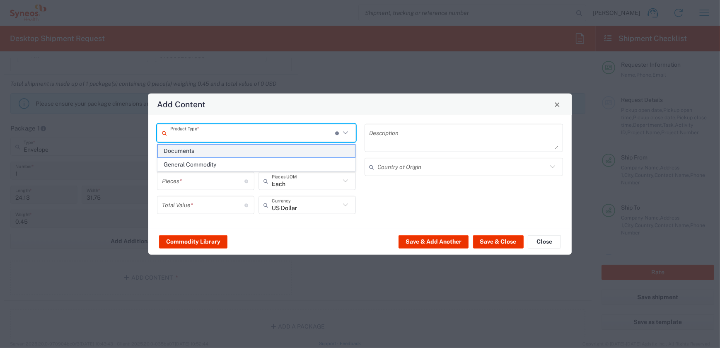
type input "1"
type textarea "Documents"
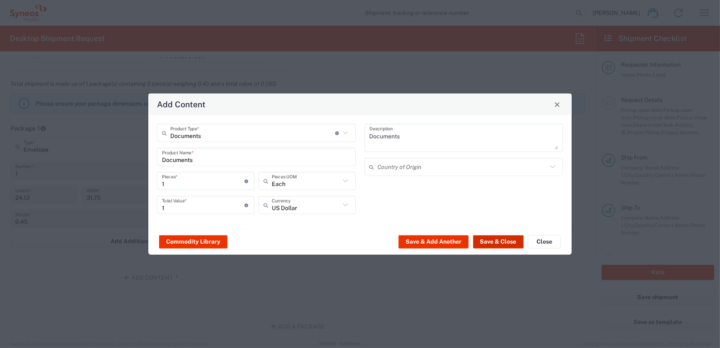
click at [487, 242] on button "Save & Close" at bounding box center [498, 241] width 51 height 13
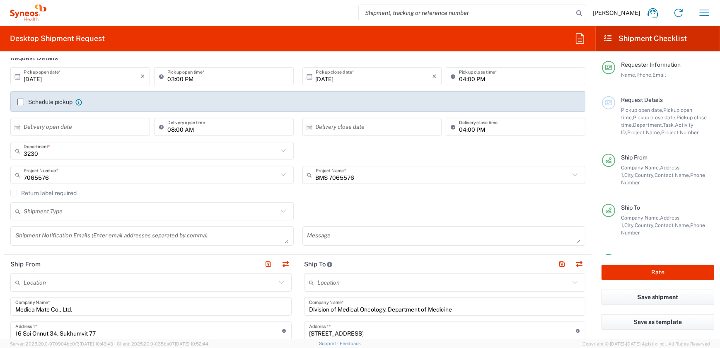
scroll to position [37, 0]
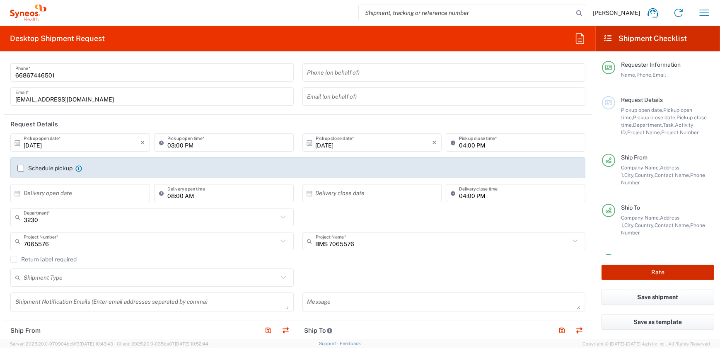
click at [667, 271] on button "Rate" at bounding box center [657, 272] width 113 height 15
type input "7065576"
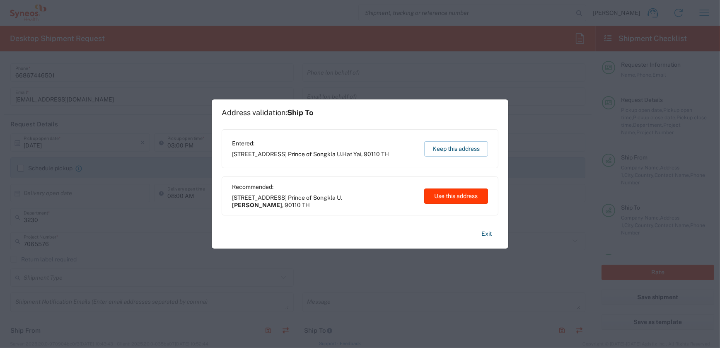
click at [452, 200] on button "Use this address" at bounding box center [456, 195] width 64 height 15
type input "Tambon Kho Hong"
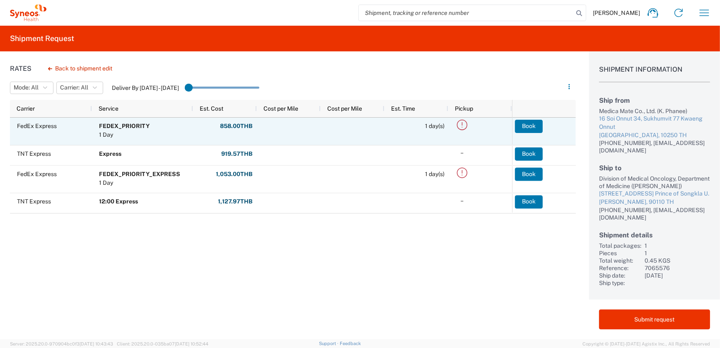
click at [42, 135] on div "FedEx Express" at bounding box center [51, 131] width 82 height 27
click at [514, 126] on agx-ag-table-action-cell "Book" at bounding box center [543, 131] width 63 height 27
click at [524, 126] on button "Book" at bounding box center [529, 126] width 28 height 13
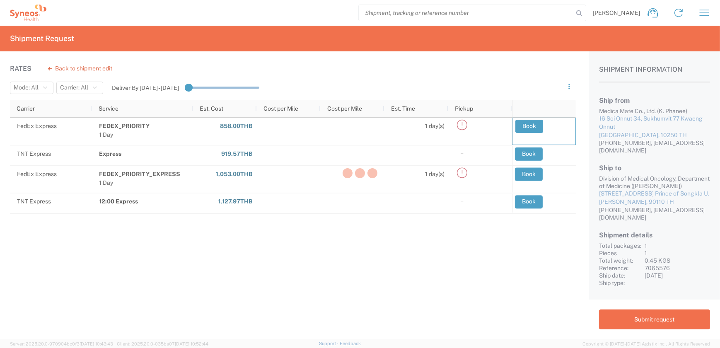
click at [647, 327] on div at bounding box center [360, 174] width 720 height 348
